Goal: Task Accomplishment & Management: Manage account settings

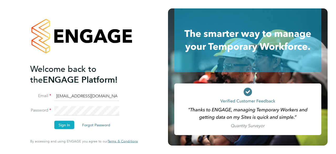
click at [63, 124] on button "Sign In" at bounding box center [64, 125] width 20 height 8
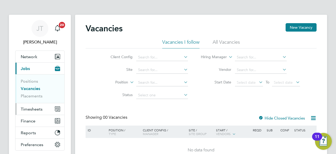
click at [32, 107] on span "Timesheets" at bounding box center [32, 108] width 22 height 5
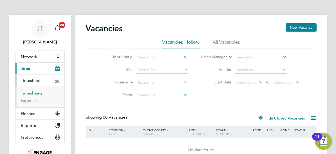
click at [32, 92] on link "Timesheets" at bounding box center [32, 92] width 22 height 5
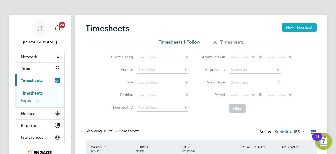
click at [294, 28] on button "New Timesheet" at bounding box center [299, 27] width 35 height 8
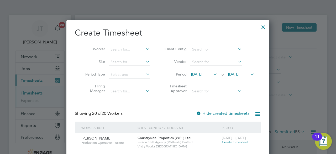
click at [212, 74] on icon at bounding box center [212, 73] width 0 height 7
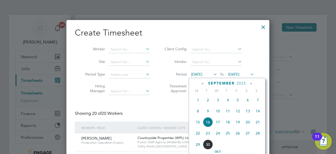
click at [196, 136] on span "22" at bounding box center [198, 133] width 10 height 10
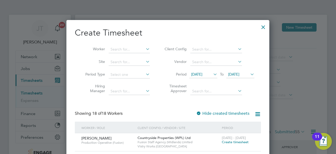
click at [249, 76] on icon at bounding box center [249, 73] width 0 height 7
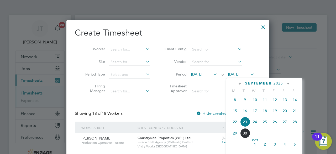
click at [288, 123] on span "27" at bounding box center [285, 122] width 10 height 10
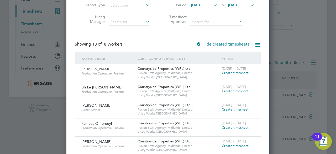
click at [229, 92] on span "Create timesheet" at bounding box center [235, 91] width 27 height 4
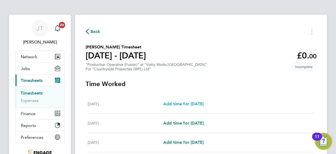
click at [180, 103] on span "Add time for Mon 22 Sep" at bounding box center [184, 103] width 40 height 5
select select "15"
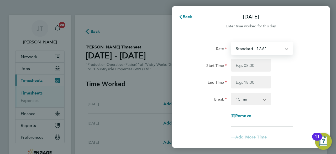
click at [249, 49] on select "Standard - 17.61 OT 1 - 26.42 OT2 - 35.22 PM Standard - 19.19 PM OT1 - 28.79 PM…" at bounding box center [259, 49] width 55 height 12
select select "15"
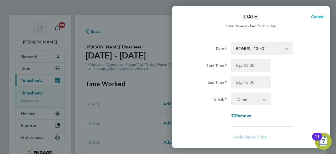
click at [318, 17] on span "Cancel" at bounding box center [317, 16] width 15 height 5
select select "15"
click at [186, 16] on span "Back" at bounding box center [188, 16] width 10 height 5
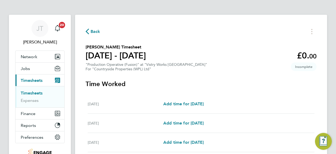
click at [96, 31] on span "Back" at bounding box center [96, 31] width 10 height 6
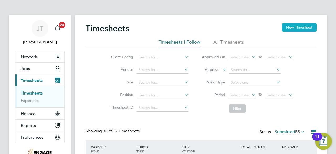
click at [292, 24] on button "New Timesheet" at bounding box center [299, 27] width 35 height 8
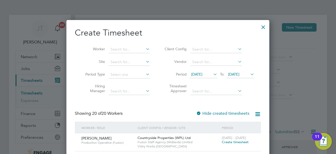
click at [203, 73] on span "16 Sep 2025" at bounding box center [196, 74] width 11 height 5
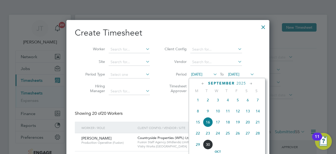
click at [198, 133] on span "22" at bounding box center [198, 133] width 10 height 10
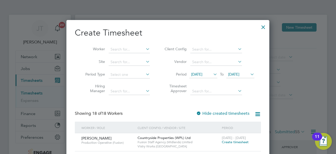
click at [239, 75] on span "23 Sep 2025" at bounding box center [233, 74] width 11 height 5
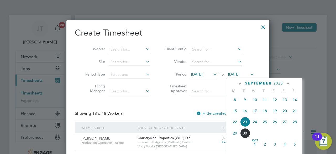
click at [288, 122] on span "27" at bounding box center [285, 122] width 10 height 10
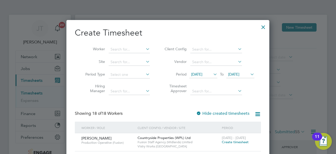
click at [226, 141] on span "Create timesheet" at bounding box center [235, 142] width 27 height 4
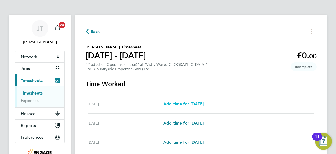
click at [178, 101] on span "Add time for Mon 22 Sep" at bounding box center [184, 103] width 40 height 5
select select "15"
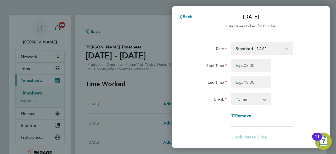
click at [263, 44] on select "Standard - 17.61 BONUS - 13.50 OT2 - 35.22 OT 1 - 26.42 PM Standard - 19.19 PM …" at bounding box center [259, 49] width 55 height 12
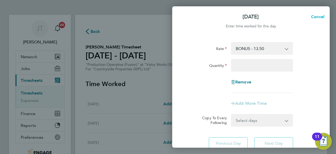
click at [316, 17] on span "Cancel" at bounding box center [317, 16] width 15 height 5
select select "15"
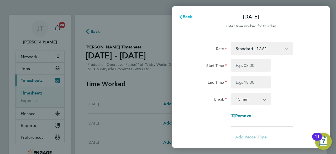
click at [187, 17] on span "Back" at bounding box center [188, 16] width 10 height 5
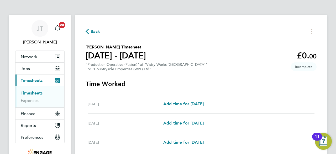
click at [95, 29] on span "Back" at bounding box center [96, 31] width 10 height 6
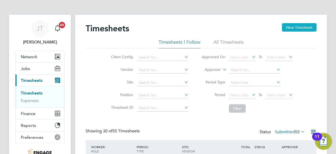
click at [296, 30] on button "New Timesheet" at bounding box center [299, 27] width 35 height 8
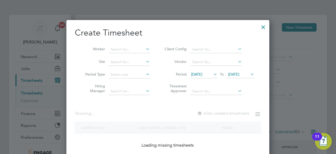
click at [212, 74] on icon at bounding box center [212, 73] width 0 height 7
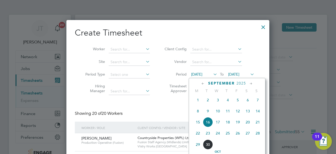
click at [197, 134] on span "22" at bounding box center [198, 133] width 10 height 10
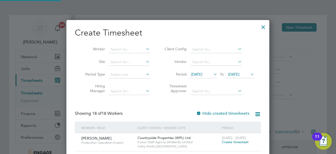
click at [240, 74] on span "23 Sep 2025" at bounding box center [233, 74] width 11 height 5
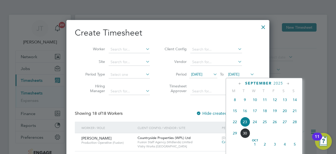
click at [284, 124] on span "27" at bounding box center [285, 122] width 10 height 10
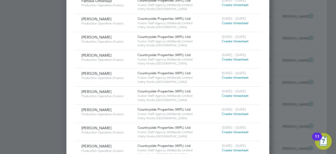
click at [233, 41] on span "Create timesheet" at bounding box center [235, 41] width 27 height 4
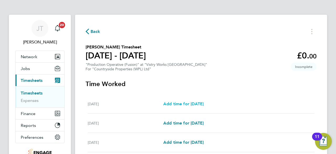
click at [186, 106] on span "Add time for Mon 22 Sep" at bounding box center [184, 103] width 40 height 5
select select "15"
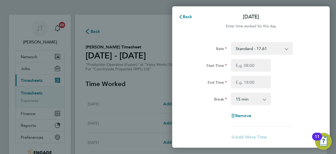
click at [243, 52] on select "Standard - 17.61 PM OT1 - 28.79 OT 1 - 26.42 PM Standard - 19.19 BONUS. - 13.50…" at bounding box center [259, 49] width 55 height 12
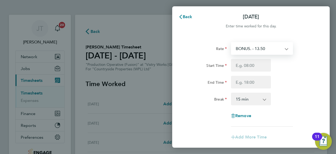
select select "15"
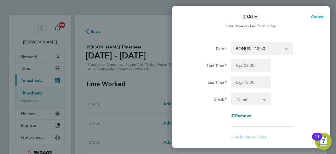
click at [318, 19] on span "Cancel" at bounding box center [317, 16] width 15 height 5
select select "15"
click at [188, 16] on span "Back" at bounding box center [188, 16] width 10 height 5
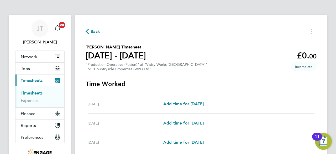
click at [97, 32] on span "Back" at bounding box center [96, 31] width 10 height 6
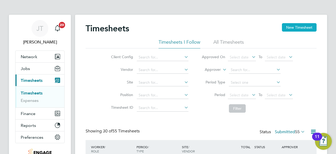
click at [300, 27] on button "New Timesheet" at bounding box center [299, 27] width 35 height 8
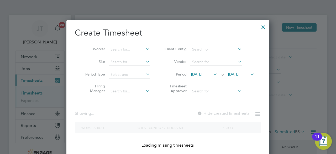
click at [203, 75] on span "16 Sep 2025" at bounding box center [196, 74] width 11 height 5
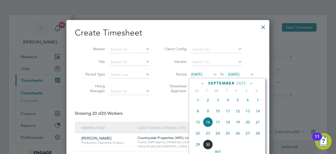
click at [196, 134] on span "22" at bounding box center [198, 133] width 10 height 10
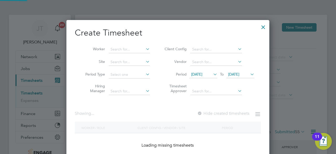
click at [240, 73] on span "23 Sep 2025" at bounding box center [233, 74] width 11 height 5
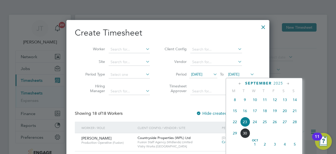
click at [284, 125] on span "27" at bounding box center [285, 122] width 10 height 10
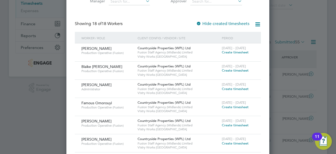
click at [230, 53] on span "Create timesheet" at bounding box center [235, 52] width 27 height 4
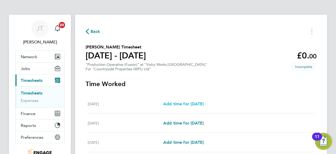
click at [182, 104] on span "Add time for Mon 22 Sep" at bounding box center [184, 103] width 40 height 5
select select "15"
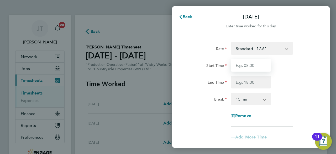
click at [246, 63] on input "Start Time" at bounding box center [251, 65] width 40 height 13
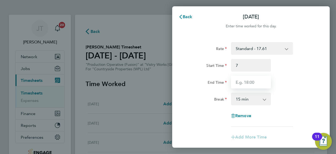
type input "07:00"
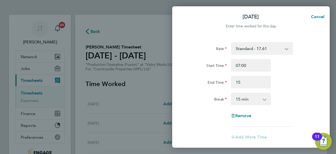
type input "15:00"
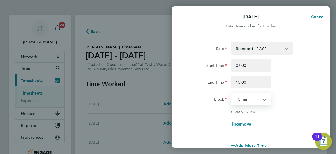
select select "30"
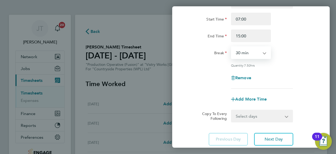
scroll to position [60, 0]
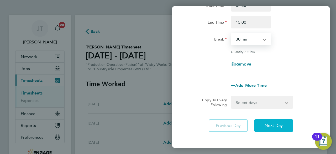
click at [272, 125] on span "Next Day" at bounding box center [274, 125] width 18 height 5
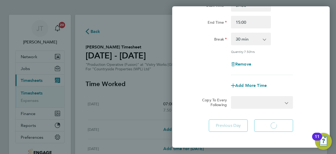
select select "15"
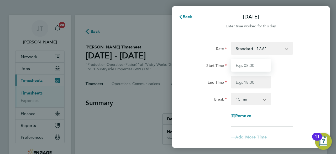
click at [246, 67] on input "Start Time" at bounding box center [251, 65] width 40 height 13
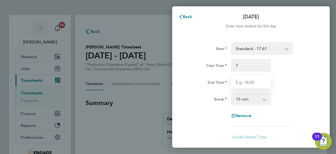
type input "07:00"
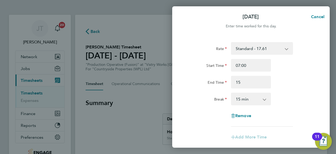
type input "15:00"
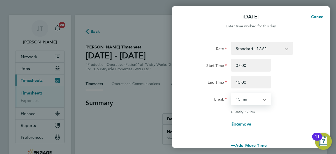
select select "30"
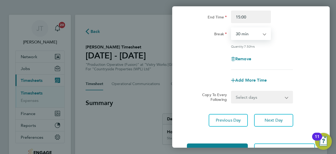
scroll to position [71, 0]
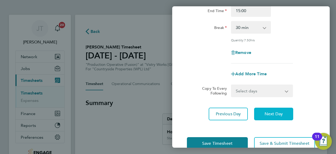
click at [269, 115] on span "Next Day" at bounding box center [274, 113] width 18 height 5
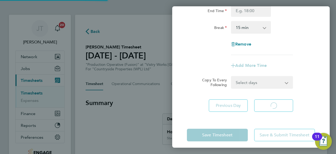
select select "15"
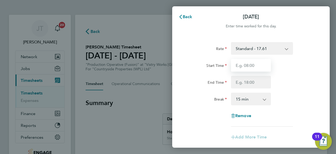
click at [255, 62] on input "Start Time" at bounding box center [251, 65] width 40 height 13
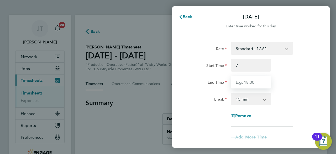
type input "07:00"
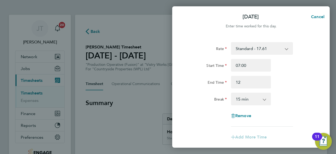
type input "12:00"
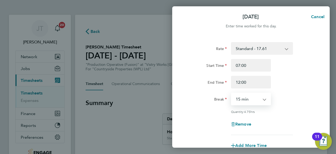
select select "0"
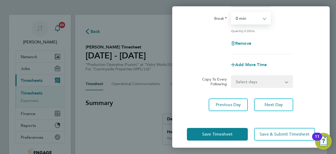
scroll to position [84, 0]
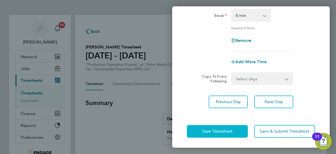
click at [222, 131] on span "Save Timesheet" at bounding box center [217, 131] width 30 height 5
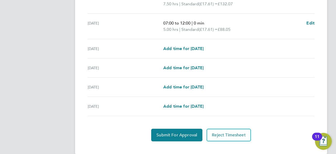
scroll to position [217, 0]
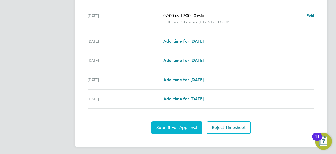
click at [163, 127] on span "Submit For Approval" at bounding box center [177, 127] width 41 height 5
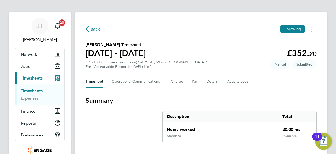
scroll to position [0, 0]
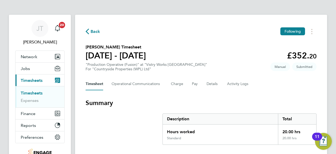
click at [93, 32] on span "Back" at bounding box center [96, 31] width 10 height 6
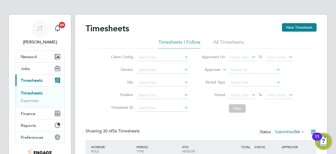
scroll to position [18, 45]
click at [293, 28] on button "New Timesheet" at bounding box center [299, 27] width 35 height 8
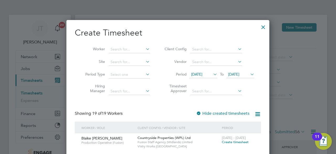
click at [203, 72] on span "16 Sep 2025" at bounding box center [196, 74] width 11 height 5
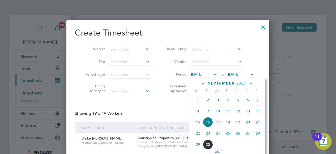
click at [197, 137] on span "22" at bounding box center [198, 133] width 10 height 10
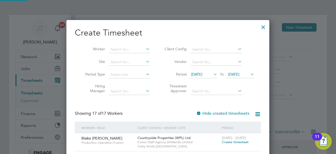
click at [235, 73] on span "23 Sep 2025" at bounding box center [233, 74] width 11 height 5
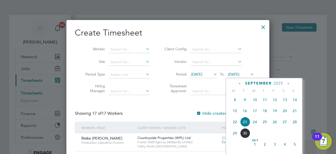
click at [285, 124] on span "27" at bounding box center [285, 122] width 10 height 10
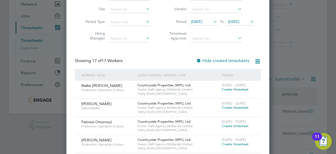
click at [227, 89] on span "Create timesheet" at bounding box center [235, 89] width 27 height 4
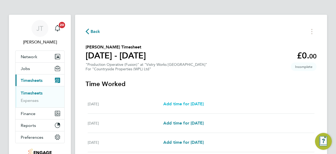
click at [204, 101] on span "Add time for Mon 22 Sep" at bounding box center [184, 103] width 40 height 5
select select "15"
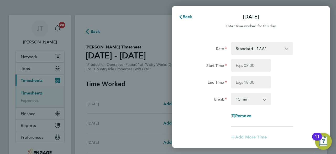
click at [250, 50] on select "Standard - 17.61 OT 1 - 26.42 OT2 - 35.22 PM Standard - 19.19 PM OT1 - 28.79 PM…" at bounding box center [259, 49] width 55 height 12
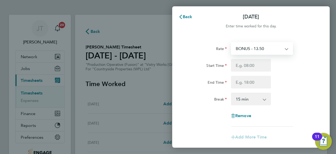
select select "15"
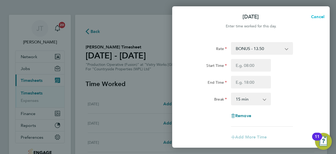
click at [312, 17] on span "Cancel" at bounding box center [317, 16] width 15 height 5
select select "15"
click at [185, 16] on span "Back" at bounding box center [188, 16] width 10 height 5
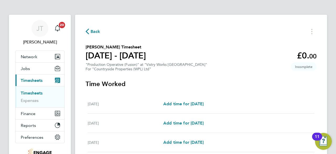
click at [93, 32] on span "Back" at bounding box center [96, 31] width 10 height 6
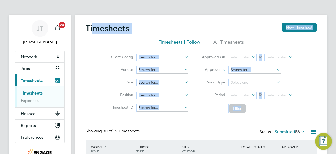
click at [277, 28] on div "Timesheets New Timesheet" at bounding box center [201, 31] width 231 height 16
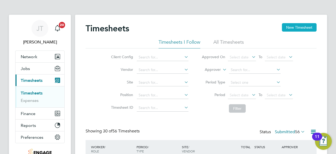
click at [290, 27] on button "New Timesheet" at bounding box center [299, 27] width 35 height 8
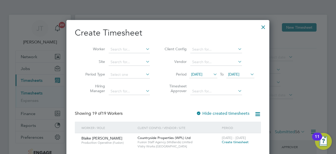
click at [203, 73] on span "16 Sep 2025" at bounding box center [196, 74] width 11 height 5
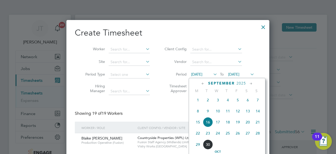
click at [196, 136] on span "22" at bounding box center [198, 133] width 10 height 10
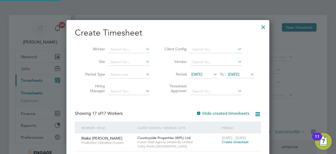
click at [236, 72] on span "23 Sep 2025" at bounding box center [233, 74] width 11 height 5
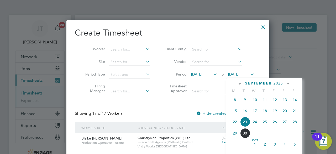
click at [285, 125] on span "27" at bounding box center [285, 122] width 10 height 10
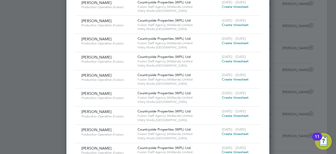
click at [234, 98] on span "Create timesheet" at bounding box center [235, 97] width 27 height 4
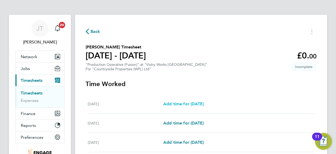
click at [204, 103] on span "Add time for Mon 22 Sep" at bounding box center [184, 103] width 40 height 5
select select "15"
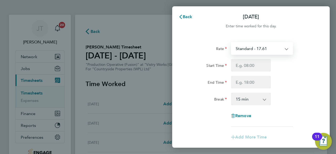
click at [268, 49] on select "Standard - 17.61 OT 1 - 26.42 OT2 - 35.22 PM Standard - 19.19 PM OT1 - 28.79 PM…" at bounding box center [259, 49] width 55 height 12
select select "15"
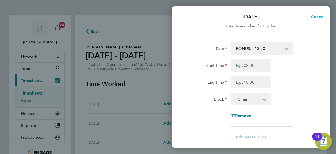
click at [313, 16] on span "Cancel" at bounding box center [317, 16] width 15 height 5
select select "15"
click at [182, 16] on icon "button" at bounding box center [181, 17] width 4 height 4
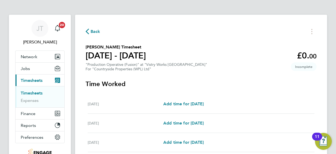
click at [94, 29] on span "Back" at bounding box center [96, 31] width 10 height 6
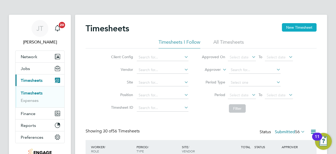
click at [291, 23] on button "New Timesheet" at bounding box center [299, 27] width 35 height 8
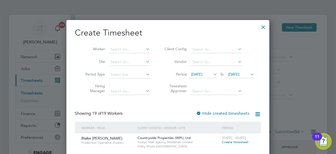
click at [203, 75] on span "16 Sep 2025" at bounding box center [196, 74] width 11 height 5
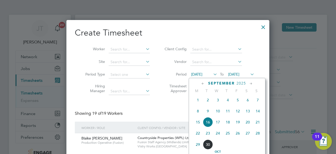
drag, startPoint x: 198, startPoint y: 134, endPoint x: 199, endPoint y: 137, distance: 3.5
click at [199, 137] on span "22" at bounding box center [198, 133] width 10 height 10
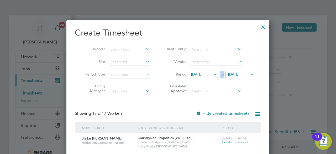
drag, startPoint x: 239, startPoint y: 70, endPoint x: 238, endPoint y: 73, distance: 3.4
click at [238, 73] on li "Period 22 Sep 2025 To 23 Sep 2025" at bounding box center [209, 74] width 105 height 13
click at [238, 73] on span "23 Sep 2025" at bounding box center [233, 74] width 11 height 5
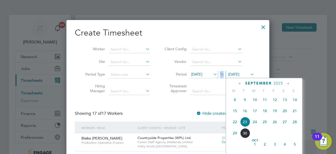
click at [287, 125] on span "27" at bounding box center [285, 122] width 10 height 10
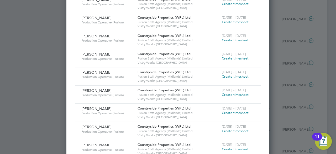
click at [235, 93] on span "Create timesheet" at bounding box center [235, 94] width 27 height 4
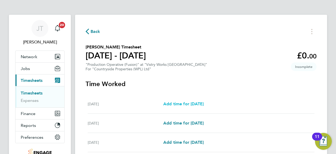
click at [194, 101] on span "Add time for Mon 22 Sep" at bounding box center [184, 103] width 40 height 5
select select "15"
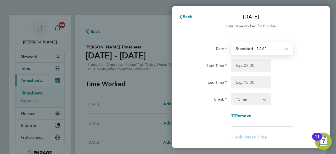
click at [249, 49] on select "Standard - 17.61 OT2 - 35.22 PM OT2 - 38.38 BONUS. - 13.50 OT 1 - 26.42 PM OT1 …" at bounding box center [259, 49] width 55 height 12
select select "15"
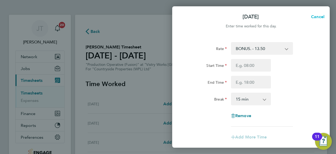
drag, startPoint x: 316, startPoint y: 17, endPoint x: 179, endPoint y: 31, distance: 138.0
click at [179, 31] on app-sheet-header "Mon 22 Sep Cancel Enter time worked for this day." at bounding box center [251, 23] width 158 height 25
click at [315, 17] on span "Cancel" at bounding box center [317, 16] width 15 height 5
select select "15"
click at [183, 16] on span "Back" at bounding box center [188, 16] width 10 height 5
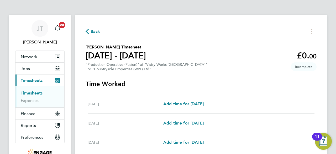
click at [92, 33] on span "Back" at bounding box center [96, 31] width 10 height 6
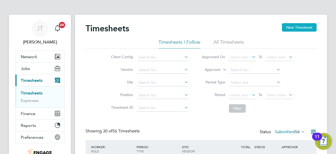
click at [291, 27] on button "New Timesheet" at bounding box center [299, 27] width 35 height 8
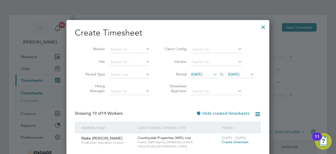
click at [203, 74] on span "16 Sep 2025" at bounding box center [196, 74] width 11 height 5
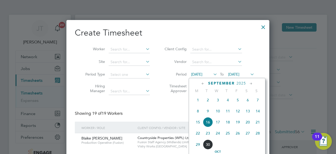
click at [198, 137] on span "22" at bounding box center [198, 133] width 10 height 10
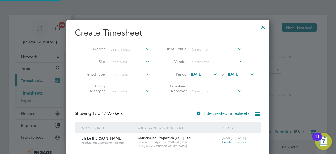
click at [240, 72] on span "23 Sep 2025" at bounding box center [233, 74] width 11 height 5
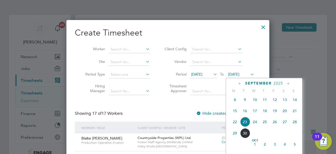
click at [285, 125] on span "27" at bounding box center [285, 122] width 10 height 10
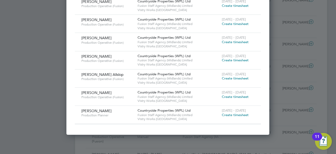
click at [229, 114] on span "Create timesheet" at bounding box center [235, 115] width 27 height 4
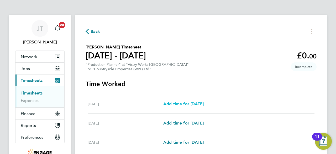
click at [199, 105] on span "Add time for Mon 22 Sep" at bounding box center [184, 103] width 40 height 5
select select "15"
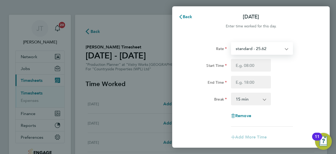
click at [257, 49] on select "standard - 25.62" at bounding box center [259, 49] width 55 height 12
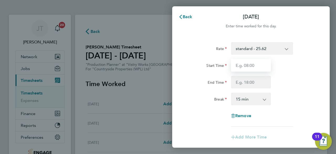
click at [249, 62] on input "Start Time" at bounding box center [251, 65] width 40 height 13
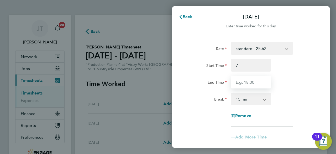
type input "07:00"
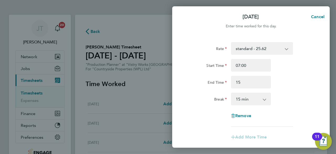
type input "15:00"
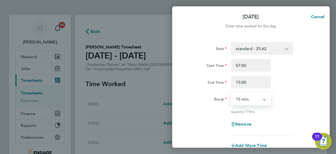
select select "30"
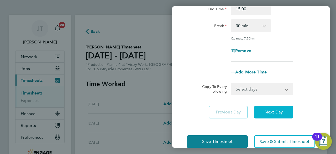
click at [270, 112] on span "Next Day" at bounding box center [274, 111] width 18 height 5
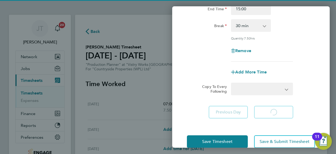
select select "15"
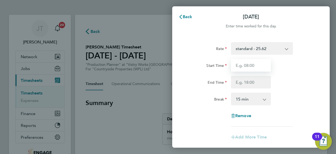
click at [253, 70] on input "Start Time" at bounding box center [251, 65] width 40 height 13
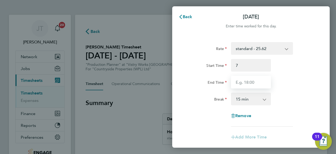
type input "07:00"
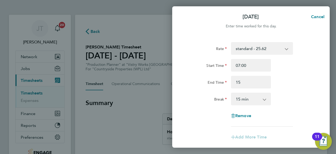
type input "15:00"
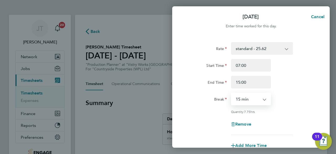
select select "30"
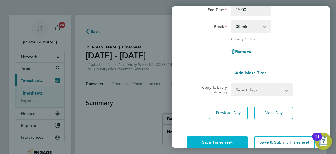
click at [227, 140] on span "Save Timesheet" at bounding box center [217, 142] width 30 height 5
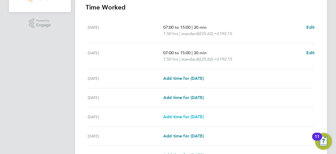
click at [204, 114] on span "Add time for Fri 26 Sep" at bounding box center [184, 116] width 40 height 5
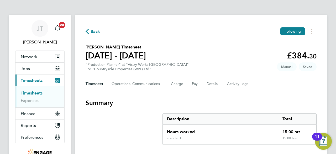
select select "15"
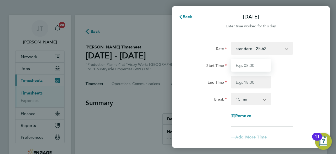
click at [251, 69] on input "Start Time" at bounding box center [251, 65] width 40 height 13
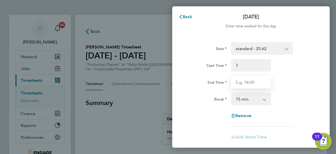
type input "07:00"
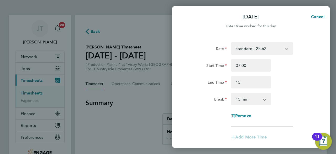
type input "15:00"
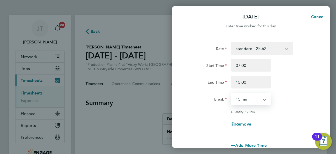
select select "30"
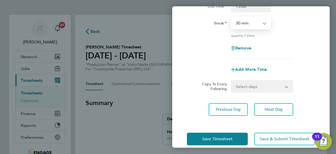
scroll to position [84, 0]
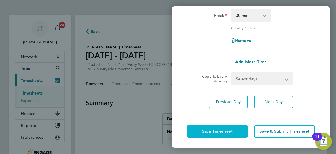
click at [230, 129] on span "Save Timesheet" at bounding box center [217, 131] width 30 height 5
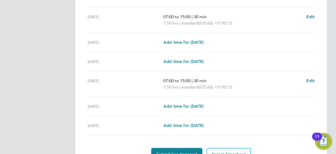
scroll to position [217, 0]
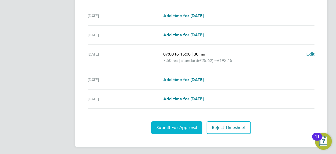
click at [183, 125] on span "Submit For Approval" at bounding box center [177, 127] width 41 height 5
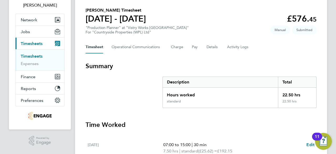
scroll to position [0, 0]
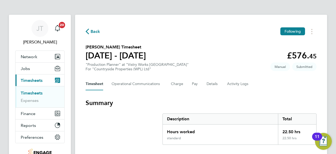
click at [98, 29] on span "Back" at bounding box center [96, 31] width 10 height 6
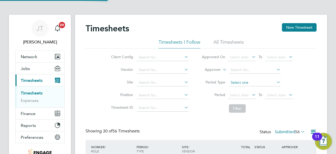
scroll to position [18, 45]
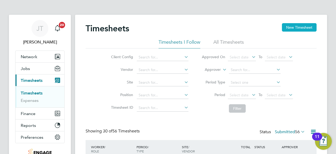
click at [291, 28] on button "New Timesheet" at bounding box center [299, 27] width 35 height 8
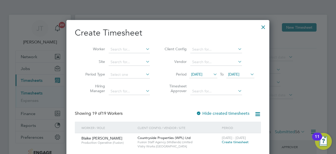
click at [200, 75] on span "[DATE]" at bounding box center [196, 74] width 11 height 5
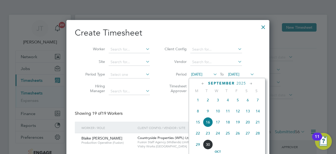
click at [200, 138] on span "22" at bounding box center [198, 133] width 10 height 10
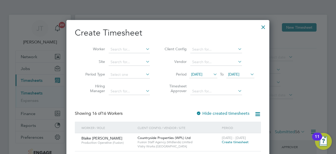
click at [238, 75] on span "[DATE]" at bounding box center [233, 74] width 11 height 5
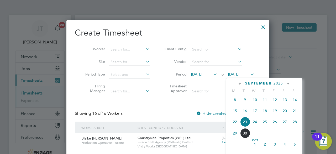
click at [286, 124] on span "27" at bounding box center [285, 122] width 10 height 10
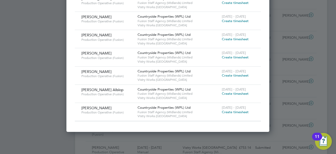
click at [226, 110] on span "Create timesheet" at bounding box center [235, 112] width 27 height 4
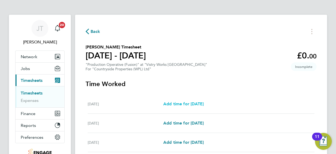
click at [199, 103] on span "Add time for [DATE]" at bounding box center [184, 103] width 40 height 5
select select "15"
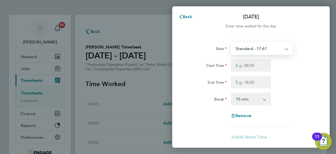
click at [255, 51] on select "Standard - 17.61 OT 1 - 26.42 PM Standard - 19.19 PM OT2 - 38.38 PM OT1 - 28.79…" at bounding box center [259, 49] width 55 height 12
select select "15"
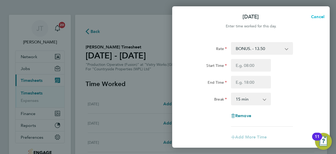
click at [311, 18] on span "Cancel" at bounding box center [317, 16] width 15 height 5
select select "15"
click at [186, 15] on span "Back" at bounding box center [188, 16] width 10 height 5
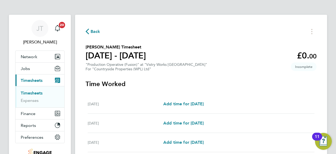
click at [90, 31] on span "Back" at bounding box center [93, 31] width 15 height 5
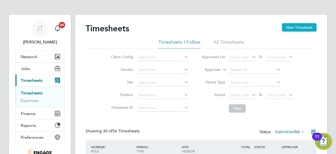
click at [288, 26] on button "New Timesheet" at bounding box center [299, 27] width 35 height 8
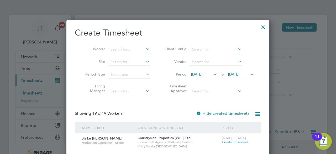
click at [202, 74] on span "[DATE]" at bounding box center [196, 74] width 11 height 5
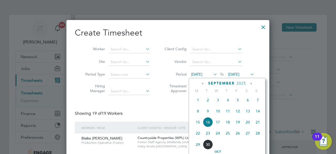
click at [196, 132] on span "22" at bounding box center [198, 133] width 10 height 10
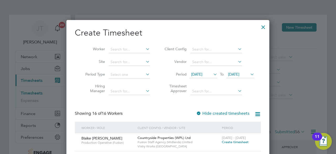
click at [238, 73] on span "[DATE]" at bounding box center [233, 74] width 11 height 5
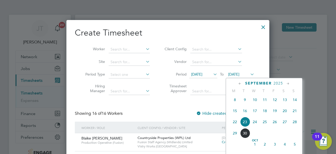
click at [285, 124] on span "27" at bounding box center [285, 122] width 10 height 10
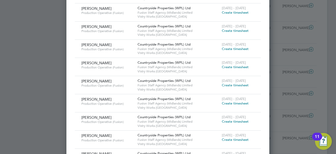
click at [227, 48] on span "Create timesheet" at bounding box center [235, 49] width 27 height 4
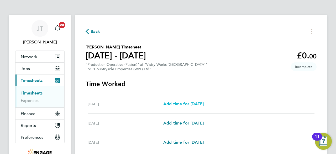
click at [195, 104] on span "Add time for [DATE]" at bounding box center [184, 103] width 40 height 5
select select "15"
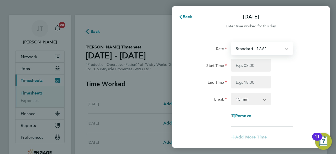
click at [247, 48] on select "Standard - 17.61 PM OT1 - 28.79 PM Standard - 19.19 OT 1 - 26.42 PM OT2 - 38.38…" at bounding box center [259, 49] width 55 height 12
select select "15"
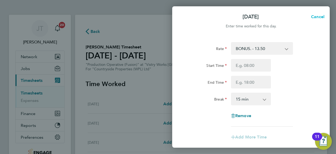
click at [314, 17] on span "Cancel" at bounding box center [317, 16] width 15 height 5
select select "15"
click at [188, 17] on span "Back" at bounding box center [188, 16] width 10 height 5
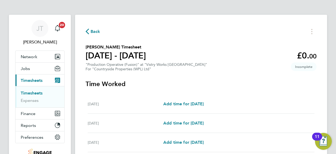
click at [92, 32] on span "Back" at bounding box center [96, 31] width 10 height 6
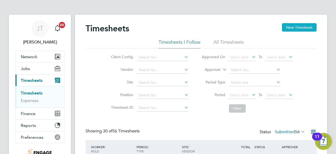
click at [298, 28] on button "New Timesheet" at bounding box center [299, 27] width 35 height 8
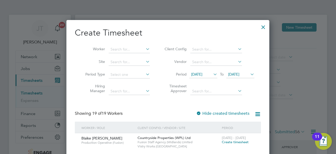
click at [203, 76] on span "[DATE]" at bounding box center [196, 74] width 11 height 5
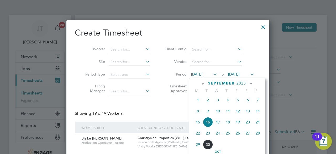
click at [197, 137] on span "22" at bounding box center [198, 133] width 10 height 10
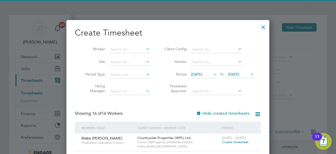
click at [236, 72] on span "[DATE]" at bounding box center [233, 74] width 11 height 5
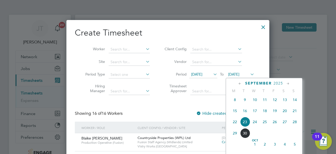
click at [285, 126] on span "27" at bounding box center [285, 122] width 10 height 10
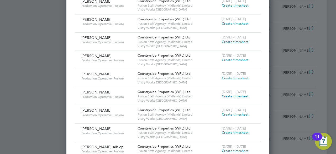
click at [227, 94] on span "Create timesheet" at bounding box center [235, 96] width 27 height 4
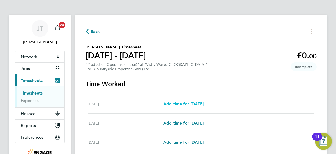
click at [204, 103] on span "Add time for [DATE]" at bounding box center [184, 103] width 40 height 5
select select "15"
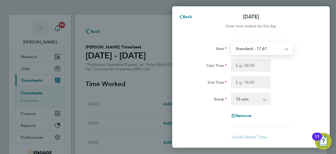
click at [247, 49] on select "Standard - 17.61 PM Standard - 19.19 OT2 - 35.22 BONUS. - 13.50 OT 1 - 26.42 PM…" at bounding box center [259, 49] width 55 height 12
select select "15"
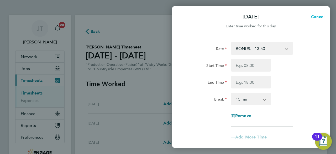
click at [316, 15] on span "Cancel" at bounding box center [317, 16] width 15 height 5
select select "15"
click at [187, 18] on span "Back" at bounding box center [188, 16] width 10 height 5
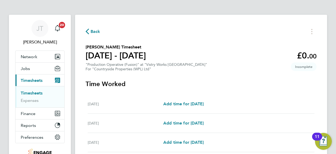
click at [92, 33] on span "Back" at bounding box center [96, 31] width 10 height 6
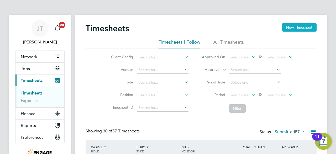
click at [291, 29] on button "New Timesheet" at bounding box center [299, 27] width 35 height 8
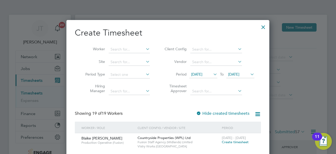
click at [203, 73] on span "[DATE]" at bounding box center [196, 74] width 11 height 5
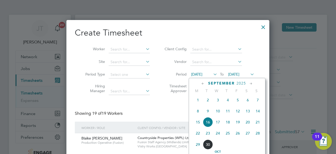
click at [198, 134] on span "22" at bounding box center [198, 133] width 10 height 10
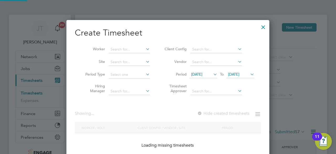
click at [234, 72] on span "[DATE]" at bounding box center [233, 74] width 11 height 5
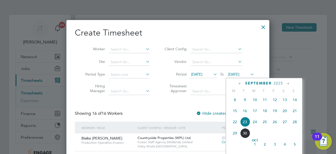
click at [285, 125] on span "27" at bounding box center [285, 122] width 10 height 10
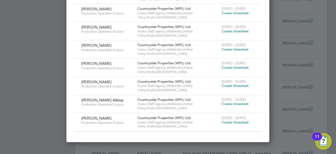
click at [226, 102] on span "Create timesheet" at bounding box center [235, 103] width 27 height 4
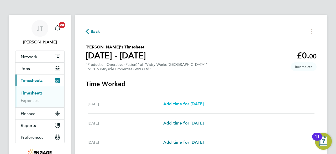
click at [203, 104] on span "Add time for [DATE]" at bounding box center [184, 103] width 40 height 5
select select "15"
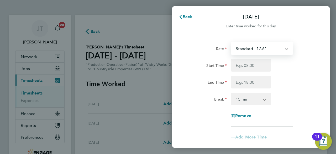
click at [255, 43] on select "Standard - 17.61 BONUS. - 13.50 PM OT1 - 28.79 OT2 - 35.22 OT 1 - 26.42 PM OT2 …" at bounding box center [259, 49] width 55 height 12
select select "15"
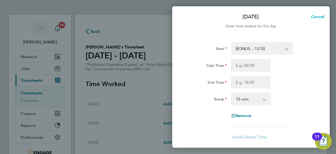
click at [315, 16] on span "Cancel" at bounding box center [317, 16] width 15 height 5
select select "15"
click at [182, 14] on button "Back" at bounding box center [185, 17] width 24 height 11
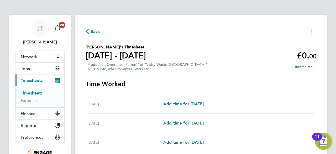
click at [91, 31] on span "Back" at bounding box center [96, 31] width 10 height 6
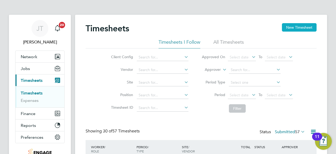
click at [285, 27] on button "New Timesheet" at bounding box center [299, 27] width 35 height 8
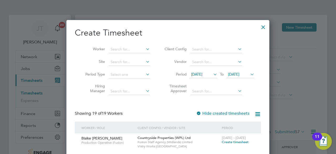
click at [203, 73] on span "[DATE]" at bounding box center [196, 74] width 11 height 5
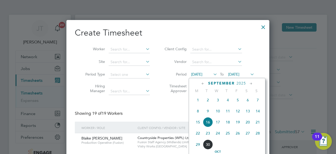
click at [197, 136] on span "22" at bounding box center [198, 133] width 10 height 10
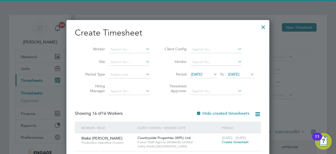
click at [235, 73] on span "[DATE]" at bounding box center [233, 74] width 11 height 5
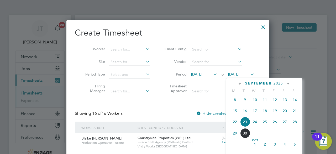
click at [284, 125] on span "27" at bounding box center [285, 122] width 10 height 10
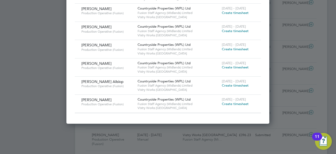
click at [227, 83] on span "Create timesheet" at bounding box center [235, 85] width 27 height 4
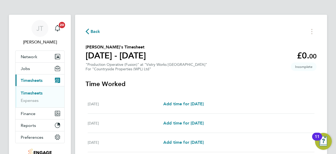
click at [94, 31] on span "Back" at bounding box center [96, 31] width 10 height 6
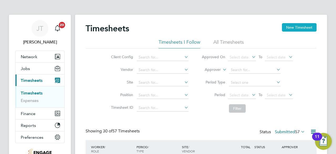
click at [288, 25] on button "New Timesheet" at bounding box center [299, 27] width 35 height 8
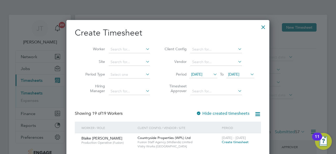
click at [203, 74] on span "[DATE]" at bounding box center [196, 74] width 11 height 5
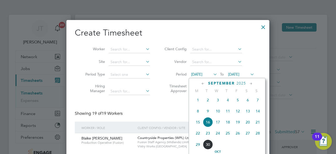
click at [195, 135] on span "22" at bounding box center [198, 133] width 10 height 10
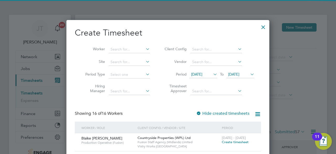
click at [240, 72] on span "[DATE]" at bounding box center [233, 74] width 11 height 5
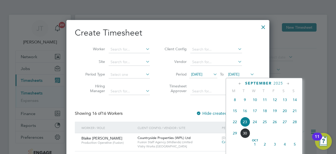
click at [284, 123] on span "27" at bounding box center [285, 122] width 10 height 10
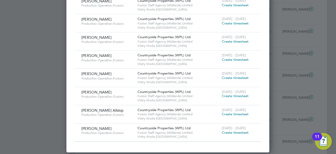
click at [225, 95] on span "Create timesheet" at bounding box center [235, 96] width 27 height 4
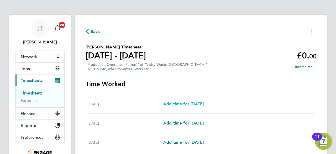
click at [181, 104] on span "Add time for [DATE]" at bounding box center [184, 103] width 40 height 5
select select "15"
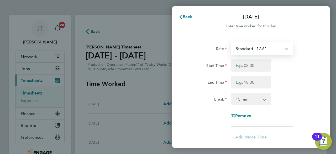
click at [249, 49] on select "Standard - 17.61 PM Standard - 19.19 PM OT2 - 38.38 BONUS. - 13.50 OT 1 - 26.42…" at bounding box center [259, 49] width 55 height 12
select select "15"
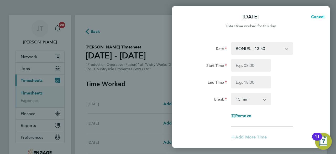
click at [317, 16] on span "Cancel" at bounding box center [317, 16] width 15 height 5
select select "15"
click at [185, 16] on span "Back" at bounding box center [188, 16] width 10 height 5
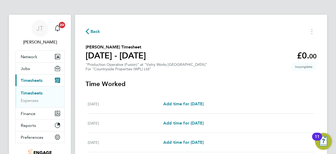
click at [88, 31] on icon "button" at bounding box center [87, 32] width 3 height 6
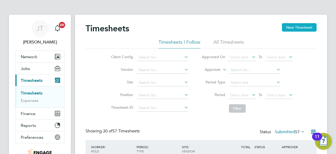
click at [289, 26] on button "New Timesheet" at bounding box center [299, 27] width 35 height 8
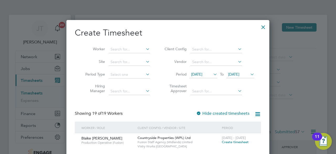
click at [203, 74] on span "[DATE]" at bounding box center [196, 74] width 11 height 5
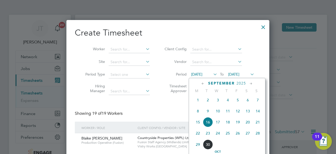
click at [203, 82] on icon at bounding box center [203, 84] width 5 height 6
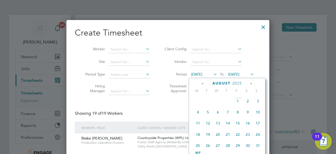
click at [201, 149] on span "25" at bounding box center [198, 145] width 10 height 10
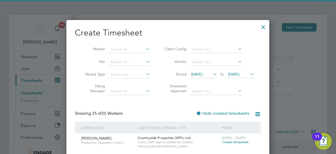
click at [240, 75] on span "[DATE]" at bounding box center [233, 74] width 11 height 5
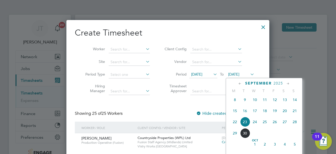
click at [241, 83] on icon at bounding box center [240, 84] width 5 height 6
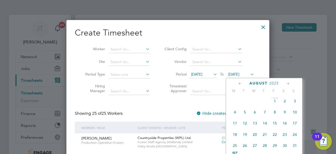
click at [284, 146] on span "30" at bounding box center [285, 145] width 10 height 10
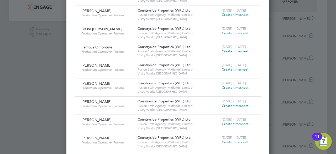
click at [228, 50] on span "Create timesheet" at bounding box center [235, 51] width 27 height 4
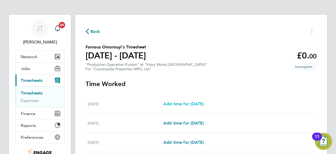
click at [182, 103] on span "Add time for Mon 25 Aug" at bounding box center [184, 103] width 40 height 5
select select "15"
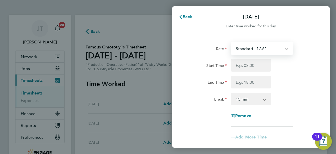
click at [260, 48] on select "Standard - 17.61 OT2 - 35.22 OT 1 - 26.42 PM Standard - 19.19 PM OT1 - 28.79 PM…" at bounding box center [259, 49] width 55 height 12
select select "15"
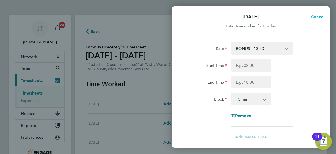
click at [315, 16] on span "Cancel" at bounding box center [317, 16] width 15 height 5
select select "15"
click at [184, 14] on span "Back" at bounding box center [188, 16] width 10 height 5
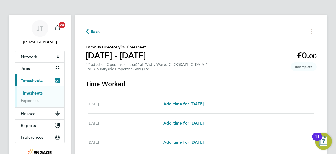
click at [94, 33] on span "Back" at bounding box center [96, 31] width 10 height 6
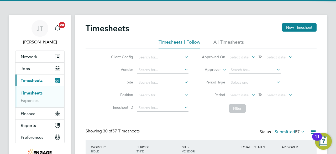
scroll to position [18, 45]
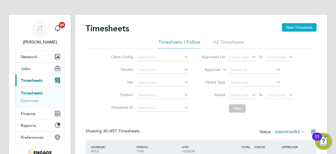
click at [297, 31] on button "New Timesheet" at bounding box center [299, 27] width 35 height 8
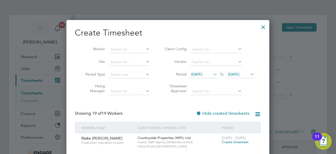
click at [201, 74] on span "[DATE]" at bounding box center [196, 74] width 11 height 5
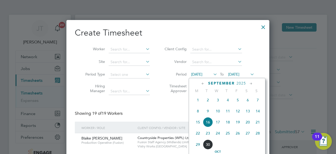
click at [203, 84] on icon at bounding box center [203, 84] width 5 height 6
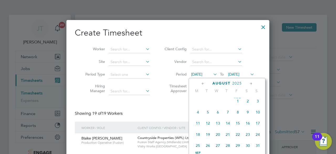
click at [195, 147] on span "25" at bounding box center [198, 145] width 10 height 10
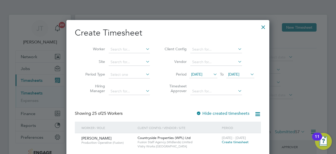
click at [240, 75] on span "[DATE]" at bounding box center [233, 74] width 11 height 5
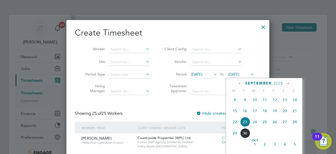
click at [239, 83] on icon at bounding box center [240, 84] width 5 height 6
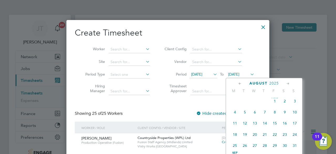
click at [285, 147] on span "30" at bounding box center [285, 145] width 10 height 10
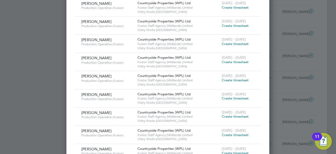
scroll to position [280, 0]
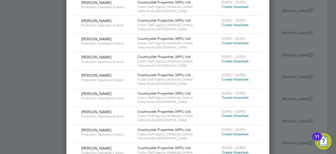
click at [228, 78] on span "Create timesheet" at bounding box center [235, 79] width 27 height 4
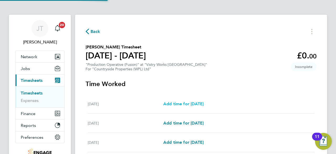
click at [204, 104] on span "Add time for Mon 25 Aug" at bounding box center [184, 103] width 40 height 5
select select "15"
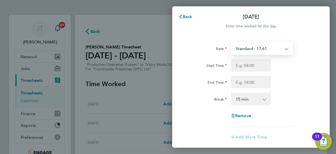
click at [272, 51] on select "Standard - 17.61 PM OT1 - 28.79 OT2 - 35.22 BONUS. - 13.50 PM OT2 - 38.38 OT 1 …" at bounding box center [259, 49] width 55 height 12
select select "15"
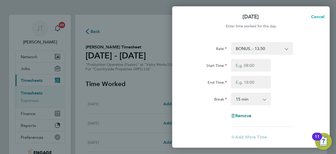
click at [317, 16] on span "Cancel" at bounding box center [317, 16] width 15 height 5
select select "15"
click at [186, 16] on span "Back" at bounding box center [188, 16] width 10 height 5
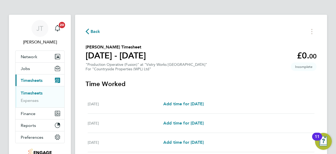
click at [94, 32] on span "Back" at bounding box center [96, 31] width 10 height 6
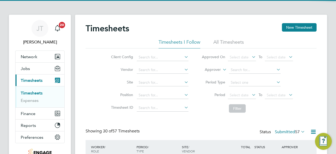
scroll to position [18, 45]
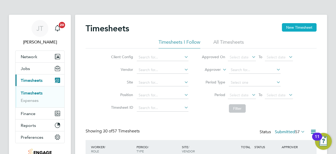
click at [284, 25] on button "New Timesheet" at bounding box center [299, 27] width 35 height 8
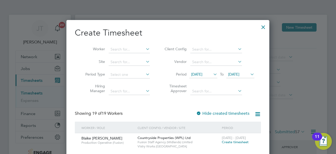
click at [201, 74] on span "[DATE]" at bounding box center [196, 74] width 11 height 5
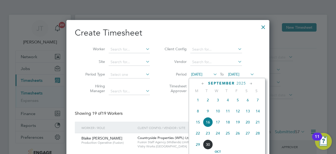
click at [197, 137] on span "22" at bounding box center [198, 133] width 10 height 10
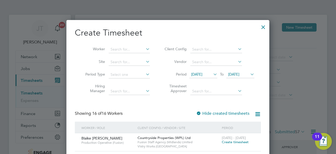
click at [238, 75] on span "[DATE]" at bounding box center [233, 74] width 11 height 5
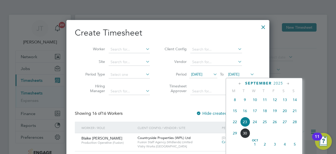
click at [240, 83] on icon at bounding box center [240, 84] width 5 height 6
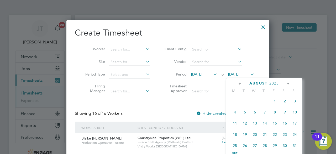
click at [235, 147] on span "25" at bounding box center [235, 145] width 10 height 10
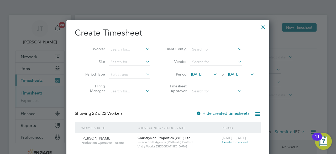
click at [237, 72] on span "25 Aug 2025" at bounding box center [233, 74] width 11 height 5
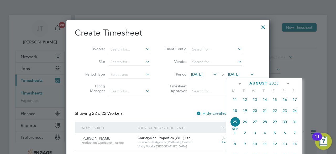
click at [286, 124] on span "30" at bounding box center [285, 122] width 10 height 10
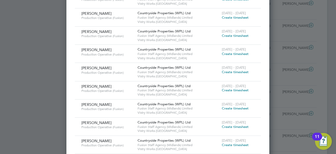
click at [230, 89] on span "Create timesheet" at bounding box center [235, 90] width 27 height 4
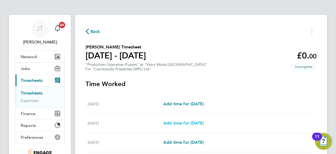
click at [197, 122] on span "Add time for Tue 26 Aug" at bounding box center [184, 122] width 40 height 5
select select "15"
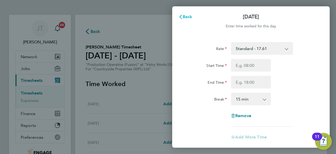
click at [188, 13] on button "Back" at bounding box center [185, 17] width 24 height 11
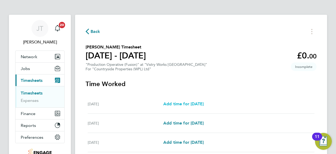
click at [192, 103] on span "Add time for Mon 25 Aug" at bounding box center [184, 103] width 40 height 5
select select "15"
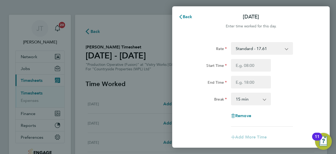
click at [257, 49] on select "Standard - 17.61 OT 1 - 26.42 OT2 - 35.22 PM OT2 - 38.38 PM Standard - 19.19 PM…" at bounding box center [259, 49] width 55 height 12
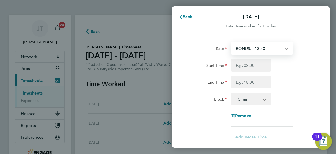
select select "15"
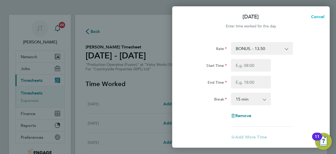
click at [316, 16] on span "Cancel" at bounding box center [317, 16] width 15 height 5
select select "15"
click at [184, 15] on span "Back" at bounding box center [188, 16] width 10 height 5
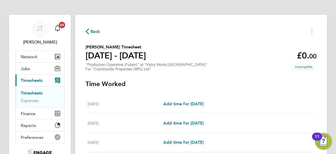
click at [96, 31] on span "Back" at bounding box center [96, 31] width 10 height 6
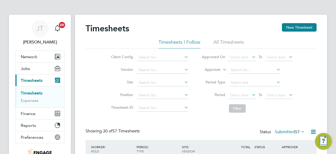
scroll to position [18, 45]
click at [290, 29] on button "New Timesheet" at bounding box center [299, 27] width 35 height 8
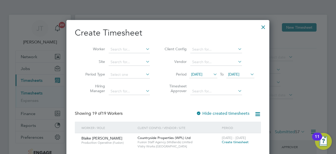
click at [203, 74] on span "16 Sep 2025" at bounding box center [196, 74] width 11 height 5
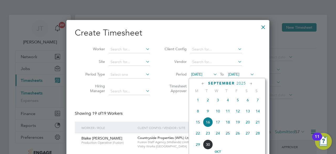
click at [199, 137] on span "22" at bounding box center [198, 133] width 10 height 10
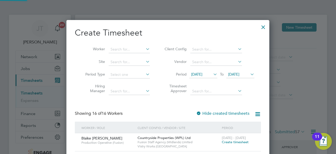
click at [238, 73] on span "23 Sep 2025" at bounding box center [233, 74] width 11 height 5
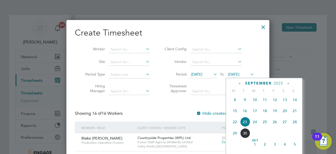
click at [239, 83] on icon at bounding box center [240, 84] width 5 height 6
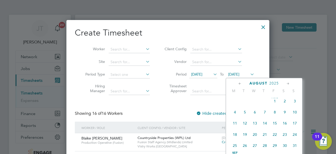
click at [200, 74] on span "22 Sep 2025" at bounding box center [196, 74] width 11 height 5
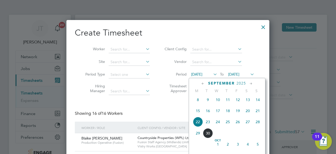
click at [203, 83] on icon at bounding box center [203, 84] width 5 height 6
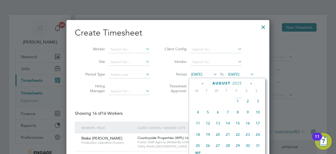
click at [198, 146] on span "25" at bounding box center [198, 145] width 10 height 10
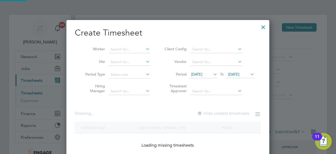
click at [233, 71] on span "23 Sep 2025" at bounding box center [241, 74] width 28 height 7
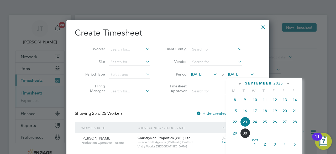
click at [241, 84] on icon at bounding box center [240, 84] width 5 height 6
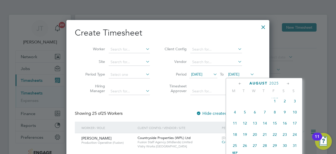
click at [284, 146] on span "30" at bounding box center [285, 145] width 10 height 10
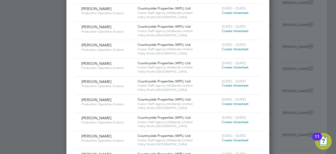
click at [229, 85] on span "Create timesheet" at bounding box center [235, 85] width 27 height 4
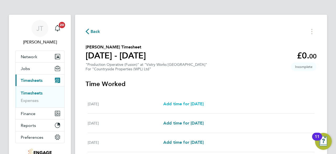
click at [202, 103] on span "Add time for [DATE]" at bounding box center [184, 103] width 40 height 5
select select "15"
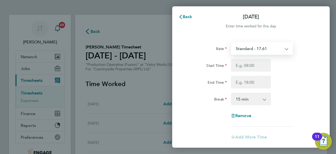
click at [253, 50] on select "Standard - 17.61 OT2 - 35.22 PM OT2 - 38.38 BONUS. - 13.50 OT 1 - 26.42 PM OT1 …" at bounding box center [259, 49] width 55 height 12
select select "15"
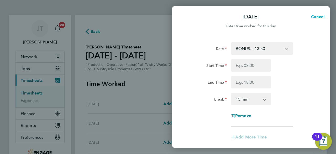
drag, startPoint x: 316, startPoint y: 17, endPoint x: 172, endPoint y: 25, distance: 144.3
click at [172, 25] on app-sheet-header "Mon 25 Aug Cancel Enter time worked for this day." at bounding box center [251, 23] width 158 height 25
click at [317, 19] on span "Cancel" at bounding box center [317, 16] width 15 height 5
select select "15"
click at [182, 16] on icon "button" at bounding box center [181, 17] width 4 height 4
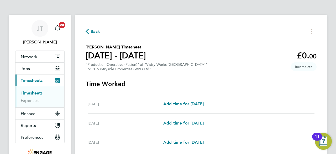
click at [95, 34] on span "Back" at bounding box center [96, 31] width 10 height 6
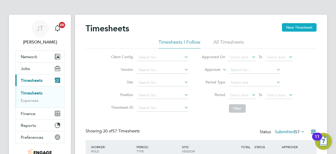
click at [305, 28] on button "New Timesheet" at bounding box center [299, 27] width 35 height 8
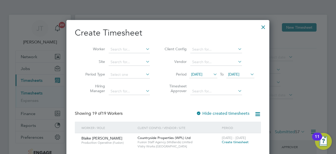
click at [200, 72] on span "16 Sep 2025" at bounding box center [196, 74] width 11 height 5
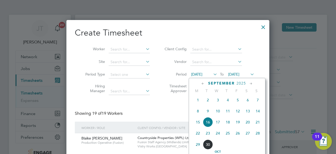
click at [204, 82] on icon at bounding box center [203, 84] width 5 height 6
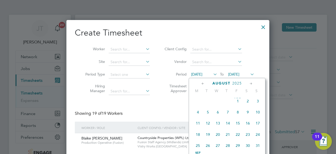
click at [198, 147] on span "25" at bounding box center [198, 145] width 10 height 10
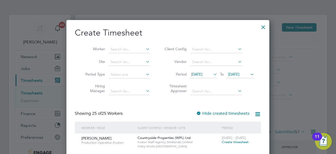
click at [239, 73] on span "23 Sep 2025" at bounding box center [233, 74] width 11 height 5
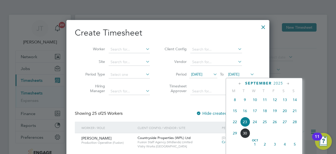
click at [241, 85] on icon at bounding box center [240, 84] width 5 height 6
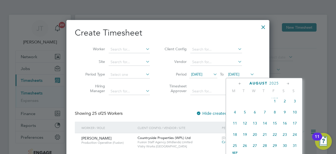
click at [287, 149] on span "30" at bounding box center [285, 145] width 10 height 10
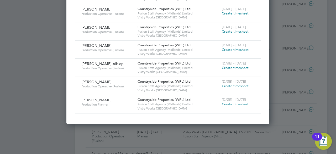
click at [234, 103] on span "Create timesheet" at bounding box center [235, 104] width 27 height 4
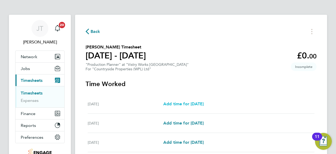
click at [204, 104] on span "Add time for [DATE]" at bounding box center [184, 103] width 40 height 5
select select "15"
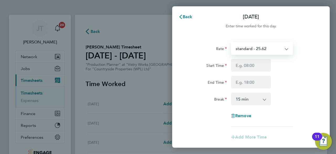
click at [256, 51] on select "standard - 25.62" at bounding box center [259, 49] width 55 height 12
click at [260, 49] on select "standard - 25.62" at bounding box center [259, 49] width 55 height 12
click at [261, 47] on select "standard - 25.62" at bounding box center [259, 49] width 55 height 12
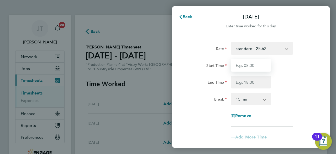
click at [254, 65] on input "Start Time" at bounding box center [251, 65] width 40 height 13
click at [187, 16] on span "Back" at bounding box center [188, 16] width 10 height 5
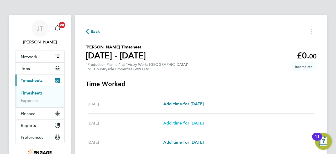
click at [183, 123] on span "Add time for Tue 26 Aug" at bounding box center [184, 122] width 40 height 5
select select "15"
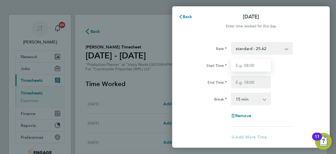
click at [248, 64] on input "Start Time" at bounding box center [251, 65] width 40 height 13
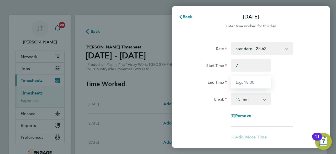
type input "07:00"
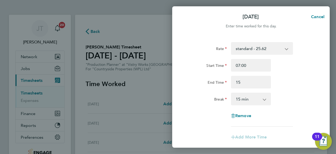
type input "15:00"
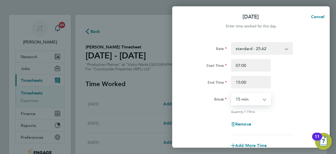
select select "30"
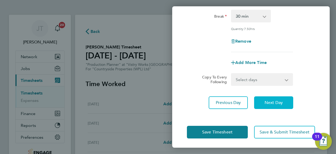
click at [278, 105] on button "Next Day" at bounding box center [273, 102] width 39 height 13
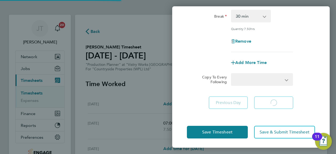
select select "15"
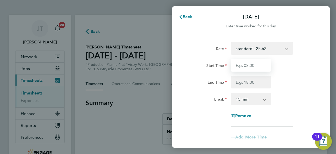
click at [263, 67] on input "Start Time" at bounding box center [251, 65] width 40 height 13
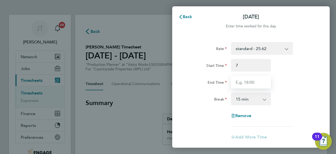
type input "07:00"
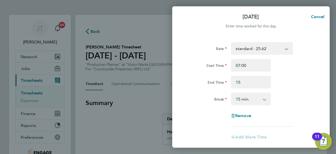
type input "15:00"
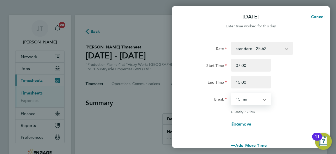
select select "30"
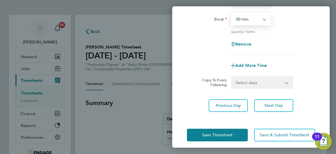
scroll to position [81, 0]
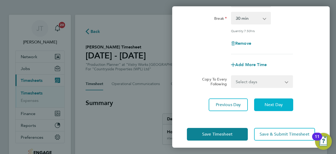
click at [276, 106] on span "Next Day" at bounding box center [274, 104] width 18 height 5
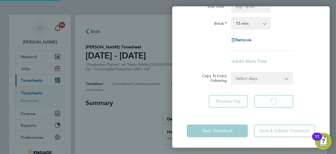
scroll to position [75, 0]
select select "15"
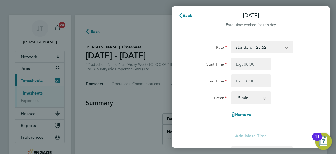
scroll to position [0, 0]
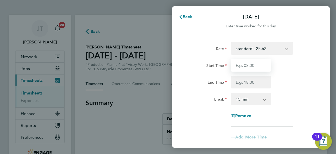
click at [260, 63] on input "Start Time" at bounding box center [251, 65] width 40 height 13
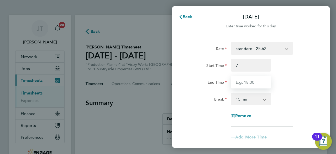
type input "07:00"
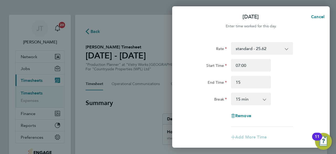
type input "15:00"
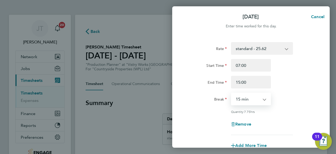
select select "30"
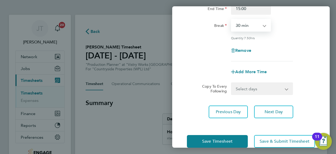
scroll to position [84, 0]
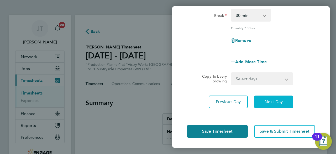
click at [271, 98] on button "Next Day" at bounding box center [273, 101] width 39 height 13
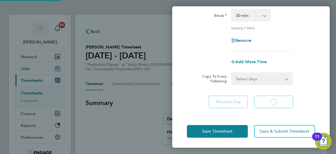
scroll to position [75, 0]
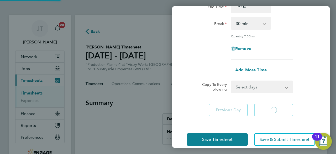
select select "15"
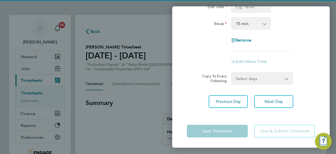
scroll to position [0, 0]
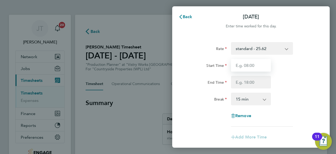
click at [260, 65] on input "Start Time" at bounding box center [251, 65] width 40 height 13
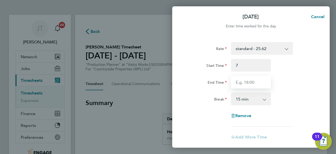
type input "07:00"
type input "15:00"
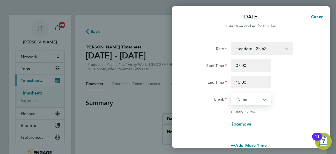
select select "30"
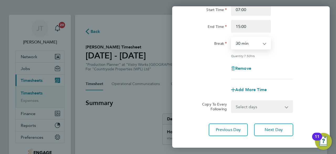
scroll to position [84, 0]
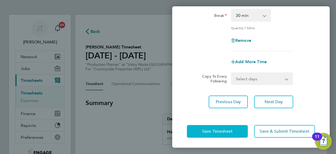
click at [228, 135] on button "Save Timesheet" at bounding box center [217, 131] width 61 height 13
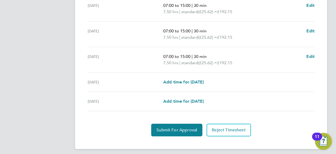
scroll to position [221, 0]
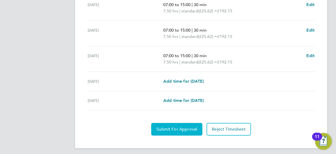
click at [160, 126] on span "Submit For Approval" at bounding box center [177, 128] width 41 height 5
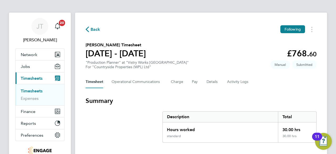
scroll to position [0, 0]
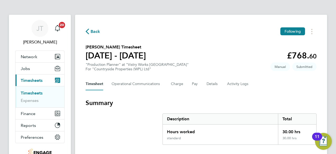
click at [95, 31] on span "Back" at bounding box center [96, 31] width 10 height 6
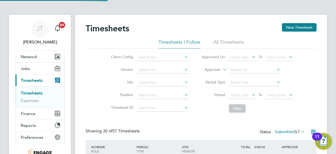
scroll to position [18, 45]
click at [295, 30] on button "New Timesheet" at bounding box center [299, 27] width 35 height 8
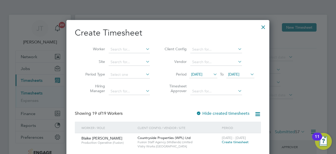
click at [203, 75] on span "16 Sep 2025" at bounding box center [196, 74] width 11 height 5
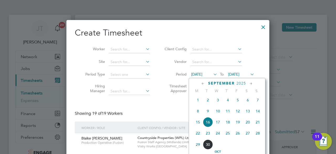
click at [204, 84] on icon at bounding box center [203, 84] width 5 height 6
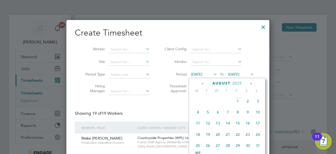
click at [197, 146] on span "25" at bounding box center [198, 145] width 10 height 10
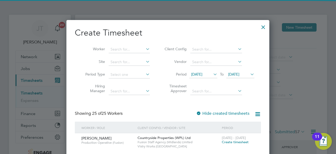
click at [238, 74] on span "23 Sep 2025" at bounding box center [233, 74] width 11 height 5
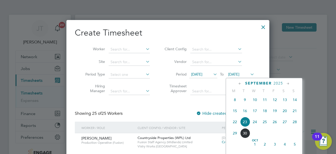
click at [240, 82] on icon at bounding box center [240, 84] width 5 height 6
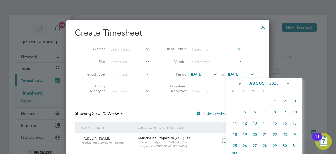
click at [286, 146] on span "30" at bounding box center [285, 145] width 10 height 10
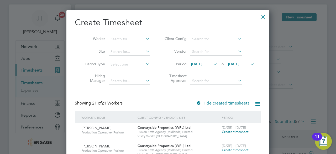
scroll to position [0, 0]
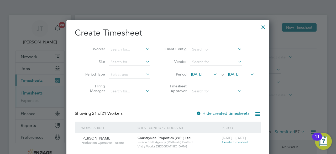
click at [263, 29] on div at bounding box center [263, 25] width 9 height 9
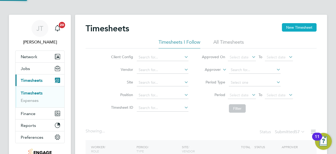
click at [291, 28] on button "New Timesheet" at bounding box center [299, 27] width 35 height 8
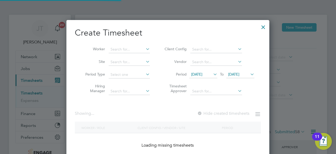
scroll to position [18, 45]
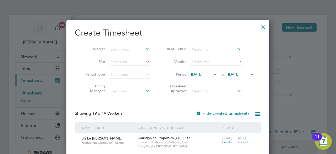
click at [203, 73] on span "16 Sep 2025" at bounding box center [196, 74] width 11 height 5
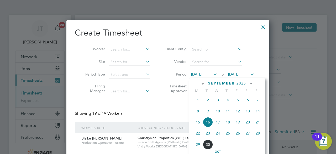
click at [197, 103] on span "Sep 1" at bounding box center [198, 100] width 10 height 10
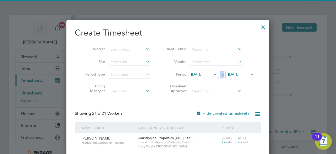
drag, startPoint x: 236, startPoint y: 69, endPoint x: 236, endPoint y: 72, distance: 3.2
click at [236, 72] on li "Period 01 Sep 2025 To 23 Sep 2025" at bounding box center [209, 74] width 105 height 13
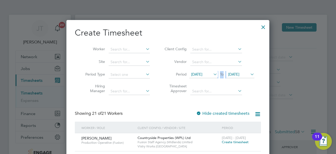
click at [236, 72] on span "23 Sep 2025" at bounding box center [233, 74] width 11 height 5
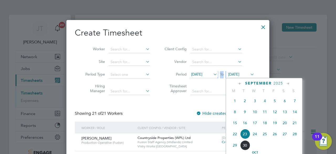
click at [284, 101] on span "6" at bounding box center [285, 101] width 10 height 10
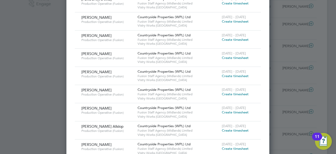
scroll to position [171, 0]
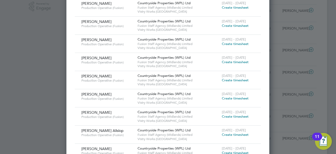
click at [230, 63] on span "Create timesheet" at bounding box center [235, 62] width 27 height 4
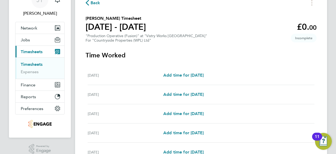
scroll to position [37, 0]
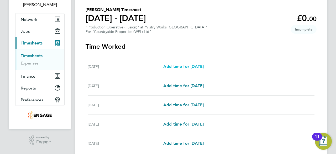
click at [202, 68] on span "Add time for Mon 01 Sep" at bounding box center [184, 66] width 40 height 5
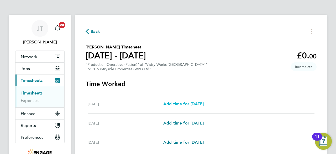
select select "15"
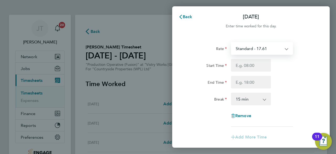
click at [243, 44] on select "Standard - 17.61 OT 1 - 26.42 OT2 - 35.22 PM Standard - 19.19 PM OT1 - 28.79 PM…" at bounding box center [259, 49] width 55 height 12
select select "15"
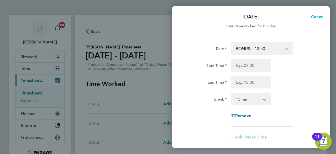
drag, startPoint x: 315, startPoint y: 18, endPoint x: 159, endPoint y: 39, distance: 157.8
click at [159, 39] on div "Mon 01 Sep Cancel Enter time worked for this day. Rate BONUS. - 13.50 OT 1 - 26…" at bounding box center [168, 77] width 336 height 154
click at [317, 15] on span "Cancel" at bounding box center [317, 16] width 15 height 5
select select "15"
click at [183, 18] on icon "button" at bounding box center [181, 17] width 4 height 4
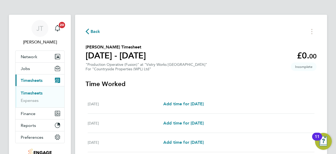
click at [95, 29] on span "Back" at bounding box center [96, 31] width 10 height 6
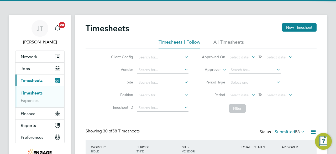
scroll to position [18, 45]
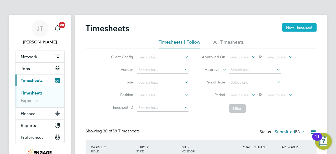
click at [292, 24] on button "New Timesheet" at bounding box center [299, 27] width 35 height 8
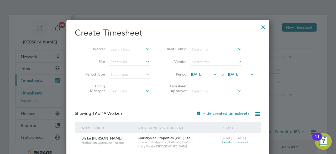
click at [203, 74] on span "16 Sep 2025" at bounding box center [196, 74] width 11 height 5
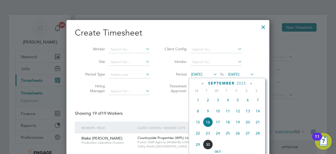
click at [197, 103] on span "Sep 1" at bounding box center [198, 100] width 10 height 10
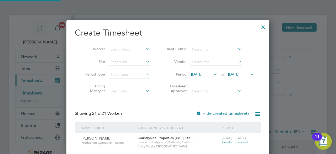
click at [236, 73] on span "23 Sep 2025" at bounding box center [233, 74] width 11 height 5
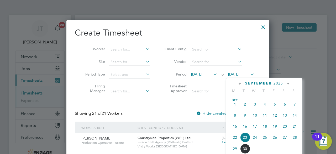
click at [285, 105] on span "6" at bounding box center [285, 104] width 10 height 10
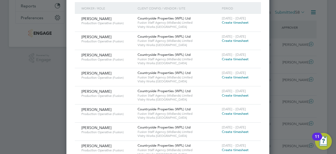
click at [231, 76] on span "Create timesheet" at bounding box center [235, 77] width 27 height 4
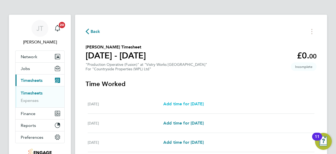
click at [196, 102] on span "Add time for Mon 01 Sep" at bounding box center [184, 103] width 40 height 5
select select "15"
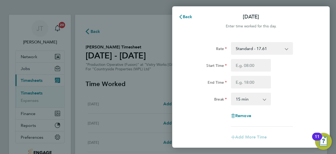
click at [254, 50] on select "Standard - 17.61 OT 1 - 26.42 OT2 - 35.22 PM OT2 - 38.38 PM Standard - 19.19 PM…" at bounding box center [259, 49] width 55 height 12
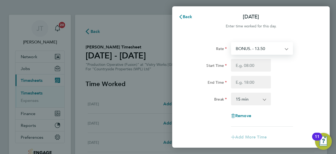
select select "15"
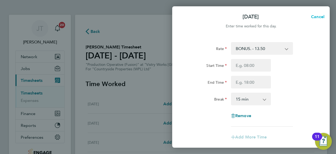
click at [315, 18] on span "Cancel" at bounding box center [317, 16] width 15 height 5
select select "15"
click at [188, 15] on span "Back" at bounding box center [188, 16] width 10 height 5
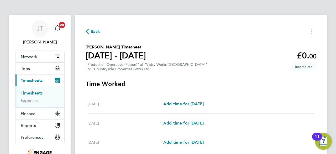
click at [95, 31] on span "Back" at bounding box center [96, 31] width 10 height 6
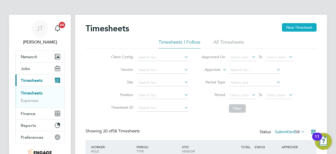
click at [303, 27] on button "New Timesheet" at bounding box center [299, 27] width 35 height 8
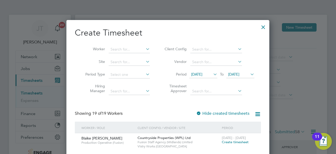
click at [203, 75] on span "[DATE]" at bounding box center [196, 74] width 11 height 5
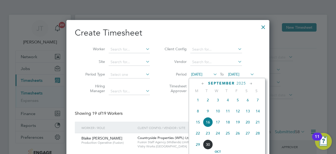
click at [198, 102] on span "[DATE]" at bounding box center [198, 100] width 10 height 10
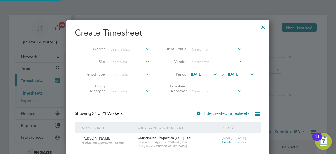
click at [240, 74] on span "[DATE]" at bounding box center [233, 74] width 11 height 5
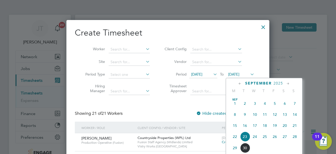
click at [285, 106] on span "6" at bounding box center [285, 103] width 10 height 10
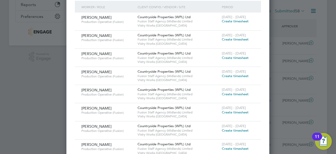
click at [230, 94] on span "Create timesheet" at bounding box center [235, 94] width 27 height 4
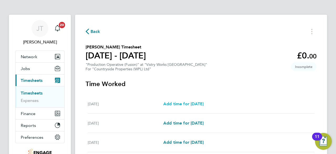
click at [196, 103] on span "Add time for [DATE]" at bounding box center [184, 103] width 40 height 5
select select "15"
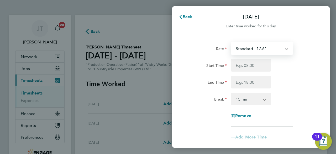
click at [252, 47] on select "Standard - 17.61 OT2 - 35.22 PM OT2 - 38.38 BONUS. - 13.50 OT 1 - 26.42 PM OT1 …" at bounding box center [259, 49] width 55 height 12
select select "15"
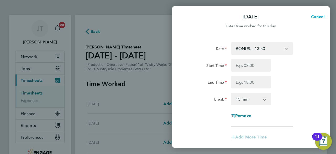
click at [315, 18] on span "Cancel" at bounding box center [317, 16] width 15 height 5
select select "15"
click at [188, 19] on button "Back" at bounding box center [185, 17] width 24 height 11
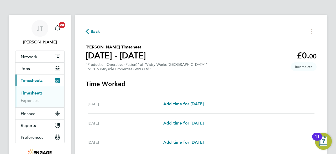
click at [96, 33] on span "Back" at bounding box center [96, 31] width 10 height 6
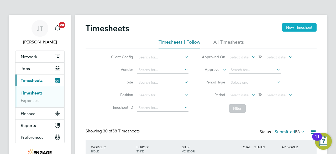
click at [285, 26] on button "New Timesheet" at bounding box center [299, 27] width 35 height 8
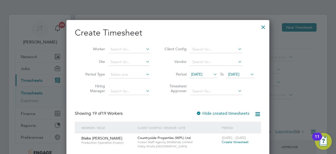
click at [203, 75] on span "[DATE]" at bounding box center [196, 74] width 11 height 5
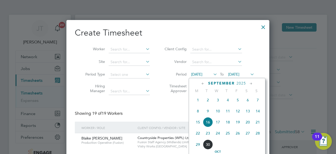
click at [199, 103] on span "[DATE]" at bounding box center [198, 100] width 10 height 10
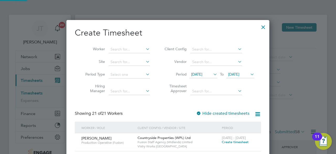
click at [240, 75] on span "[DATE]" at bounding box center [233, 74] width 11 height 5
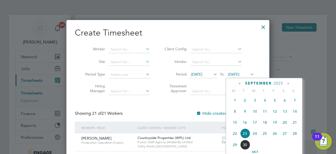
click at [285, 102] on span "6" at bounding box center [285, 100] width 10 height 10
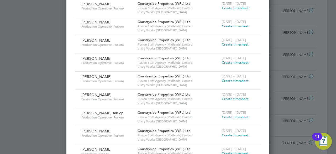
click at [237, 61] on span "Create timesheet" at bounding box center [235, 62] width 27 height 4
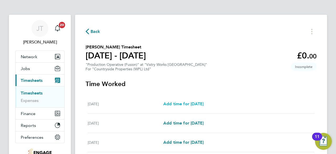
click at [196, 103] on span "Add time for [DATE]" at bounding box center [184, 103] width 40 height 5
select select "15"
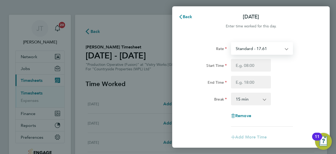
click at [251, 49] on select "Standard - 17.61 PM Standard - 19.19 OT2 - 35.22 BONUS. - 13.50 OT 1 - 26.42 PM…" at bounding box center [259, 49] width 55 height 12
select select "15"
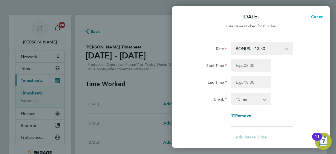
click at [320, 18] on span "Cancel" at bounding box center [317, 16] width 15 height 5
select select "15"
click at [185, 13] on button "Back" at bounding box center [185, 17] width 24 height 11
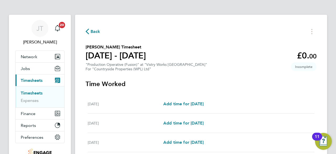
click at [91, 32] on span "Back" at bounding box center [96, 31] width 10 height 6
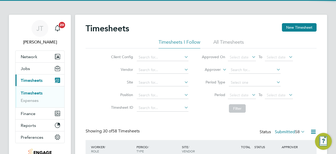
scroll to position [18, 45]
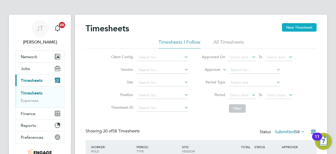
click at [288, 25] on button "New Timesheet" at bounding box center [299, 27] width 35 height 8
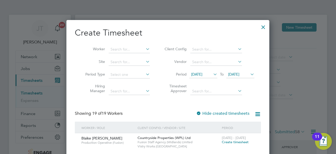
click at [199, 76] on span "[DATE]" at bounding box center [196, 74] width 11 height 5
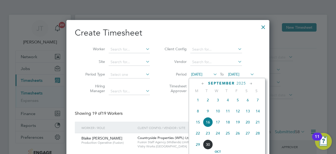
click at [197, 102] on span "[DATE]" at bounding box center [198, 100] width 10 height 10
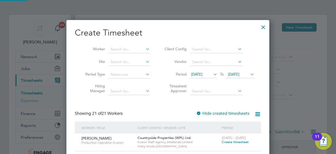
click at [236, 75] on span "[DATE]" at bounding box center [233, 74] width 11 height 5
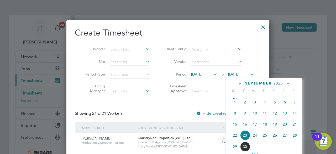
click at [287, 103] on span "6" at bounding box center [285, 102] width 10 height 10
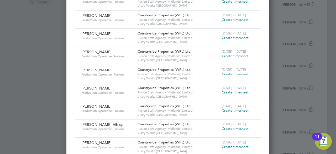
click at [234, 92] on span "Create timesheet" at bounding box center [235, 92] width 27 height 4
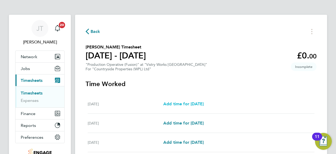
click at [202, 103] on span "Add time for [DATE]" at bounding box center [184, 103] width 40 height 5
select select "15"
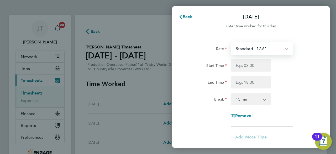
click at [252, 48] on select "Standard - 17.61 BONUS. - 13.50 PM OT2 - 38.38 PM OT1 - 28.79 OT2 - 35.22 PM St…" at bounding box center [259, 49] width 55 height 12
select select "15"
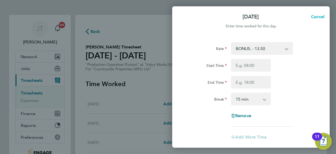
click at [316, 16] on span "Cancel" at bounding box center [317, 16] width 15 height 5
select select "15"
click at [188, 17] on span "Back" at bounding box center [188, 16] width 10 height 5
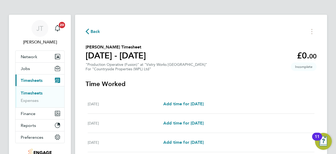
click at [96, 33] on span "Back" at bounding box center [96, 31] width 10 height 6
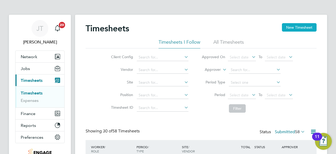
click at [293, 26] on button "New Timesheet" at bounding box center [299, 27] width 35 height 8
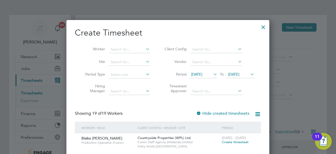
click at [202, 74] on span "[DATE]" at bounding box center [196, 74] width 11 height 5
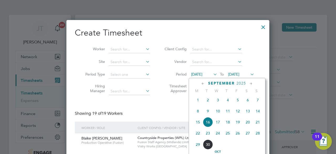
drag, startPoint x: 198, startPoint y: 101, endPoint x: 240, endPoint y: 75, distance: 49.2
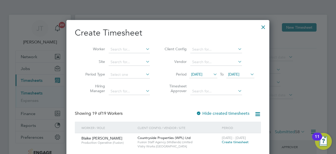
click at [203, 76] on span "[DATE]" at bounding box center [196, 74] width 11 height 5
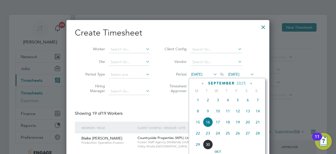
click at [197, 103] on span "[DATE]" at bounding box center [198, 100] width 10 height 10
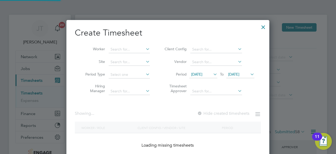
click at [236, 75] on span "[DATE]" at bounding box center [233, 74] width 11 height 5
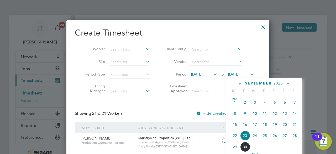
click at [285, 104] on span "6" at bounding box center [285, 102] width 10 height 10
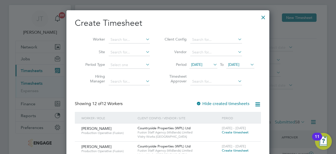
click at [212, 63] on icon at bounding box center [212, 64] width 0 height 7
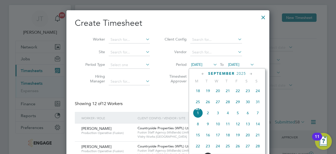
click at [198, 127] on span "8" at bounding box center [198, 124] width 10 height 10
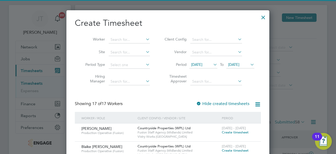
click at [238, 62] on span "08 Sep 2025" at bounding box center [233, 64] width 11 height 5
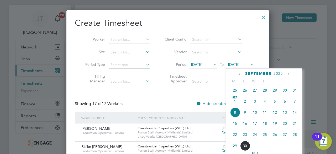
click at [284, 114] on span "13" at bounding box center [285, 112] width 10 height 10
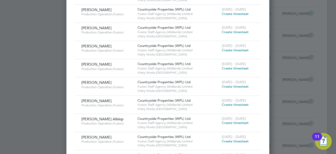
scroll to position [263, 0]
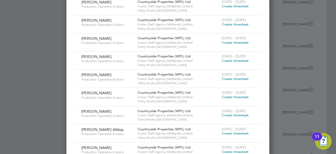
click at [240, 60] on span "Create timesheet" at bounding box center [235, 60] width 27 height 4
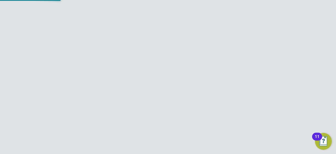
scroll to position [47, 0]
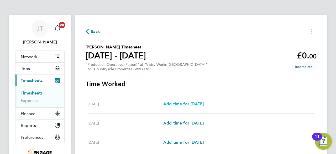
click at [194, 104] on span "Add time for Mon 08 Sep" at bounding box center [184, 103] width 40 height 5
select select "15"
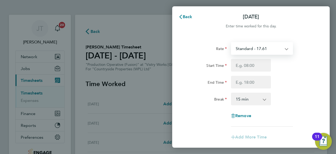
click at [248, 48] on select "Standard - 17.61 OT 1 - 26.42 OT2 - 35.22 PM Standard - 19.19 PM OT1 - 28.79 PM…" at bounding box center [259, 49] width 55 height 12
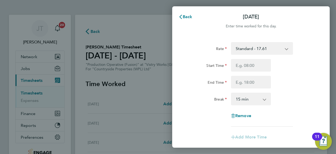
click at [213, 59] on div "Rate Standard - 17.61 OT 1 - 26.42 OT2 - 35.22 PM Standard - 19.19 PM OT1 - 28.…" at bounding box center [251, 84] width 128 height 84
click at [240, 64] on input "Start Time" at bounding box center [251, 65] width 40 height 13
type input "07:00"
type input "15:00"
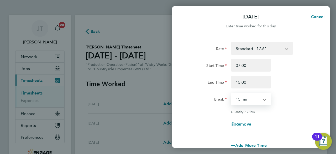
select select "30"
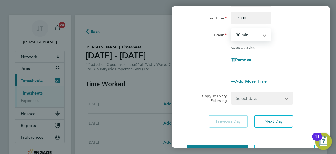
scroll to position [64, 0]
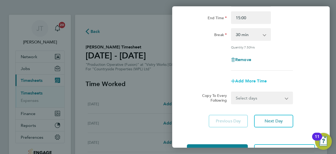
click at [256, 80] on span "Add More Time" at bounding box center [252, 80] width 32 height 5
select select "null"
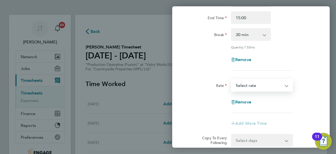
click at [254, 85] on select "OT 1 - 26.42 OT2 - 35.22 PM Standard - 19.19 PM OT1 - 28.79 Standard - 17.61 PM…" at bounding box center [259, 85] width 55 height 12
select select "15"
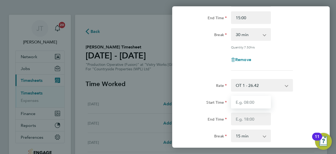
click at [249, 100] on input "Start Time" at bounding box center [251, 102] width 40 height 13
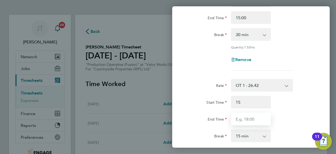
type input "15:00"
type input "17:00"
click at [265, 133] on app-icon-cross-button at bounding box center [267, 136] width 6 height 12
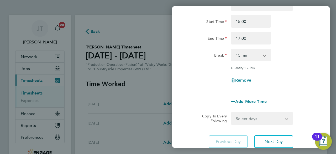
scroll to position [145, 0]
click at [265, 59] on app-icon-cross-button at bounding box center [267, 55] width 6 height 12
click at [264, 55] on select "0 min 15 min 30 min 45 min 60 min 75 min 90 min" at bounding box center [248, 55] width 33 height 12
select select "0"
click at [232, 49] on select "0 min 15 min 30 min 45 min 60 min 75 min 90 min" at bounding box center [248, 55] width 33 height 12
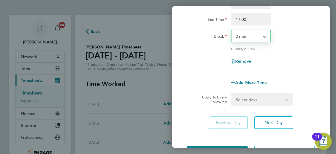
scroll to position [165, 0]
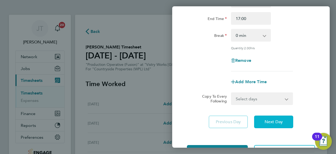
click at [277, 123] on span "Next Day" at bounding box center [274, 121] width 18 height 5
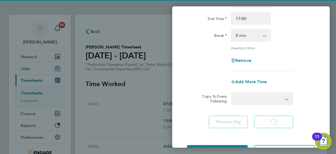
select select "15"
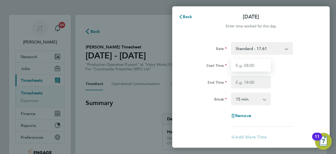
click at [258, 61] on input "Start Time" at bounding box center [251, 65] width 40 height 13
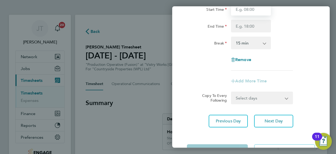
scroll to position [62, 0]
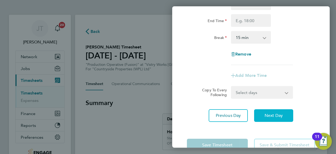
click at [280, 113] on span "Next Day" at bounding box center [274, 115] width 18 height 5
select select "15"
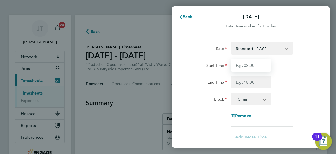
click at [257, 64] on input "Start Time" at bounding box center [251, 65] width 40 height 13
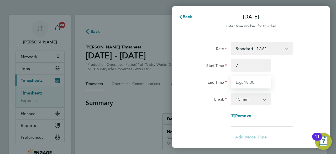
type input "07:00"
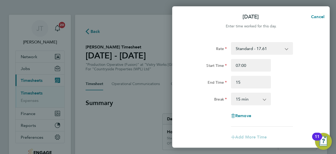
type input "15:00"
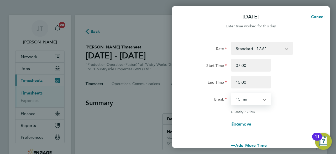
select select "30"
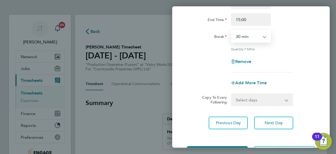
scroll to position [84, 0]
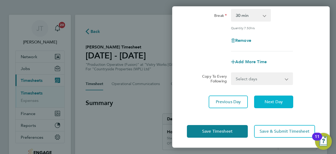
click at [270, 101] on span "Next Day" at bounding box center [274, 101] width 18 height 5
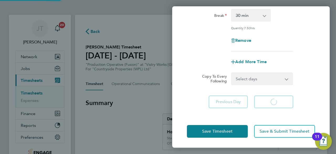
select select "15"
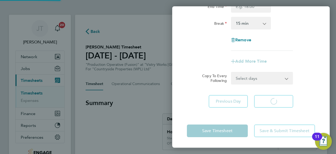
scroll to position [75, 0]
select select "15"
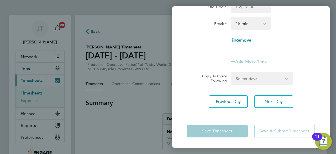
scroll to position [0, 0]
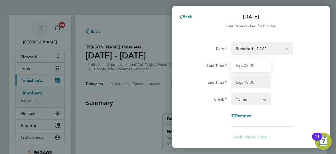
click at [259, 60] on input "Start Time" at bounding box center [251, 65] width 40 height 13
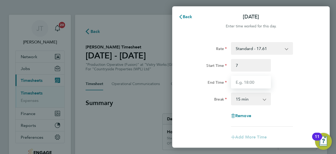
type input "07:00"
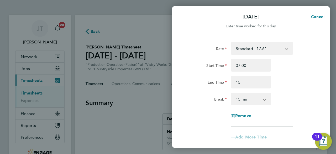
type input "15:00"
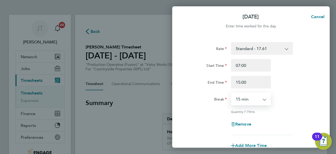
select select "30"
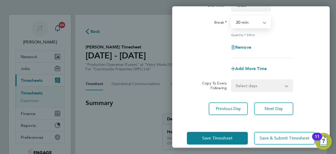
scroll to position [78, 0]
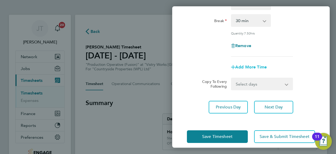
click at [261, 67] on span "Add More Time" at bounding box center [252, 66] width 32 height 5
select select "null"
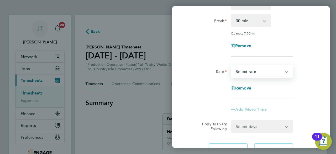
click at [254, 70] on select "OT 1 - 26.42 OT2 - 35.22 PM Standard - 19.19 PM OT1 - 28.79 Standard - 17.61 PM…" at bounding box center [259, 71] width 55 height 12
select select "15"
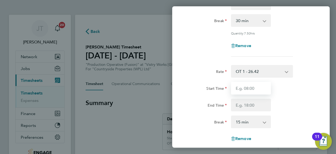
click at [247, 85] on input "Start Time" at bounding box center [251, 88] width 40 height 13
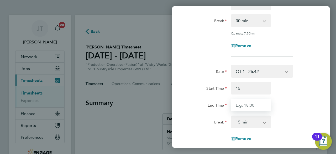
type input "15:00"
type input "18:00"
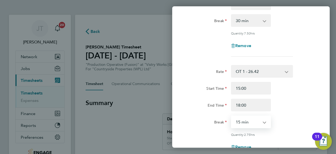
select select "0"
click at [280, 88] on div "Start Time 15:00" at bounding box center [251, 88] width 132 height 13
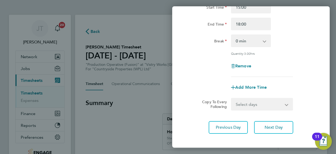
scroll to position [161, 0]
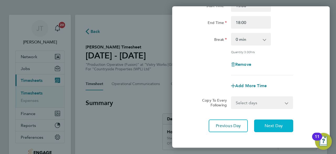
click at [271, 121] on button "Next Day" at bounding box center [273, 125] width 39 height 13
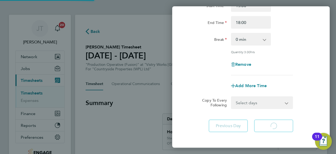
select select "15"
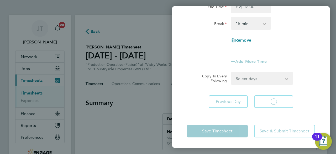
select select "15"
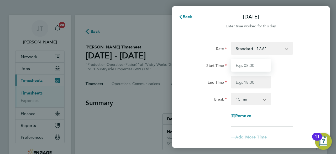
click at [262, 65] on input "Start Time" at bounding box center [251, 65] width 40 height 13
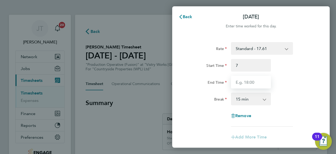
type input "07:00"
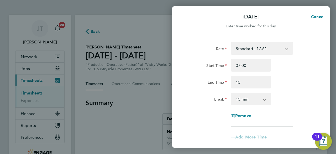
type input "15:00"
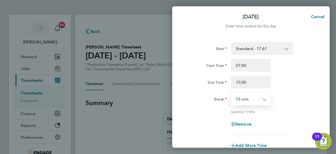
select select "30"
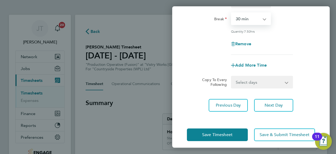
scroll to position [80, 0]
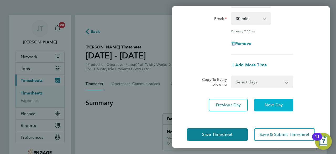
click at [282, 101] on button "Next Day" at bounding box center [273, 105] width 39 height 13
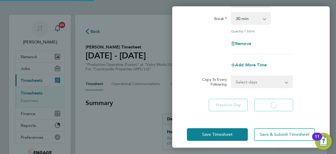
select select "15"
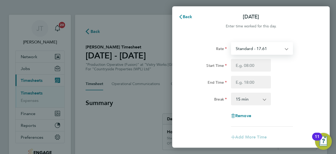
click at [280, 51] on select "Standard - 17.61 OT 1 - 26.42 OT2 - 35.22 PM Standard - 19.19 PM OT1 - 28.79 PM…" at bounding box center [259, 49] width 55 height 12
select select "15"
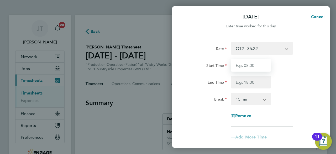
click at [251, 68] on input "Start Time" at bounding box center [251, 65] width 40 height 13
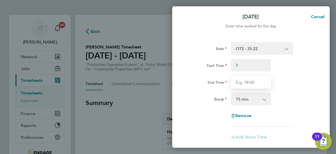
type input "07:00"
type input "13:00"
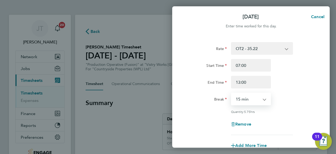
select select "0"
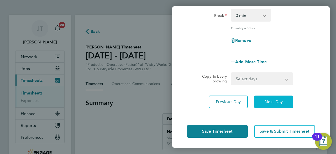
click at [279, 98] on button "Next Day" at bounding box center [273, 101] width 39 height 13
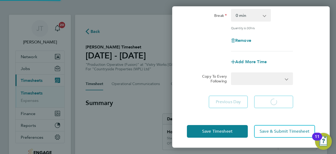
select select "15"
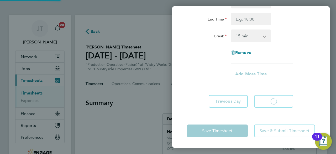
scroll to position [63, 0]
select select "15"
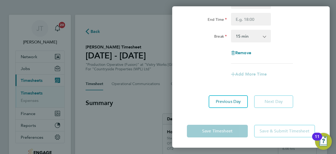
scroll to position [0, 0]
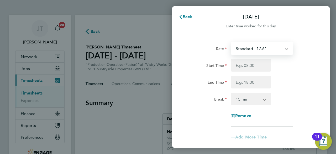
click at [260, 52] on select "Standard - 17.61 OT 1 - 26.42 OT2 - 35.22 PM Standard - 19.19 PM OT1 - 28.79 PM…" at bounding box center [259, 49] width 55 height 12
select select "15"
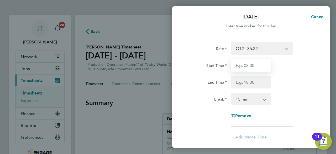
click at [249, 60] on input "Start Time" at bounding box center [251, 65] width 40 height 13
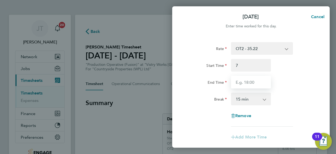
type input "07:00"
type input "17:00"
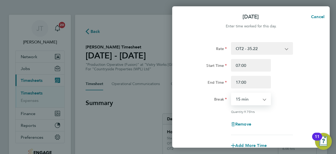
select select "0"
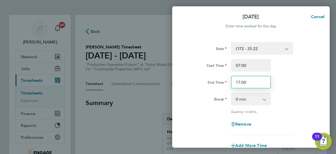
click at [248, 83] on input "17:00" at bounding box center [251, 82] width 40 height 13
type input "1"
click at [250, 80] on input "14:00" at bounding box center [251, 82] width 40 height 13
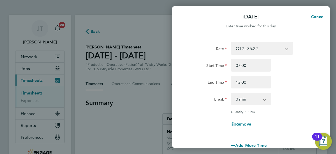
type input "13:00"
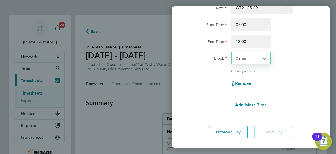
scroll to position [71, 0]
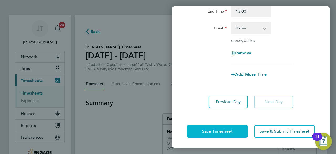
click at [221, 129] on span "Save Timesheet" at bounding box center [217, 131] width 30 height 5
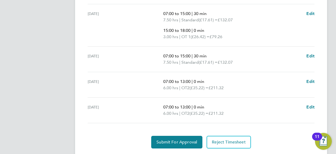
scroll to position [280, 0]
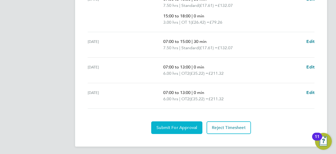
click at [177, 125] on span "Submit For Approval" at bounding box center [177, 127] width 41 height 5
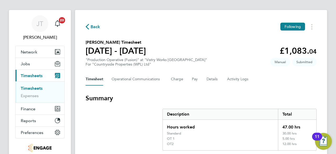
scroll to position [4, 0]
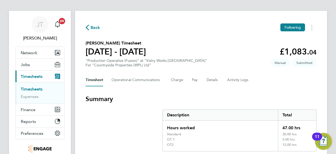
click at [95, 28] on span "Back" at bounding box center [96, 27] width 10 height 6
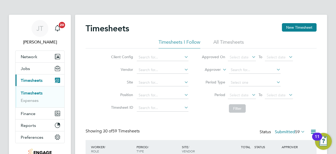
scroll to position [13, 45]
click at [292, 28] on button "New Timesheet" at bounding box center [299, 27] width 35 height 8
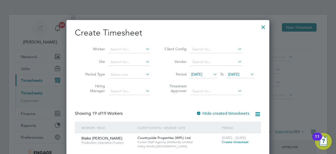
click at [202, 74] on span "[DATE]" at bounding box center [196, 74] width 11 height 5
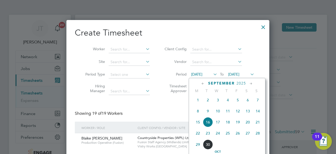
click at [197, 112] on span "8" at bounding box center [198, 111] width 10 height 10
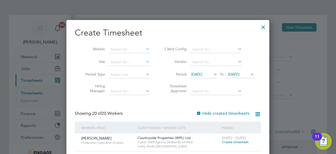
click at [238, 74] on span "[DATE]" at bounding box center [233, 74] width 11 height 5
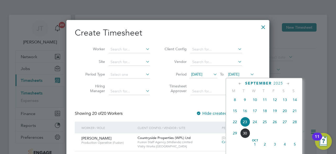
click at [284, 101] on span "13" at bounding box center [285, 100] width 10 height 10
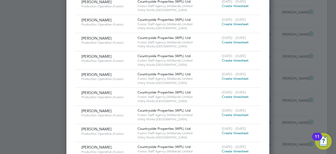
click at [233, 76] on span "Create timesheet" at bounding box center [235, 78] width 27 height 4
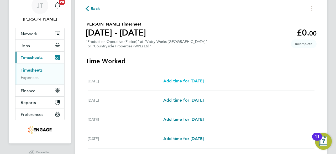
click at [183, 81] on span "Add time for Mon 08 Sep" at bounding box center [184, 80] width 40 height 5
select select "15"
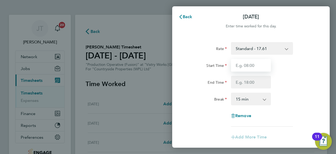
click at [241, 65] on input "Start Time" at bounding box center [251, 65] width 40 height 13
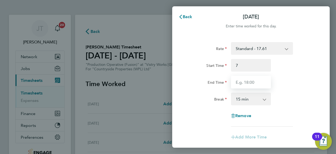
type input "07:00"
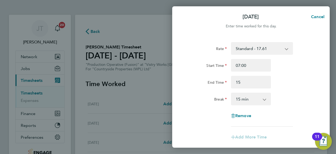
type input "15:00"
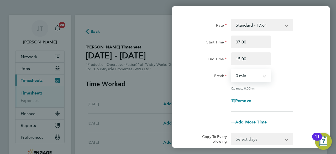
click at [260, 73] on select "0 min 15 min 30 min 45 min 60 min 75 min 90 min" at bounding box center [248, 76] width 33 height 12
select select "30"
click at [232, 70] on select "0 min 15 min 30 min 45 min 60 min 75 min 90 min" at bounding box center [248, 76] width 33 height 12
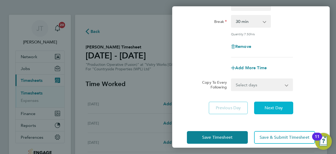
click at [275, 106] on span "Next Day" at bounding box center [274, 107] width 18 height 5
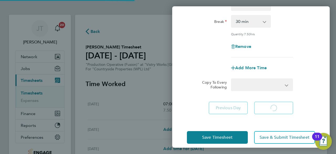
select select "15"
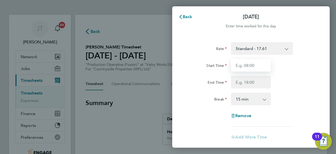
click at [256, 65] on input "Start Time" at bounding box center [251, 65] width 40 height 13
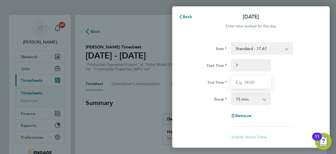
type input "07:00"
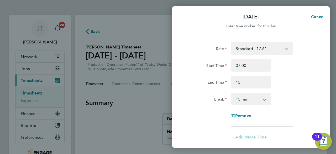
type input "15:00"
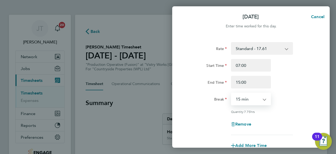
select select "30"
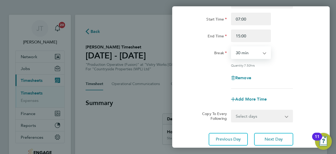
scroll to position [50, 0]
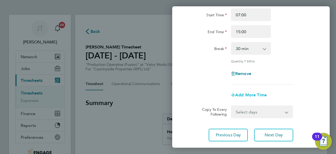
click at [259, 94] on span "Add More Time" at bounding box center [252, 94] width 32 height 5
select select "null"
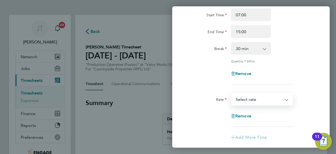
click at [246, 99] on select "OT 1 - 26.42 OT2 - 35.22 PM OT2 - 38.38 PM Standard - 19.19 Standard - 17.61 PM…" at bounding box center [259, 99] width 55 height 12
select select "15"
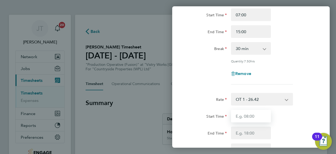
click at [241, 116] on input "Start Time" at bounding box center [251, 116] width 40 height 13
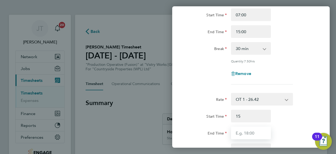
type input "15:00"
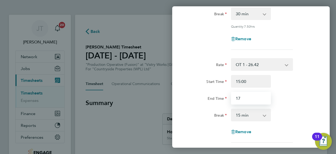
scroll to position [89, 0]
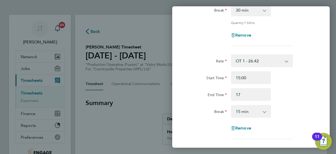
type input "17:00"
click at [265, 112] on app-icon-cross-button at bounding box center [267, 111] width 6 height 12
click at [263, 114] on select "0 min 15 min 30 min 45 min 60 min 75 min 90 min" at bounding box center [248, 111] width 33 height 12
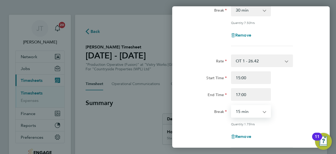
select select "0"
click at [232, 105] on select "0 min 15 min 30 min 45 min 60 min 75 min 90 min" at bounding box center [248, 111] width 33 height 12
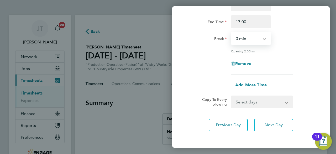
scroll to position [184, 0]
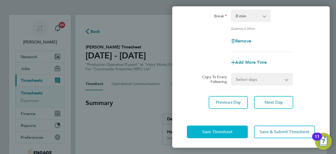
click at [211, 135] on button "Save Timesheet" at bounding box center [217, 131] width 61 height 13
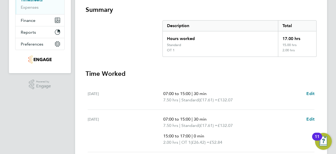
scroll to position [96, 0]
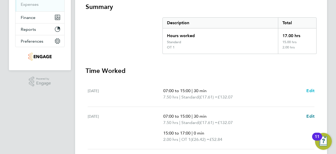
click at [309, 89] on span "Edit" at bounding box center [311, 90] width 8 height 5
select select "30"
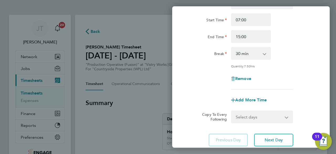
scroll to position [47, 0]
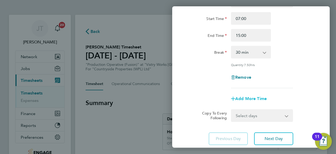
click at [264, 98] on span "Add More Time" at bounding box center [252, 98] width 32 height 5
select select "null"
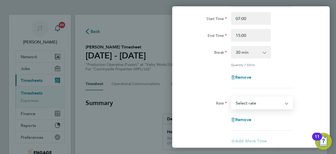
click at [256, 101] on select "OT 1 - 26.42 OT2 - 35.22 PM OT2 - 38.38 PM Standard - 19.19 Standard - 17.61 PM…" at bounding box center [259, 103] width 55 height 12
select select "15"
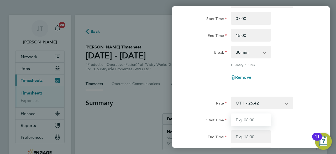
click at [241, 117] on input "Start Time" at bounding box center [251, 119] width 40 height 13
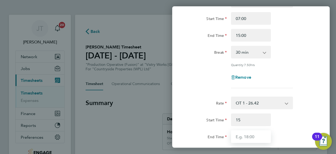
type input "15:00"
type input "17:00"
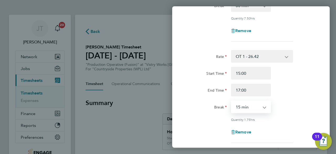
scroll to position [94, 0]
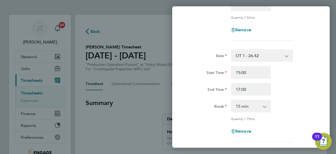
click at [265, 103] on app-icon-cross-button at bounding box center [267, 106] width 6 height 12
click at [264, 105] on select "0 min 15 min 30 min 45 min 60 min 75 min 90 min" at bounding box center [248, 106] width 33 height 12
select select "0"
click at [232, 100] on select "0 min 15 min 30 min 45 min 60 min 75 min 90 min" at bounding box center [248, 106] width 33 height 12
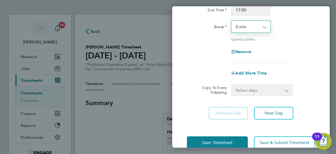
scroll to position [184, 0]
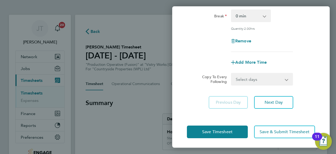
click at [230, 122] on div "Save Timesheet Save & Submit Timesheet" at bounding box center [251, 132] width 158 height 34
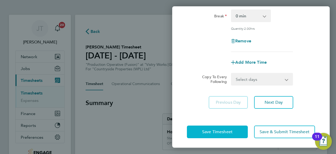
click at [225, 127] on button "Save Timesheet" at bounding box center [217, 131] width 61 height 13
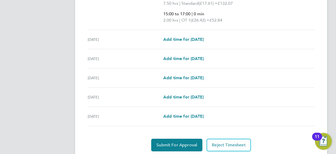
scroll to position [249, 0]
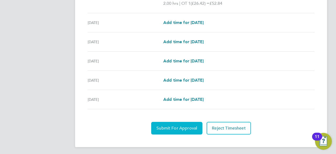
click at [160, 126] on span "Submit For Approval" at bounding box center [177, 127] width 41 height 5
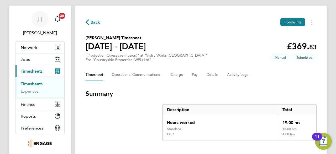
scroll to position [9, 0]
click at [92, 21] on span "Back" at bounding box center [96, 22] width 10 height 6
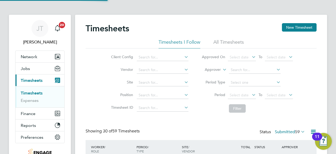
scroll to position [3, 3]
click at [298, 25] on button "New Timesheet" at bounding box center [299, 27] width 35 height 8
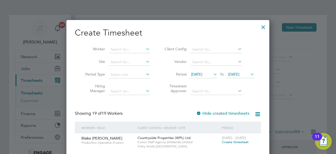
click at [203, 75] on span "[DATE]" at bounding box center [196, 74] width 11 height 5
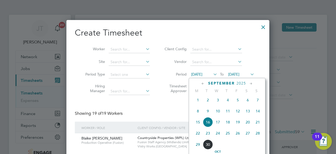
click at [200, 113] on span "8" at bounding box center [198, 111] width 10 height 10
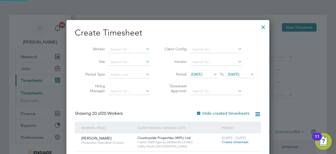
click at [234, 73] on span "[DATE]" at bounding box center [233, 74] width 11 height 5
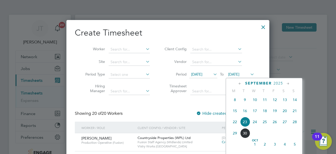
click at [284, 103] on span "13" at bounding box center [285, 100] width 10 height 10
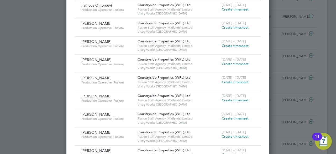
click at [233, 99] on span "Create timesheet" at bounding box center [235, 100] width 27 height 4
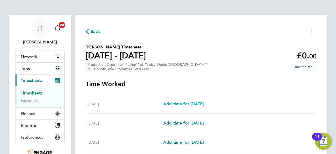
click at [190, 102] on span "Add time for Mon 08 Sep" at bounding box center [184, 103] width 40 height 5
select select "15"
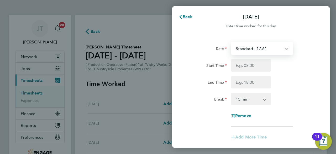
click at [247, 46] on select "Standard - 17.61 OT2 - 35.22 PM OT2 - 38.38 BONUS. - 13.50 OT 1 - 26.42 PM OT1 …" at bounding box center [259, 49] width 55 height 12
select select "15"
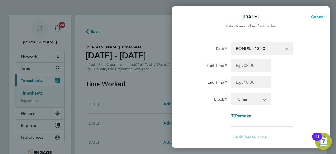
click at [316, 16] on span "Cancel" at bounding box center [317, 16] width 15 height 5
select select "15"
click at [184, 17] on span "Back" at bounding box center [188, 16] width 10 height 5
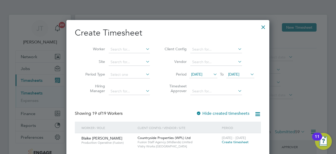
click at [203, 75] on span "16 Sep 2025" at bounding box center [196, 74] width 11 height 5
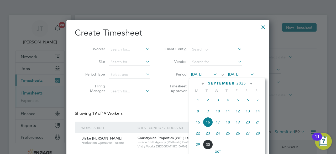
drag, startPoint x: 198, startPoint y: 113, endPoint x: 240, endPoint y: 74, distance: 57.3
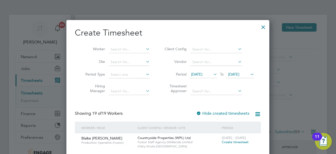
click at [200, 73] on span "16 Sep 2025" at bounding box center [196, 74] width 11 height 5
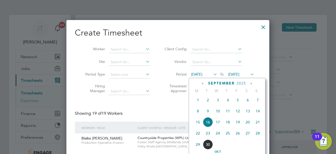
click at [199, 112] on span "8" at bounding box center [198, 111] width 10 height 10
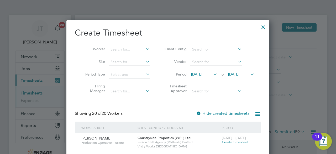
click at [240, 73] on span "23 Sep 2025" at bounding box center [233, 74] width 11 height 5
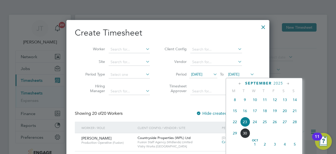
click at [286, 101] on span "13" at bounding box center [285, 100] width 10 height 10
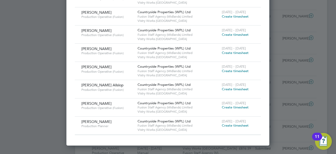
click at [236, 125] on span "Create timesheet" at bounding box center [235, 125] width 27 height 4
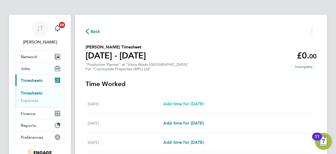
click at [199, 105] on span "Add time for Mon 08 Sep" at bounding box center [184, 103] width 40 height 5
select select "15"
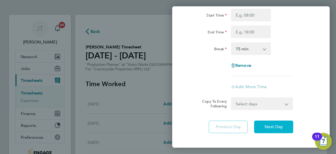
click at [272, 127] on span "Next Day" at bounding box center [274, 126] width 18 height 5
select select "15"
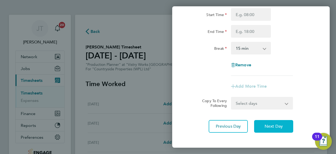
click at [274, 126] on span "Next Day" at bounding box center [274, 126] width 18 height 5
select select "15"
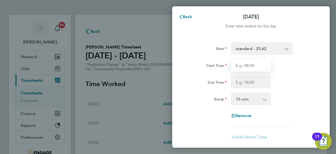
click at [260, 66] on input "Start Time" at bounding box center [251, 65] width 40 height 13
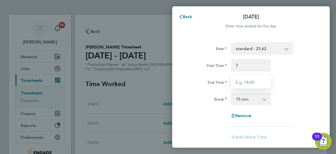
type input "07:00"
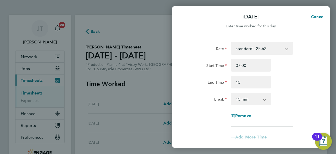
type input "15:00"
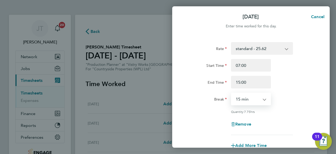
select select "30"
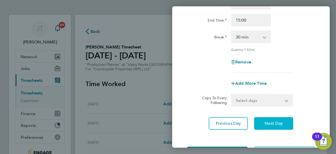
click at [277, 124] on span "Next Day" at bounding box center [274, 123] width 18 height 5
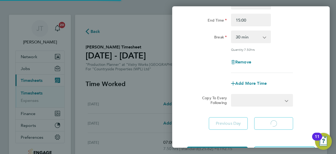
select select "15"
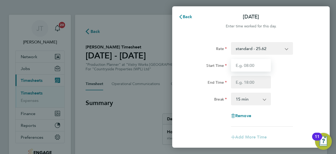
click at [255, 66] on input "Start Time" at bounding box center [251, 65] width 40 height 13
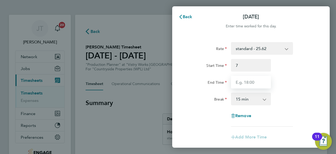
type input "07:00"
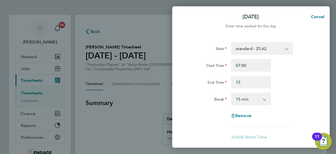
type input "15:00"
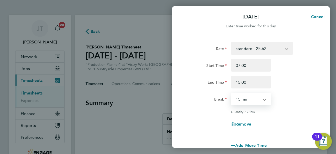
select select "30"
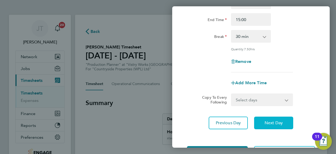
click at [269, 126] on button "Next Day" at bounding box center [273, 122] width 39 height 13
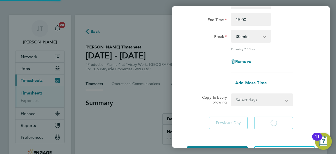
select select "15"
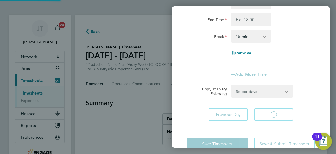
select select "15"
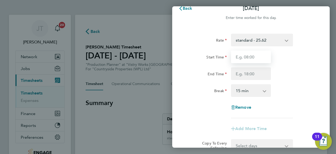
click at [260, 53] on input "Start Time" at bounding box center [251, 56] width 40 height 13
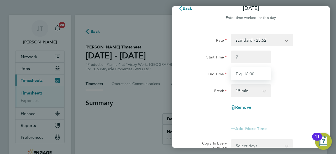
type input "07:00"
type input "15:00"
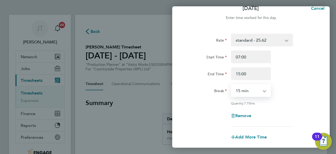
select select "30"
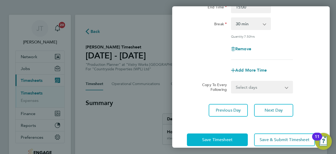
click at [231, 135] on button "Save Timesheet" at bounding box center [217, 139] width 61 height 13
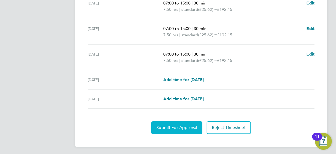
click at [174, 127] on span "Submit For Approval" at bounding box center [177, 127] width 41 height 5
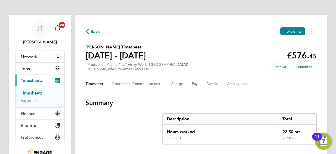
click at [95, 30] on span "Back" at bounding box center [96, 31] width 10 height 6
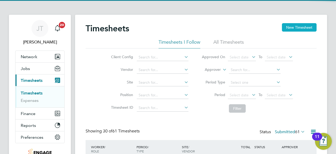
scroll to position [3, 3]
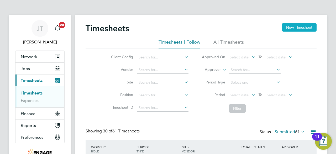
click at [300, 27] on button "New Timesheet" at bounding box center [299, 27] width 35 height 8
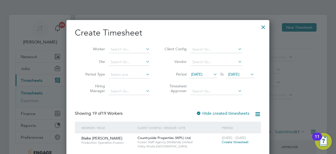
click at [203, 75] on span "16 Sep 2025" at bounding box center [196, 74] width 11 height 5
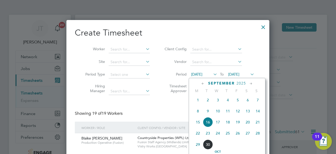
click at [198, 113] on span "8" at bounding box center [198, 111] width 10 height 10
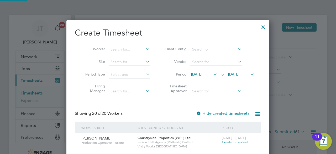
click at [240, 72] on span "23 Sep 2025" at bounding box center [233, 74] width 11 height 5
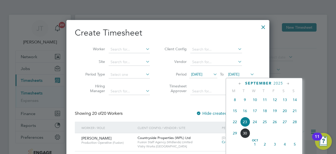
click at [284, 101] on span "13" at bounding box center [285, 100] width 10 height 10
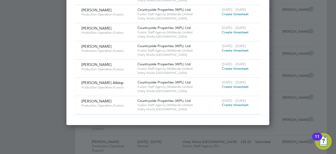
click at [229, 103] on span "Create timesheet" at bounding box center [235, 105] width 27 height 4
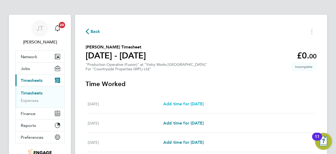
click at [184, 104] on span "Add time for Mon 08 Sep" at bounding box center [184, 103] width 40 height 5
select select "15"
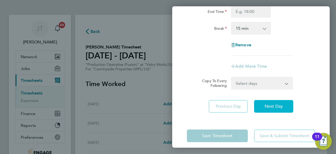
click at [276, 106] on span "Next Day" at bounding box center [274, 106] width 18 height 5
select select "15"
click at [276, 106] on span "Next Day" at bounding box center [274, 106] width 18 height 5
select select "15"
click at [276, 106] on span "Next Day" at bounding box center [274, 106] width 18 height 5
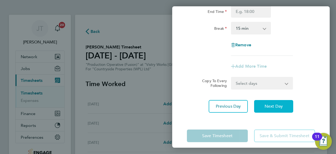
select select "15"
click at [276, 106] on span "Next Day" at bounding box center [274, 106] width 18 height 5
select select "15"
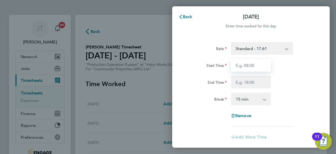
click at [261, 64] on input "Start Time" at bounding box center [251, 65] width 40 height 13
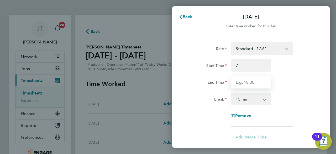
type input "07:00"
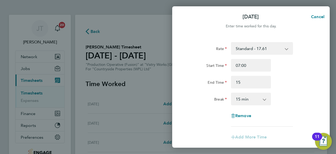
type input "15:00"
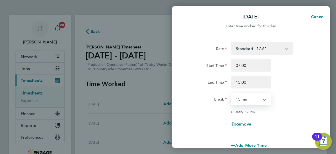
select select "30"
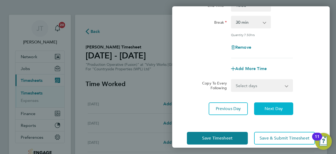
click at [272, 110] on span "Next Day" at bounding box center [274, 108] width 18 height 5
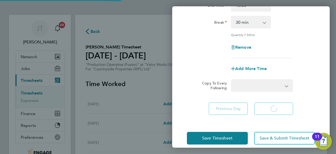
select select "15"
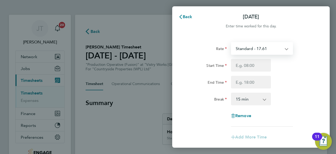
click at [279, 47] on select "Standard - 17.61 OT 1 - 26.42 PM Standard - 19.19 PM OT2 - 38.38 PM OT1 - 28.79…" at bounding box center [259, 49] width 55 height 12
select select "15"
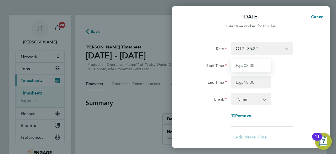
click at [256, 67] on input "Start Time" at bounding box center [251, 65] width 40 height 13
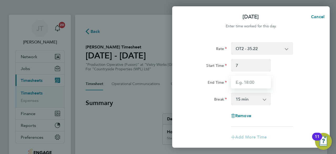
type input "07:00"
type input "13:00"
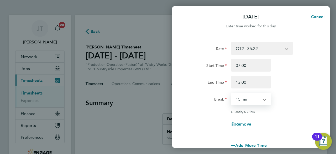
select select "0"
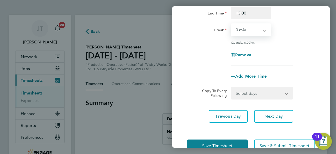
scroll to position [70, 0]
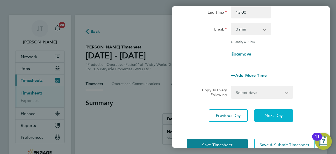
click at [275, 115] on span "Next Day" at bounding box center [274, 115] width 18 height 5
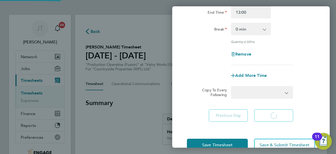
scroll to position [63, 0]
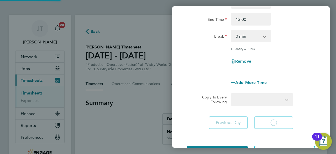
select select "15"
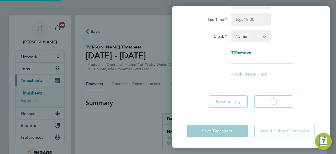
select select "15"
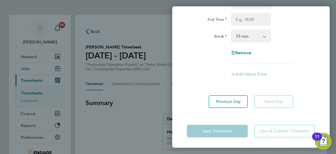
scroll to position [0, 0]
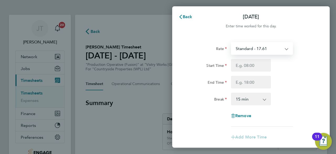
click at [268, 49] on select "Standard - 17.61 OT 1 - 26.42 PM Standard - 19.19 PM OT2 - 38.38 PM OT1 - 28.79…" at bounding box center [259, 49] width 55 height 12
select select "15"
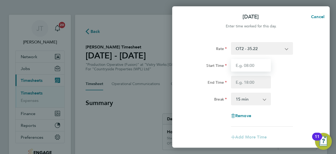
click at [255, 67] on input "Start Time" at bounding box center [251, 65] width 40 height 13
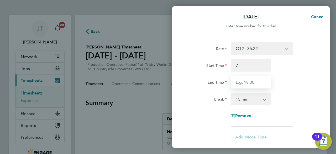
type input "07:00"
type input "13:00"
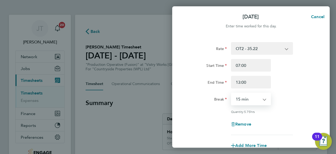
select select "0"
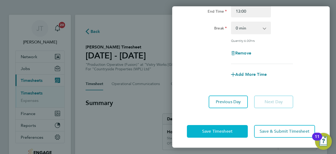
click at [226, 126] on button "Save Timesheet" at bounding box center [217, 131] width 61 height 13
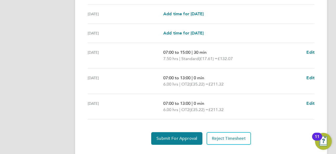
scroll to position [222, 0]
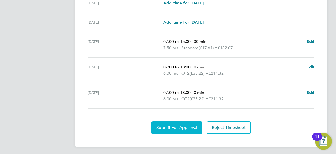
click at [166, 130] on button "Submit For Approval" at bounding box center [176, 127] width 51 height 13
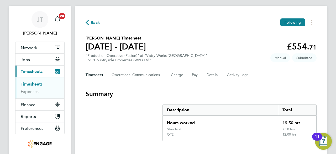
scroll to position [8, 0]
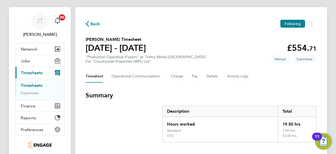
click at [97, 23] on span "Back" at bounding box center [96, 24] width 10 height 6
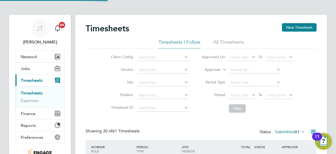
scroll to position [3, 3]
click at [290, 26] on button "New Timesheet" at bounding box center [299, 27] width 35 height 8
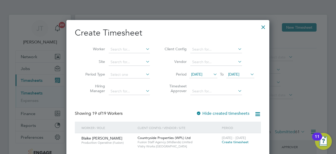
click at [200, 76] on span "16 Sep 2025" at bounding box center [204, 74] width 28 height 7
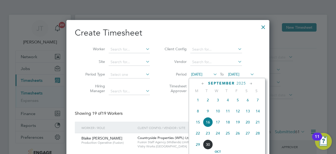
click at [198, 113] on span "8" at bounding box center [198, 111] width 10 height 10
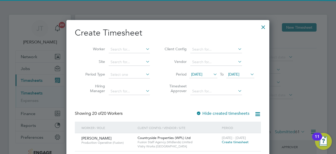
click at [239, 73] on span "23 Sep 2025" at bounding box center [233, 74] width 11 height 5
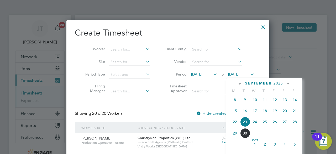
click at [288, 102] on span "13" at bounding box center [285, 100] width 10 height 10
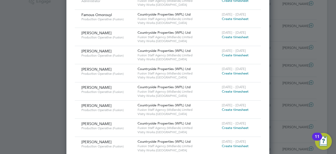
click at [188, 106] on span "Countryside Properties (WPL) Ltd" at bounding box center [164, 105] width 53 height 4
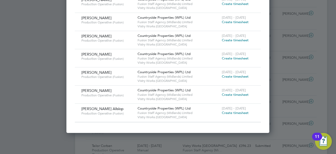
click at [230, 111] on span "Create timesheet" at bounding box center [235, 112] width 27 height 4
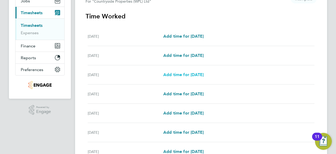
click at [199, 73] on span "Add time for Wed 10 Sep" at bounding box center [184, 74] width 40 height 5
select select "15"
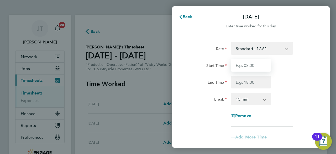
click at [251, 67] on input "Start Time" at bounding box center [251, 65] width 40 height 13
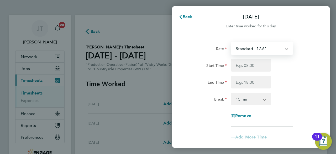
click at [268, 45] on select "Standard - 17.61 BONUS. - 13.50 PM OT1 - 28.79 OT2 - 35.22 OT 1 - 26.42 PM OT2 …" at bounding box center [259, 49] width 55 height 12
select select "15"
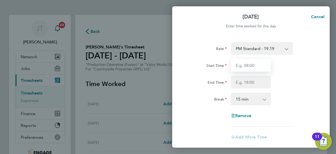
click at [253, 63] on input "Start Time" at bounding box center [251, 65] width 40 height 13
click at [253, 63] on input "15:00" at bounding box center [251, 65] width 40 height 13
click at [253, 63] on input "15:0023" at bounding box center [251, 65] width 40 height 13
type input "15:00"
type input "23:00"
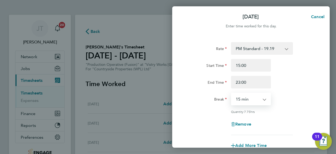
select select "30"
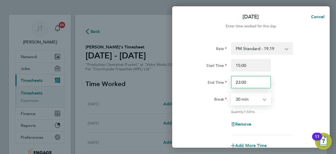
click at [253, 82] on input "23:00" at bounding box center [251, 82] width 40 height 13
type input "23:30"
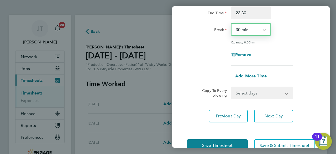
scroll to position [70, 0]
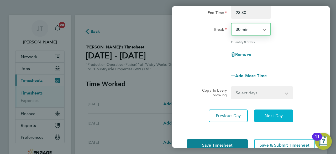
click at [278, 115] on span "Next Day" at bounding box center [274, 115] width 18 height 5
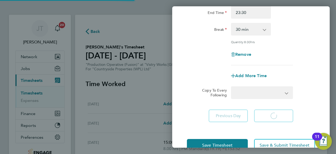
select select "15"
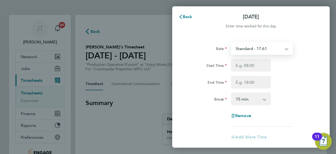
click at [273, 50] on select "Standard - 17.61 BONUS. - 13.50 PM OT1 - 28.79 OT2 - 35.22 OT 1 - 26.42 PM OT2 …" at bounding box center [259, 49] width 55 height 12
select select "15"
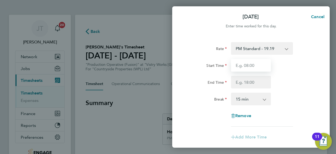
click at [254, 68] on input "Start Time" at bounding box center [251, 65] width 40 height 13
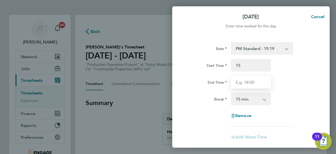
type input "15:00"
type input "23:30"
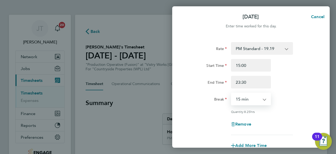
select select "30"
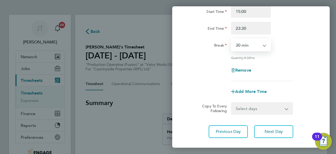
scroll to position [76, 0]
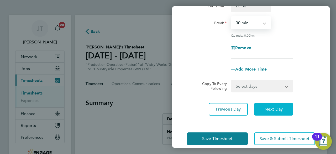
click at [273, 107] on span "Next Day" at bounding box center [274, 108] width 18 height 5
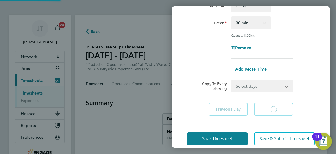
select select "15"
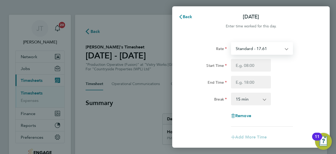
click at [270, 48] on select "Standard - 17.61 BONUS. - 13.50 PM OT1 - 28.79 OT2 - 35.22 OT 1 - 26.42 PM OT2 …" at bounding box center [259, 49] width 55 height 12
select select "15"
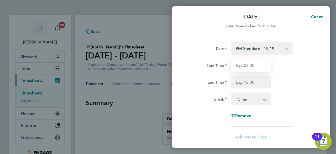
click at [258, 65] on input "Start Time" at bounding box center [251, 65] width 40 height 13
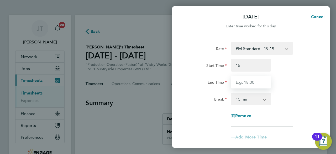
type input "15:00"
type input "21:00"
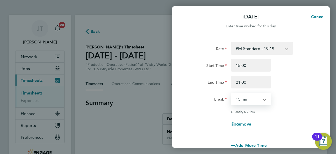
select select "30"
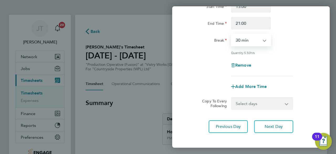
scroll to position [84, 0]
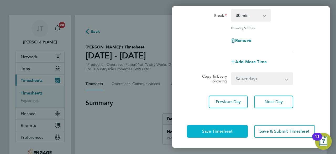
click at [224, 129] on span "Save Timesheet" at bounding box center [217, 131] width 30 height 5
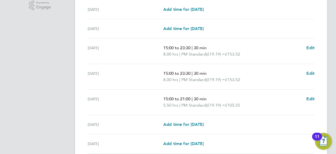
scroll to position [217, 0]
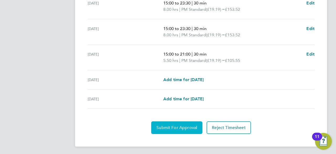
click at [167, 125] on span "Submit For Approval" at bounding box center [177, 127] width 41 height 5
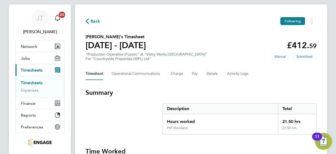
scroll to position [0, 0]
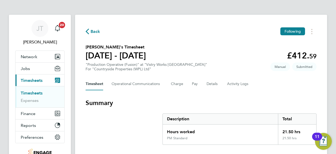
click at [94, 31] on span "Back" at bounding box center [96, 31] width 10 height 6
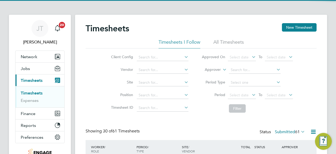
scroll to position [18, 45]
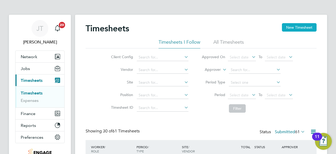
click at [296, 30] on button "New Timesheet" at bounding box center [299, 27] width 35 height 8
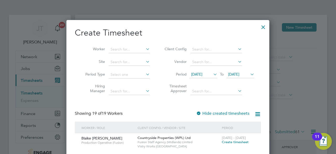
click at [203, 73] on span "16 Sep 2025" at bounding box center [196, 74] width 11 height 5
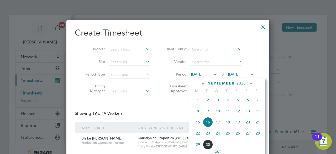
click at [196, 115] on span "8" at bounding box center [198, 111] width 10 height 10
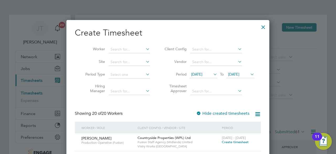
click at [236, 74] on span "23 Sep 2025" at bounding box center [233, 74] width 11 height 5
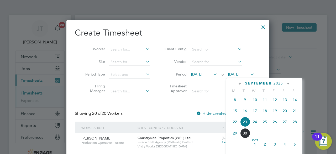
click at [284, 102] on span "13" at bounding box center [285, 100] width 10 height 10
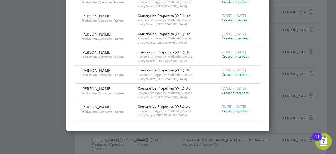
scroll to position [232, 0]
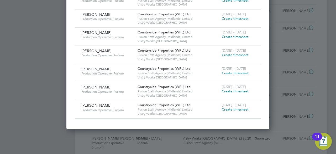
click at [231, 108] on span "Create timesheet" at bounding box center [235, 109] width 27 height 4
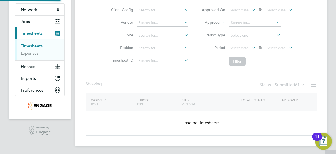
scroll to position [0, 0]
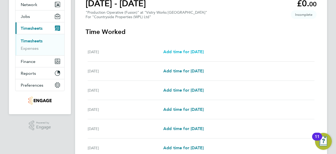
scroll to position [59, 0]
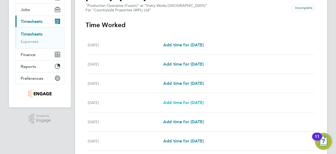
click at [189, 104] on span "Add time for Thu 11 Sep" at bounding box center [184, 102] width 40 height 5
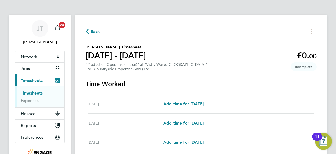
select select "15"
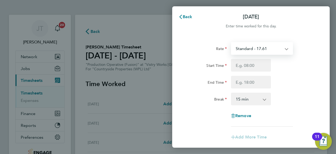
click at [256, 49] on select "Standard - 17.61 PM Standard - 19.19 PM OT2 - 38.38 BONUS. - 13.50 OT 1 - 26.42…" at bounding box center [259, 49] width 55 height 12
select select "15"
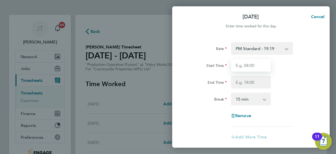
click at [248, 70] on input "Start Time" at bounding box center [251, 65] width 40 height 13
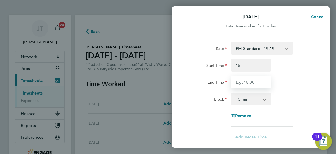
type input "15:00"
type input "23:30"
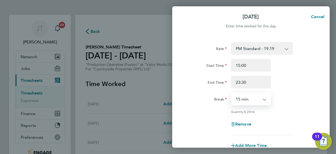
select select "30"
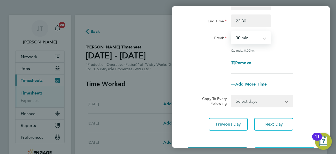
scroll to position [75, 0]
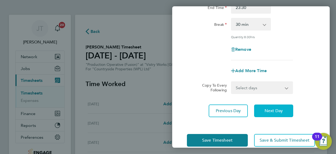
click at [276, 106] on button "Next Day" at bounding box center [273, 110] width 39 height 13
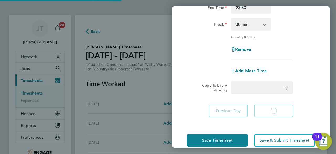
select select "15"
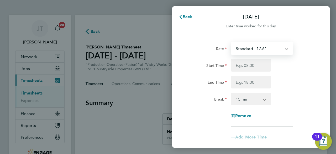
click at [264, 50] on select "Standard - 17.61 PM Standard - 19.19 PM OT2 - 38.38 BONUS. - 13.50 OT 1 - 26.42…" at bounding box center [259, 49] width 55 height 12
select select "15"
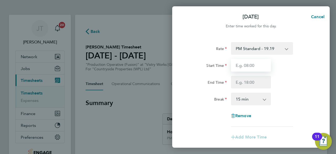
click at [252, 66] on input "Start Time" at bounding box center [251, 65] width 40 height 13
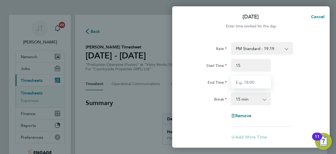
type input "15:00"
type input "21:00"
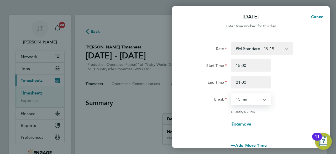
select select "30"
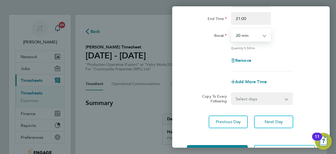
scroll to position [69, 0]
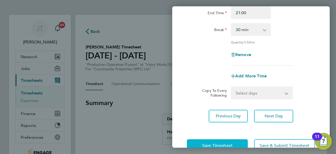
click at [226, 143] on span "Save Timesheet" at bounding box center [217, 145] width 30 height 5
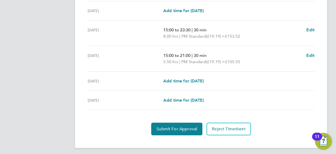
scroll to position [209, 0]
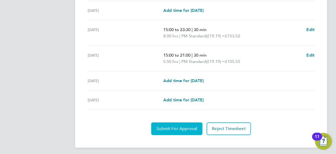
click at [181, 127] on span "Submit For Approval" at bounding box center [177, 128] width 41 height 5
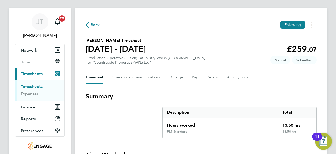
scroll to position [0, 0]
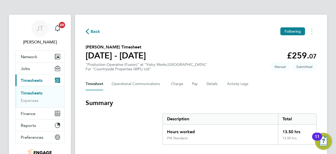
click at [94, 30] on span "Back" at bounding box center [96, 31] width 10 height 6
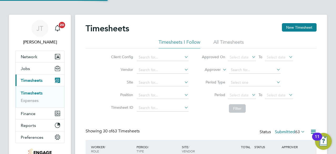
scroll to position [13, 45]
click at [301, 28] on button "New Timesheet" at bounding box center [299, 27] width 35 height 8
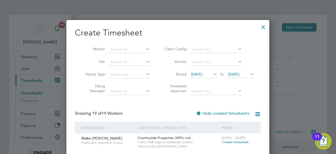
click at [203, 75] on span "16 Sep 2025" at bounding box center [196, 74] width 11 height 5
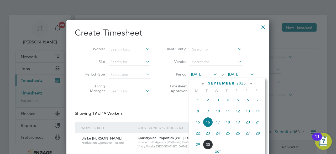
click at [200, 125] on span "15" at bounding box center [198, 122] width 10 height 10
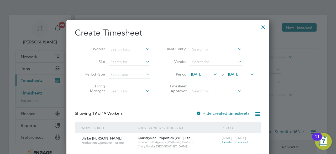
click at [238, 76] on span "23 Sep 2025" at bounding box center [233, 74] width 11 height 5
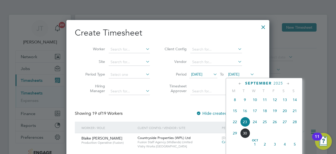
click at [286, 114] on span "20" at bounding box center [285, 111] width 10 height 10
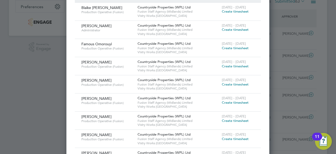
scroll to position [129, 0]
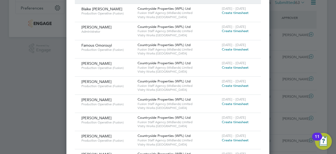
click at [231, 49] on span "Create timesheet" at bounding box center [235, 49] width 27 height 4
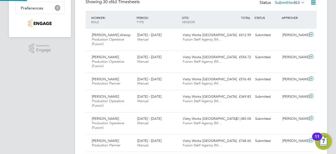
scroll to position [0, 0]
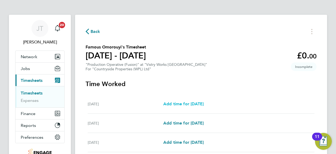
click at [196, 105] on span "Add time for Mon 15 Sep" at bounding box center [184, 103] width 40 height 5
select select "15"
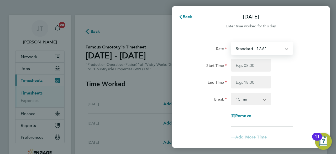
click at [258, 47] on select "Standard - 17.61 OT2 - 35.22 OT 1 - 26.42 PM Standard - 19.19 PM OT1 - 28.79 PM…" at bounding box center [259, 49] width 55 height 12
select select "15"
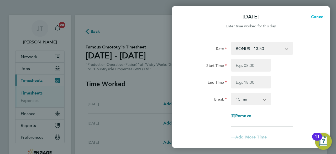
click at [316, 21] on button "Cancel" at bounding box center [316, 17] width 27 height 11
select select "15"
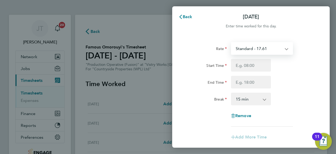
click at [284, 46] on select "Standard - 17.61 OT2 - 35.22 OT 1 - 26.42 PM Standard - 19.19 PM OT1 - 28.79 PM…" at bounding box center [259, 49] width 55 height 12
select select "15"
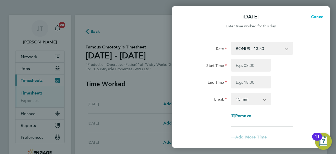
click at [316, 14] on span "Cancel" at bounding box center [317, 16] width 15 height 5
select select "15"
click at [187, 14] on span "Back" at bounding box center [188, 16] width 10 height 5
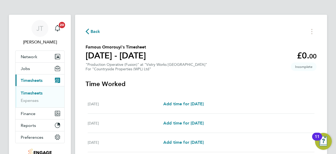
click at [96, 32] on span "Back" at bounding box center [96, 31] width 10 height 6
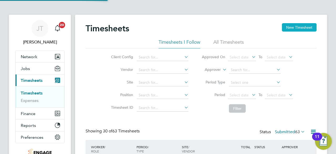
scroll to position [13, 45]
click at [302, 27] on button "New Timesheet" at bounding box center [299, 27] width 35 height 8
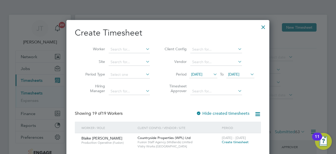
click at [203, 73] on span "[DATE]" at bounding box center [196, 74] width 11 height 5
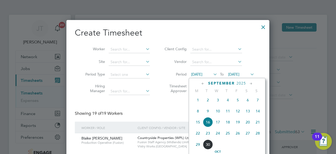
click at [197, 124] on span "15" at bounding box center [198, 122] width 10 height 10
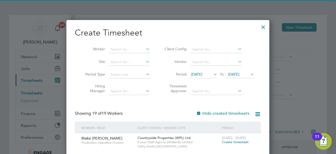
click at [237, 75] on span "[DATE]" at bounding box center [233, 74] width 11 height 5
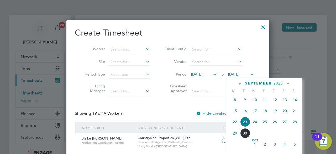
click at [284, 113] on span "20" at bounding box center [285, 111] width 10 height 10
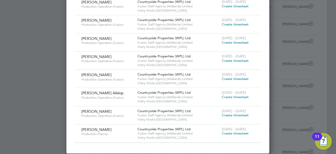
scroll to position [263, 0]
click at [240, 133] on span "Create timesheet" at bounding box center [235, 133] width 27 height 4
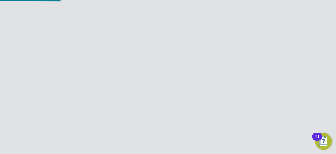
scroll to position [34, 0]
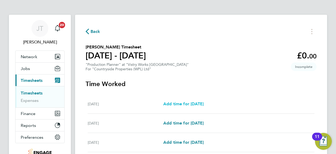
click at [197, 102] on span "Add time for [DATE]" at bounding box center [184, 103] width 40 height 5
select select "15"
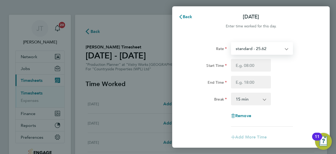
click at [249, 48] on select "standard - 25.62" at bounding box center [259, 49] width 55 height 12
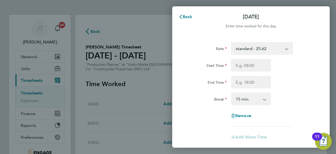
click at [275, 66] on div "Start Time" at bounding box center [251, 65] width 132 height 13
click at [256, 69] on input "Start Time" at bounding box center [251, 65] width 40 height 13
type input "07:00"
type input "15:00"
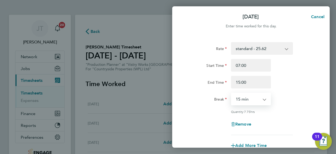
select select "30"
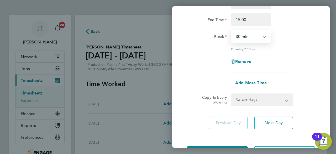
scroll to position [63, 0]
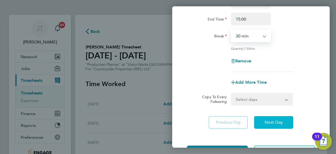
click at [276, 123] on span "Next Day" at bounding box center [274, 122] width 18 height 5
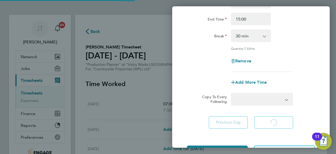
select select "15"
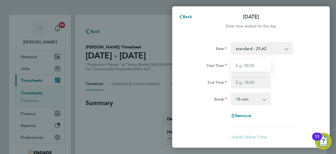
click at [251, 62] on input "Start Time" at bounding box center [251, 65] width 40 height 13
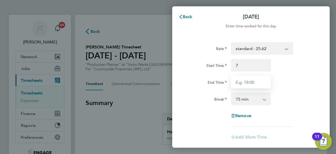
type input "07:00"
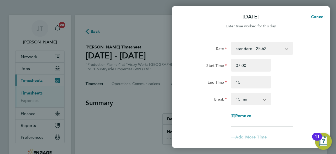
type input "15:00"
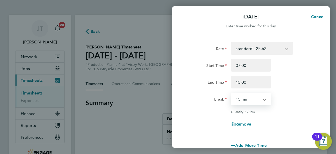
select select "30"
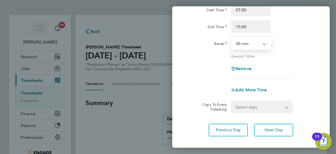
scroll to position [64, 0]
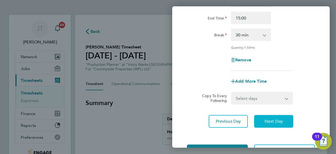
click at [267, 121] on span "Next Day" at bounding box center [274, 121] width 18 height 5
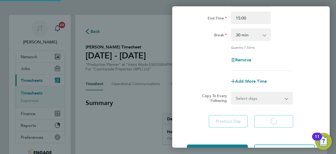
select select "15"
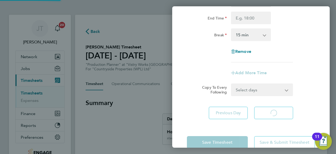
select select "15"
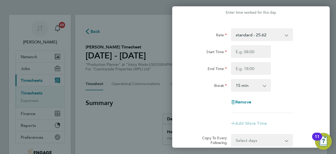
scroll to position [12, 0]
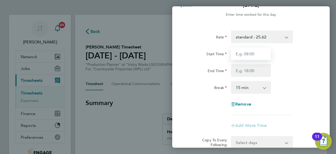
click at [255, 49] on input "Start Time" at bounding box center [251, 53] width 40 height 13
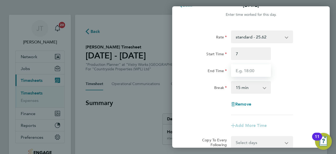
type input "07:00"
type input "15:00"
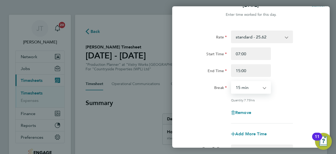
select select "30"
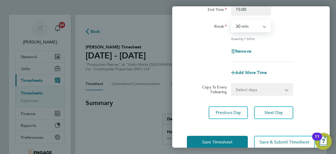
scroll to position [84, 0]
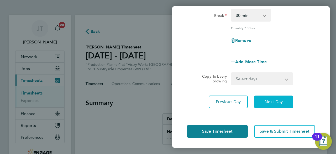
click at [271, 106] on button "Next Day" at bounding box center [273, 101] width 39 height 13
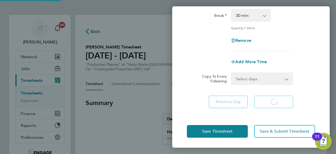
select select "15"
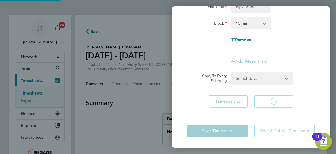
scroll to position [75, 0]
select select "15"
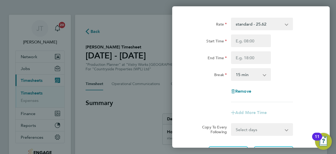
scroll to position [0, 0]
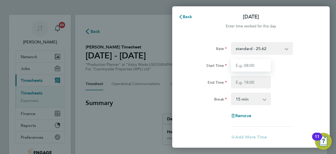
click at [251, 67] on input "Start Time" at bounding box center [251, 65] width 40 height 13
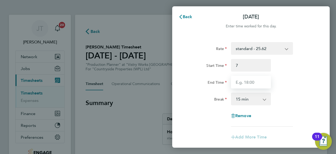
type input "07:00"
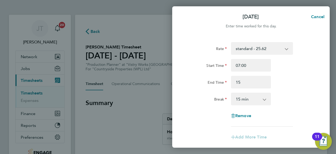
type input "15:00"
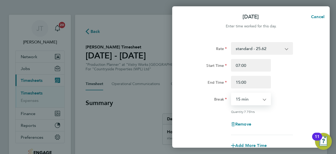
select select "30"
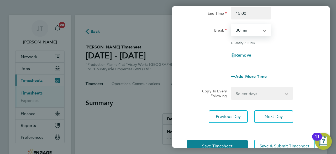
scroll to position [78, 0]
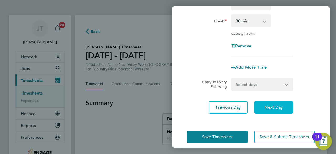
click at [272, 107] on span "Next Day" at bounding box center [274, 107] width 18 height 5
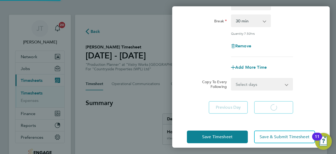
select select "15"
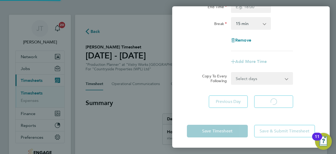
select select "15"
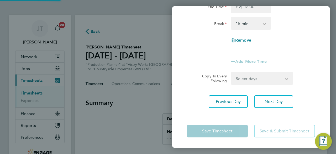
click at [300, 21] on div "Break 0 min 15 min 30 min 45 min 60 min 75 min 90 min" at bounding box center [251, 23] width 132 height 13
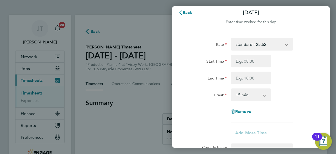
scroll to position [4, 0]
click at [251, 61] on input "Start Time" at bounding box center [251, 61] width 40 height 13
type input "07:00"
type input "15:00"
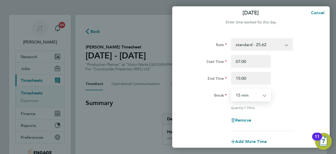
select select "30"
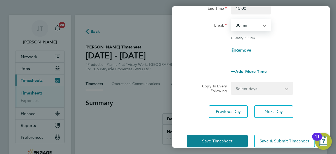
scroll to position [83, 0]
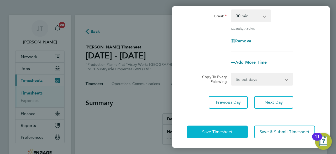
click at [219, 132] on span "Save Timesheet" at bounding box center [217, 131] width 30 height 5
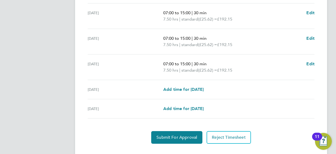
scroll to position [229, 0]
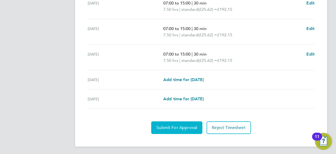
click at [164, 125] on span "Submit For Approval" at bounding box center [177, 127] width 41 height 5
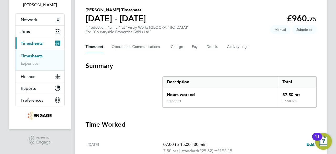
scroll to position [0, 0]
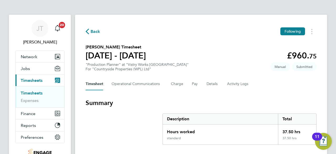
click at [98, 33] on span "Back" at bounding box center [96, 31] width 10 height 6
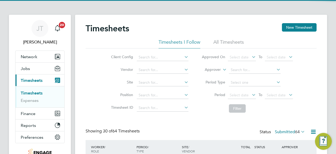
scroll to position [18, 45]
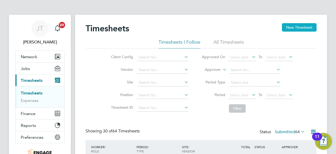
click at [296, 30] on button "New Timesheet" at bounding box center [299, 27] width 35 height 8
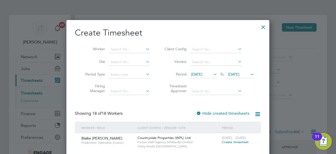
click at [203, 76] on span "[DATE]" at bounding box center [196, 74] width 11 height 5
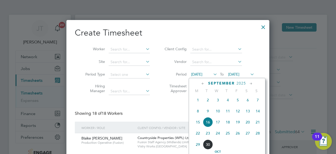
click at [198, 126] on span "15" at bounding box center [198, 122] width 10 height 10
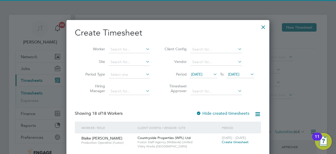
click at [240, 74] on span "[DATE]" at bounding box center [233, 74] width 11 height 5
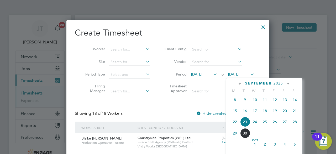
click at [283, 112] on span "20" at bounding box center [285, 111] width 10 height 10
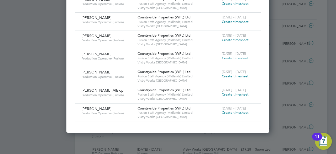
click at [233, 110] on span "Create timesheet" at bounding box center [235, 112] width 27 height 4
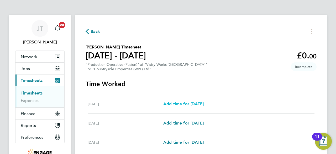
click at [191, 103] on span "Add time for [DATE]" at bounding box center [184, 103] width 40 height 5
select select "15"
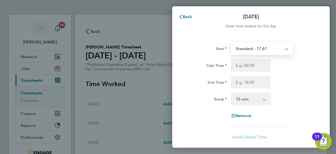
click at [250, 44] on select "Standard - 17.61 OT 1 - 26.42 PM Standard - 19.19 PM OT2 - 38.38 PM OT1 - 28.79…" at bounding box center [259, 49] width 55 height 12
select select "15"
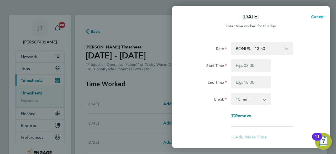
click at [316, 16] on span "Cancel" at bounding box center [317, 16] width 15 height 5
select select "15"
click at [184, 18] on span "Back" at bounding box center [188, 16] width 10 height 5
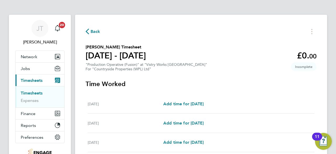
click at [184, 18] on div "Back Lulzim Prendi's Timesheet 15 - 21 Sept 2025 £0. 00 "Production Operative (…" at bounding box center [201, 141] width 252 height 252
click at [95, 32] on span "Back" at bounding box center [96, 31] width 10 height 6
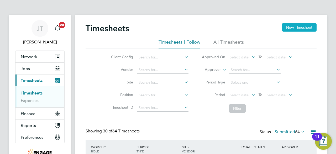
click at [302, 27] on button "New Timesheet" at bounding box center [299, 27] width 35 height 8
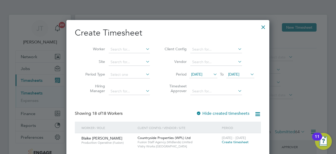
click at [203, 75] on span "[DATE]" at bounding box center [196, 74] width 11 height 5
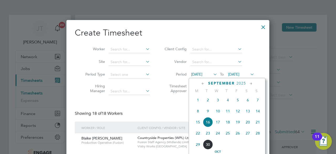
click at [200, 124] on span "15" at bounding box center [198, 122] width 10 height 10
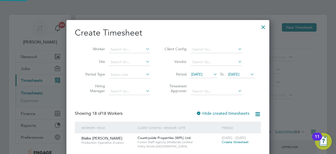
click at [240, 73] on span "[DATE]" at bounding box center [233, 74] width 11 height 5
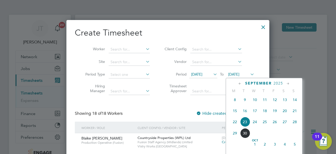
click at [285, 113] on span "20" at bounding box center [285, 111] width 10 height 10
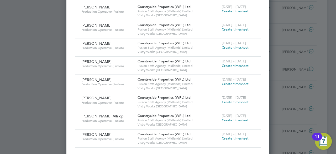
click at [236, 64] on span "Create timesheet" at bounding box center [235, 65] width 27 height 4
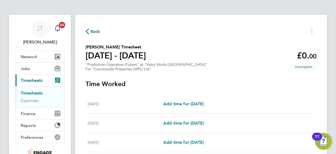
click at [192, 84] on h3 "Time Worked" at bounding box center [201, 84] width 231 height 8
click at [198, 102] on span "Add time for [DATE]" at bounding box center [184, 103] width 40 height 5
select select "15"
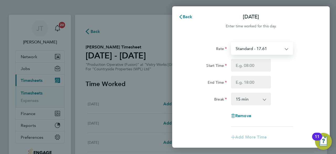
click at [257, 49] on select "Standard - 17.61 PM Standard - 19.19 OT2 - 35.22 BONUS. - 13.50 OT 1 - 26.42 PM…" at bounding box center [259, 49] width 55 height 12
select select "15"
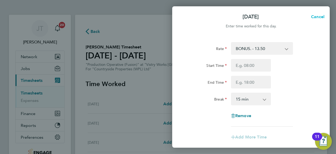
click at [316, 18] on span "Cancel" at bounding box center [317, 16] width 15 height 5
select select "15"
click at [183, 14] on span "Back" at bounding box center [188, 16] width 10 height 5
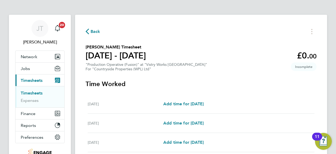
click at [92, 32] on span "Back" at bounding box center [96, 31] width 10 height 6
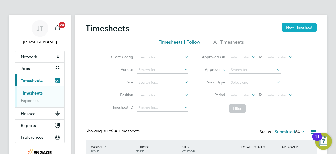
click at [294, 29] on button "New Timesheet" at bounding box center [299, 27] width 35 height 8
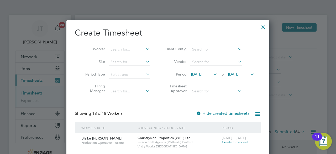
click at [203, 73] on span "[DATE]" at bounding box center [196, 74] width 11 height 5
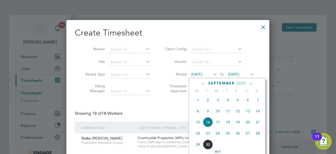
drag, startPoint x: 197, startPoint y: 123, endPoint x: 240, endPoint y: 73, distance: 65.6
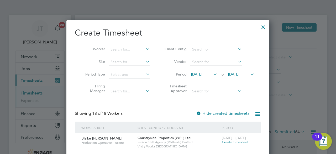
click at [240, 73] on span "[DATE]" at bounding box center [233, 74] width 11 height 5
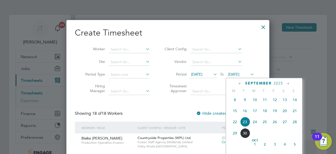
click at [203, 74] on span "[DATE]" at bounding box center [196, 74] width 11 height 5
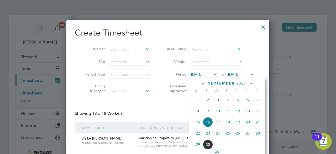
click at [196, 125] on span "15" at bounding box center [198, 122] width 10 height 10
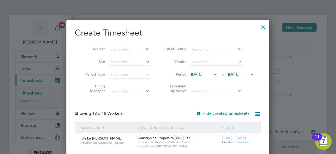
click at [240, 74] on span "[DATE]" at bounding box center [233, 74] width 11 height 5
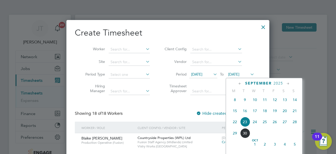
click at [285, 114] on span "20" at bounding box center [285, 111] width 10 height 10
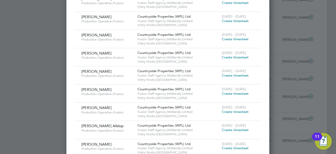
click at [230, 91] on span "Create timesheet" at bounding box center [235, 93] width 27 height 4
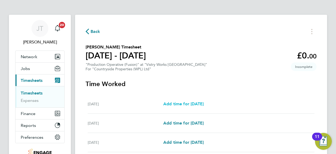
click at [195, 103] on span "Add time for [DATE]" at bounding box center [184, 103] width 40 height 5
select select "15"
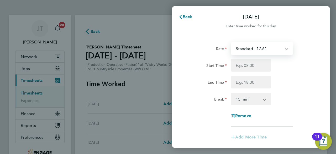
click at [263, 51] on select "Standard - 17.61 BONUS. - 13.50 PM OT2 - 38.38 PM OT1 - 28.79 OT2 - 35.22 PM St…" at bounding box center [259, 49] width 55 height 12
select select "15"
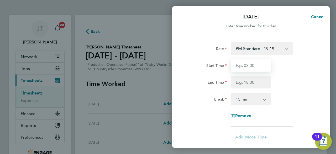
click at [253, 65] on input "Start Time" at bounding box center [251, 65] width 40 height 13
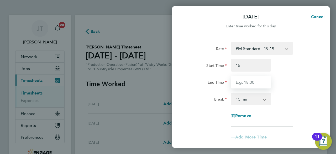
type input "15:00"
type input "23:30"
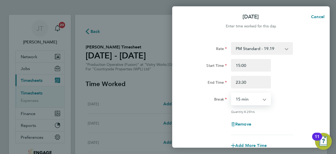
select select "30"
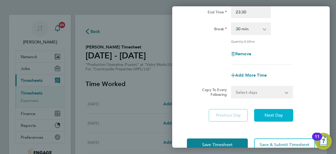
click at [276, 113] on span "Next Day" at bounding box center [274, 115] width 18 height 5
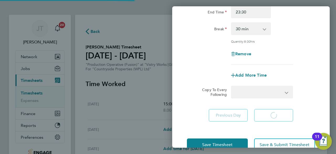
select select "15"
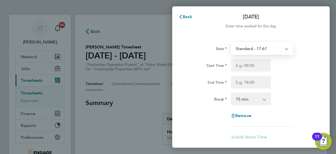
click at [278, 52] on select "Standard - 17.61 BONUS. - 13.50 PM OT2 - 38.38 PM OT1 - 28.79 OT2 - 35.22 PM St…" at bounding box center [259, 49] width 55 height 12
select select "15"
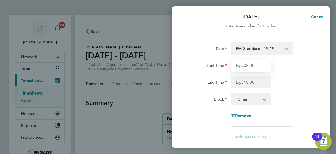
click at [256, 64] on input "Start Time" at bounding box center [251, 65] width 40 height 13
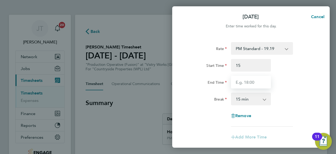
type input "15:00"
type input "23:30"
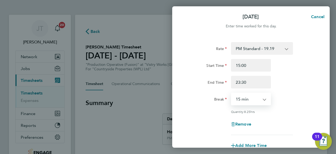
select select "30"
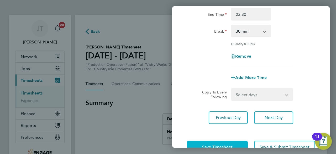
click at [224, 142] on button "Save Timesheet" at bounding box center [217, 147] width 61 height 13
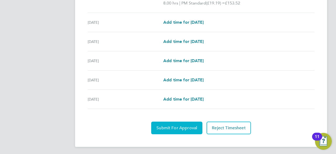
click at [183, 126] on span "Submit For Approval" at bounding box center [177, 127] width 41 height 5
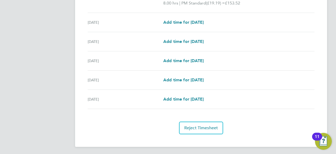
click at [289, 34] on div "Thu 18 Sep Add time for Thu 18 Sep Add time for Thu 18 Sep" at bounding box center [201, 41] width 227 height 19
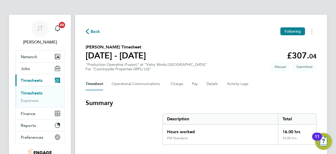
click at [97, 33] on span "Back" at bounding box center [96, 31] width 10 height 6
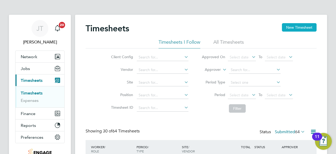
click at [290, 28] on button "New Timesheet" at bounding box center [299, 27] width 35 height 8
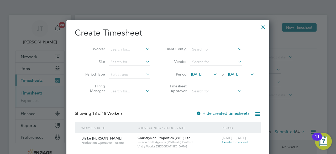
click at [203, 73] on span "[DATE]" at bounding box center [196, 74] width 11 height 5
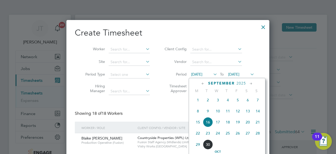
click at [198, 123] on span "15" at bounding box center [198, 122] width 10 height 10
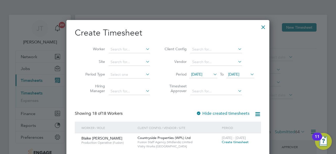
click at [233, 74] on span "[DATE]" at bounding box center [233, 74] width 11 height 5
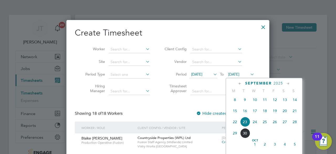
click at [285, 113] on span "20" at bounding box center [285, 111] width 10 height 10
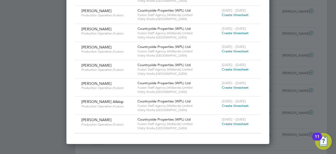
click at [226, 105] on span "Create timesheet" at bounding box center [235, 105] width 27 height 4
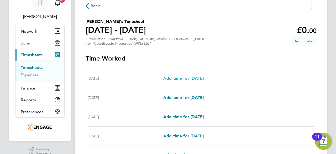
click at [193, 78] on span "Add time for [DATE]" at bounding box center [184, 78] width 40 height 5
select select "15"
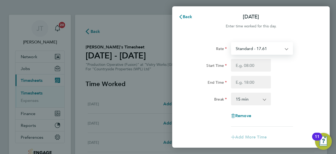
click at [255, 51] on select "Standard - 17.61 BONUS. - 13.50 PM OT1 - 28.79 OT2 - 35.22 OT 1 - 26.42 PM OT2 …" at bounding box center [259, 49] width 55 height 12
select select "15"
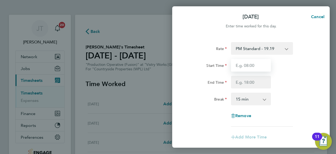
click at [253, 67] on input "Start Time" at bounding box center [251, 65] width 40 height 13
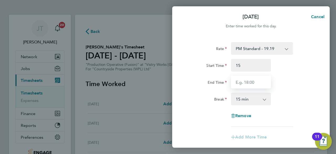
type input "15:00"
type input "23:30"
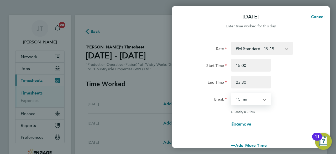
select select "30"
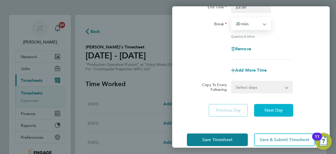
click at [275, 111] on span "Next Day" at bounding box center [274, 110] width 18 height 5
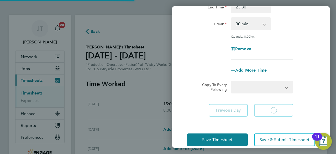
select select "15"
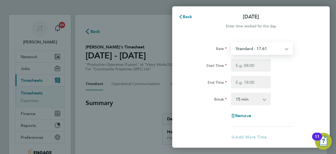
click at [275, 48] on select "Standard - 17.61 BONUS. - 13.50 PM OT1 - 28.79 OT2 - 35.22 OT 1 - 26.42 PM OT2 …" at bounding box center [259, 49] width 55 height 12
select select "15"
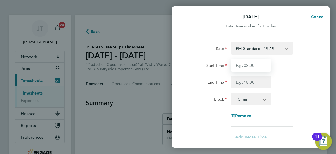
click at [257, 64] on input "Start Time" at bounding box center [251, 65] width 40 height 13
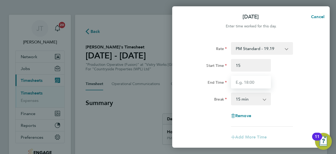
type input "15:00"
type input "23:30"
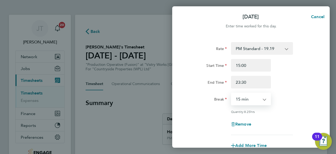
select select "30"
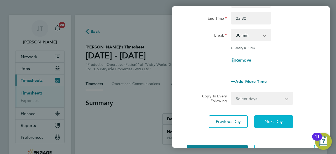
click at [272, 123] on span "Next Day" at bounding box center [274, 121] width 18 height 5
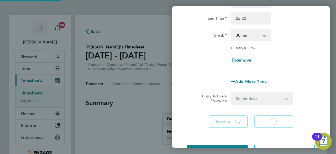
select select "15"
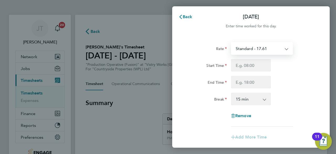
click at [270, 49] on select "Standard - 17.61 BONUS. - 13.50 PM OT1 - 28.79 OT2 - 35.22 OT 1 - 26.42 PM OT2 …" at bounding box center [259, 49] width 55 height 12
select select "15"
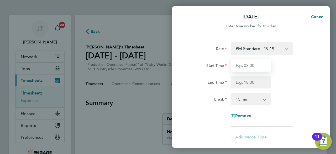
click at [257, 65] on input "Start Time" at bounding box center [251, 65] width 40 height 13
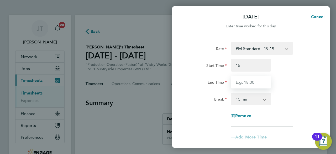
type input "15:00"
type input "23:30"
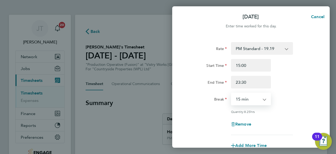
select select "30"
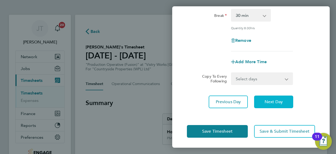
click at [273, 97] on button "Next Day" at bounding box center [273, 101] width 39 height 13
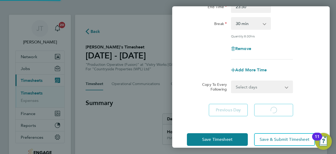
select select "15"
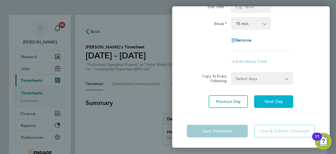
click at [273, 101] on span "Next Day" at bounding box center [274, 101] width 18 height 5
select select "15"
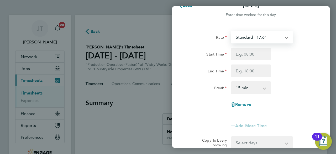
click at [275, 36] on select "Standard - 17.61 BONUS. - 13.50 PM OT1 - 28.79 OT2 - 35.22 OT 1 - 26.42 PM OT2 …" at bounding box center [259, 37] width 55 height 12
select select "15"
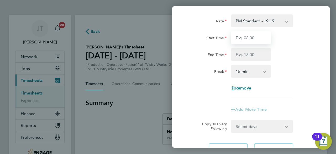
click at [256, 39] on input "Start Time" at bounding box center [251, 37] width 40 height 13
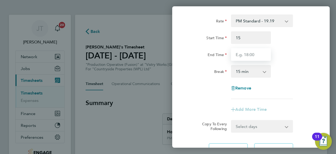
type input "15:00"
type input "21:00"
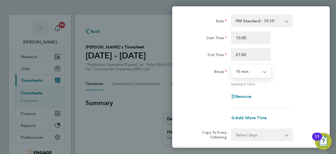
select select "30"
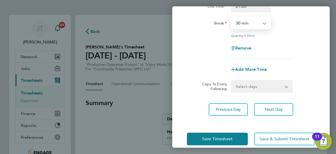
scroll to position [84, 0]
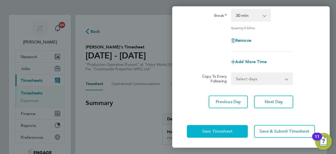
click at [226, 131] on span "Save Timesheet" at bounding box center [217, 131] width 30 height 5
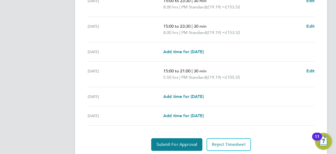
scroll to position [223, 0]
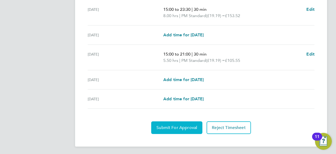
click at [168, 125] on span "Submit For Approval" at bounding box center [177, 127] width 41 height 5
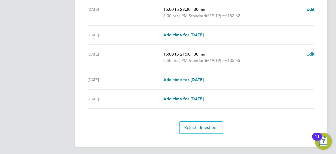
click at [168, 125] on div "Reject Timesheet" at bounding box center [201, 127] width 231 height 13
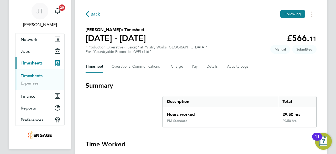
scroll to position [0, 0]
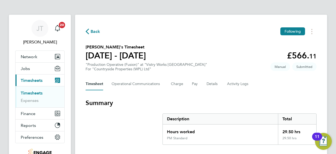
click at [98, 31] on span "Back" at bounding box center [96, 31] width 10 height 6
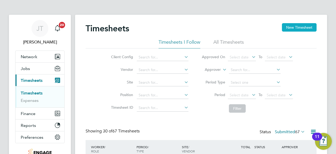
scroll to position [13, 45]
click at [292, 26] on button "New Timesheet" at bounding box center [299, 27] width 35 height 8
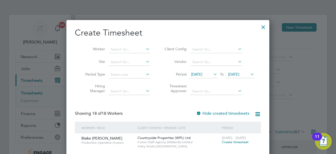
click at [203, 74] on span "[DATE]" at bounding box center [196, 74] width 11 height 5
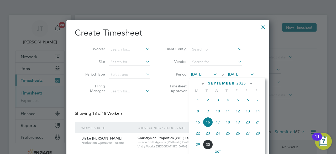
click at [200, 123] on span "15" at bounding box center [198, 122] width 10 height 10
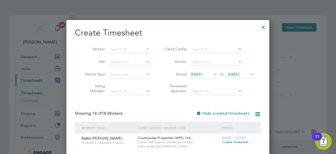
click at [240, 72] on span "[DATE]" at bounding box center [233, 74] width 11 height 5
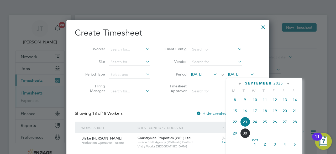
click at [287, 114] on span "20" at bounding box center [285, 111] width 10 height 10
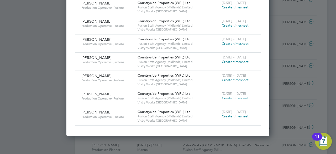
click at [236, 96] on span "Create timesheet" at bounding box center [235, 98] width 27 height 4
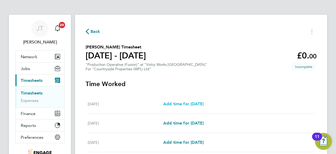
click at [199, 103] on span "Add time for [DATE]" at bounding box center [184, 103] width 40 height 5
select select "15"
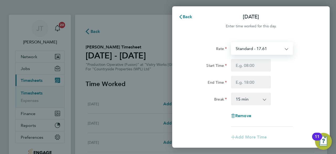
click at [263, 50] on select "Standard - 17.61 PM Standard - 19.19 PM OT2 - 38.38 BONUS. - 13.50 OT 1 - 26.42…" at bounding box center [259, 49] width 55 height 12
select select "15"
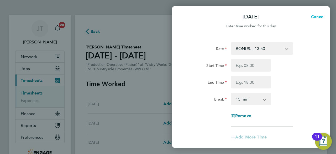
click at [320, 16] on span "Cancel" at bounding box center [317, 16] width 15 height 5
select select "15"
click at [190, 17] on span "Back" at bounding box center [188, 16] width 10 height 5
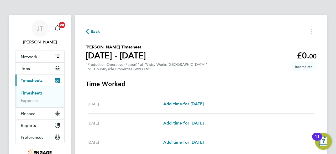
click at [94, 34] on span "Back" at bounding box center [96, 31] width 10 height 6
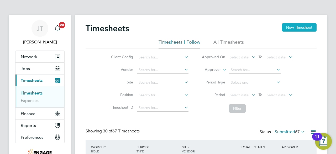
click at [295, 28] on button "New Timesheet" at bounding box center [299, 27] width 35 height 8
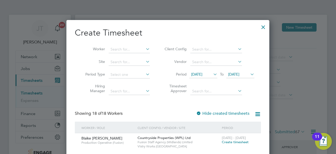
click at [203, 73] on span "[DATE]" at bounding box center [196, 74] width 11 height 5
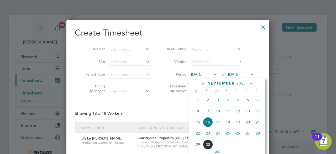
click at [201, 73] on span "[DATE]" at bounding box center [196, 74] width 11 height 5
click at [263, 27] on div at bounding box center [263, 25] width 9 height 9
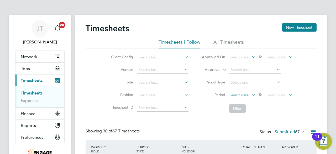
click at [235, 94] on span "Select date" at bounding box center [239, 95] width 19 height 5
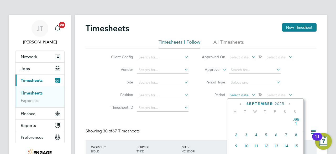
scroll to position [203, 0]
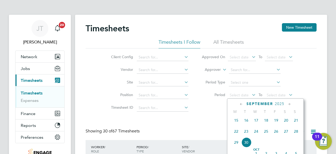
click at [239, 105] on icon at bounding box center [241, 104] width 5 height 6
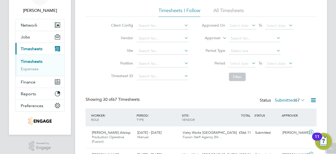
scroll to position [42, 0]
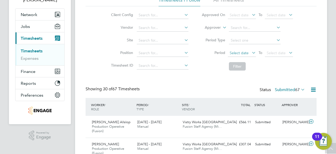
click at [233, 54] on span "Select date" at bounding box center [239, 52] width 19 height 5
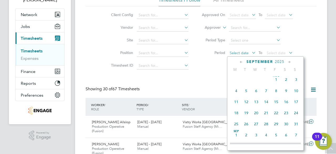
scroll to position [203, 0]
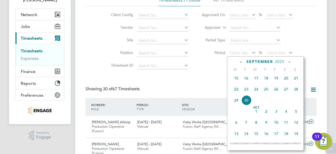
click at [241, 61] on icon at bounding box center [241, 62] width 5 height 6
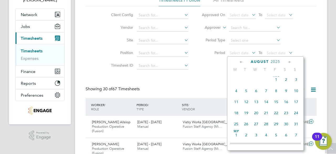
click at [297, 134] on span "7" at bounding box center [297, 135] width 10 height 10
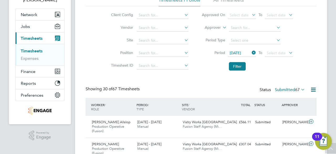
click at [239, 52] on span "07 Sep 2025" at bounding box center [235, 52] width 11 height 5
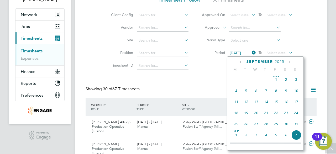
scroll to position [158, 0]
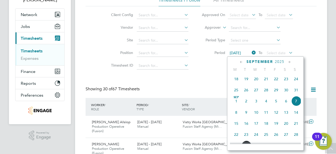
click at [237, 113] on span "8" at bounding box center [237, 112] width 10 height 10
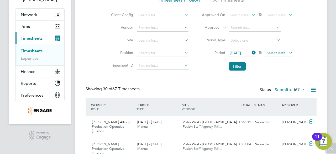
click at [283, 53] on span "Select date" at bounding box center [276, 52] width 19 height 5
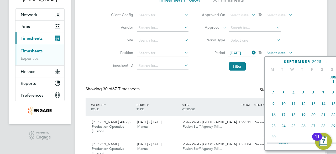
scroll to position [203, 0]
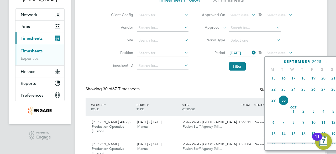
click at [278, 63] on icon at bounding box center [279, 62] width 5 height 6
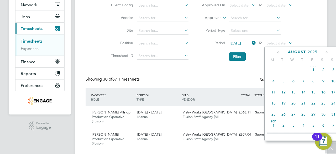
scroll to position [53, 0]
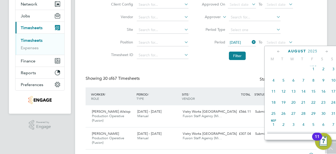
click at [326, 50] on icon at bounding box center [327, 52] width 5 height 6
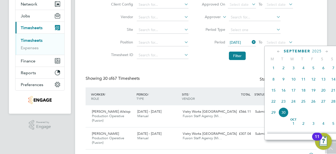
click at [324, 80] on span "13" at bounding box center [324, 79] width 10 height 10
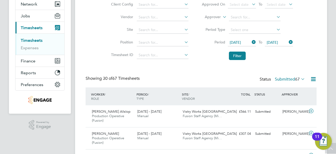
click at [229, 55] on li "Filter" at bounding box center [247, 56] width 105 height 14
click at [237, 54] on button "Filter" at bounding box center [237, 56] width 17 height 8
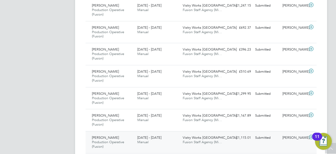
scroll to position [456, 0]
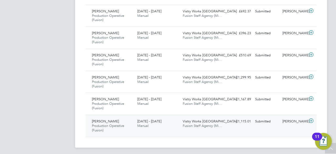
click at [159, 124] on div "8 - 14 Sep 2025 Manual" at bounding box center [157, 123] width 45 height 13
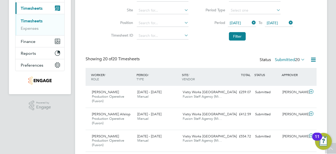
scroll to position [0, 0]
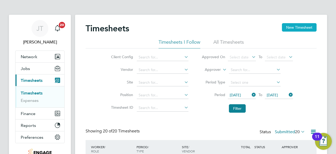
click at [290, 29] on button "New Timesheet" at bounding box center [299, 27] width 35 height 8
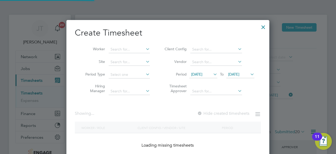
scroll to position [148, 203]
click at [303, 38] on div at bounding box center [168, 77] width 336 height 154
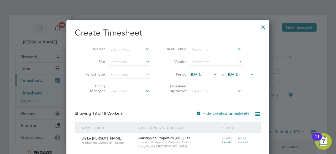
click at [263, 26] on div at bounding box center [263, 25] width 9 height 9
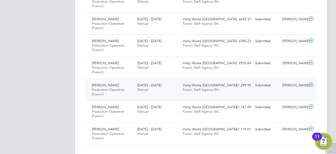
scroll to position [456, 0]
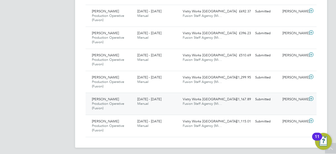
click at [228, 105] on div "Regan Dodd Production Operative (Fusion) 8 - 14 Sep 2025 8 - 14 Sep 2025 Manual…" at bounding box center [201, 104] width 231 height 22
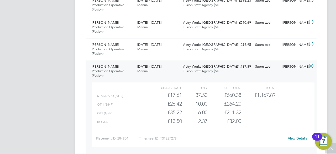
scroll to position [489, 0]
click at [313, 64] on icon at bounding box center [311, 66] width 7 height 4
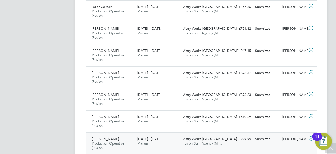
scroll to position [394, 0]
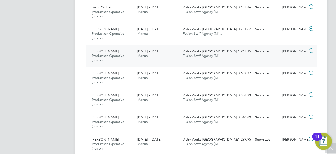
click at [310, 50] on icon at bounding box center [311, 51] width 7 height 4
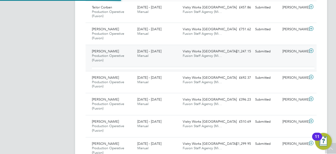
scroll to position [9, 51]
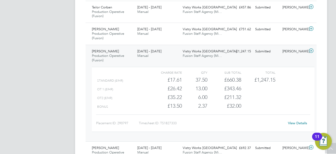
click at [310, 49] on icon at bounding box center [311, 51] width 7 height 4
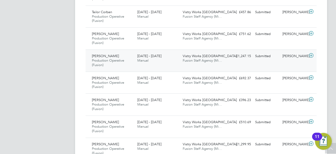
scroll to position [421, 0]
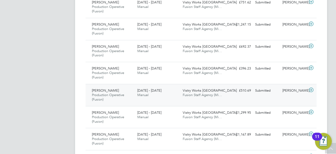
click at [313, 89] on icon at bounding box center [311, 90] width 7 height 4
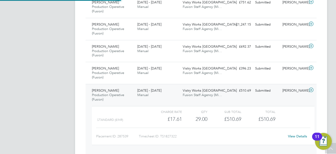
scroll to position [9, 51]
click at [313, 89] on icon at bounding box center [311, 90] width 7 height 4
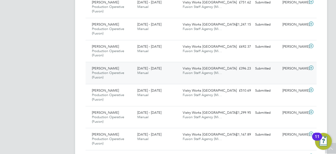
click at [311, 67] on icon at bounding box center [311, 68] width 7 height 4
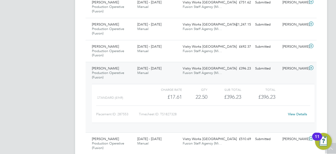
click at [311, 67] on icon at bounding box center [311, 68] width 7 height 4
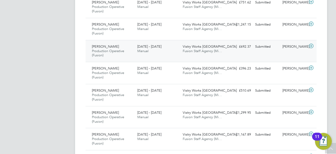
click at [310, 44] on icon at bounding box center [311, 46] width 7 height 4
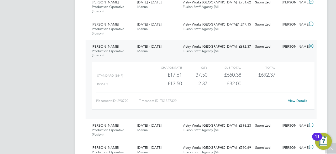
click at [310, 44] on icon at bounding box center [311, 46] width 7 height 4
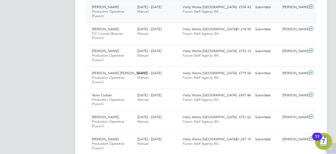
scroll to position [307, 0]
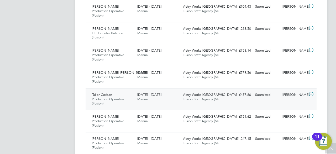
click at [311, 93] on icon at bounding box center [311, 94] width 7 height 4
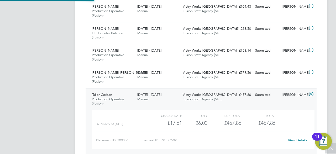
scroll to position [9, 51]
click at [311, 93] on icon at bounding box center [311, 94] width 7 height 4
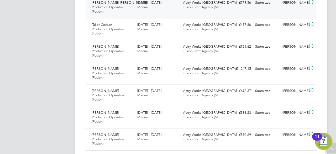
scroll to position [372, 0]
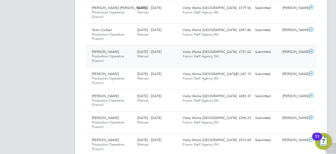
click at [312, 50] on icon at bounding box center [311, 51] width 7 height 4
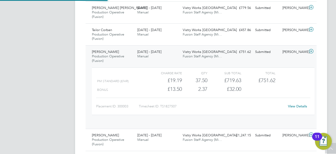
scroll to position [9, 51]
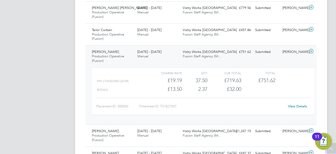
click at [312, 50] on icon at bounding box center [311, 51] width 7 height 4
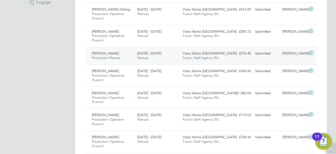
scroll to position [177, 0]
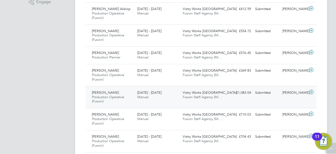
click at [311, 91] on icon at bounding box center [311, 92] width 7 height 4
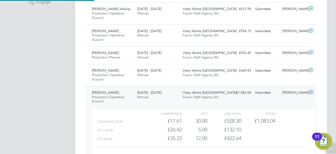
scroll to position [9, 51]
click at [311, 91] on icon at bounding box center [311, 92] width 7 height 4
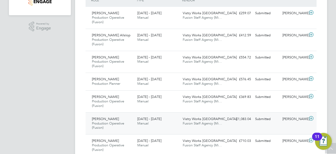
scroll to position [151, 0]
click at [311, 56] on icon at bounding box center [311, 57] width 7 height 4
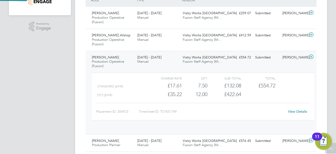
scroll to position [9, 51]
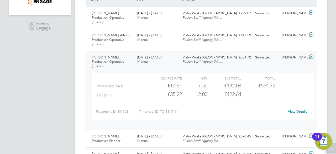
click at [311, 56] on icon at bounding box center [311, 57] width 7 height 4
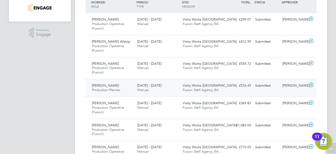
scroll to position [142, 0]
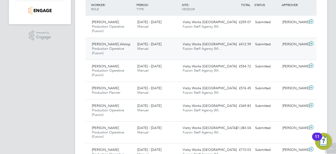
click at [311, 43] on icon at bounding box center [311, 44] width 7 height 4
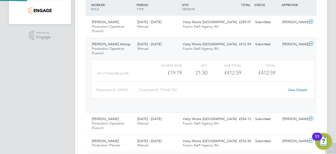
scroll to position [9, 51]
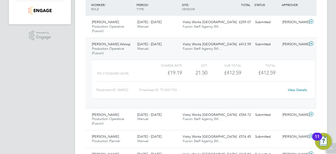
click at [311, 43] on icon at bounding box center [311, 44] width 7 height 4
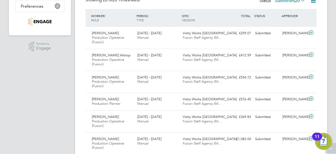
scroll to position [131, 0]
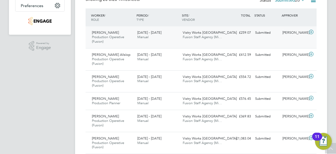
click at [312, 31] on icon at bounding box center [311, 32] width 7 height 4
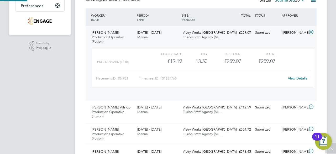
scroll to position [9, 51]
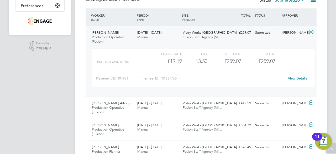
click at [311, 32] on icon at bounding box center [311, 32] width 7 height 4
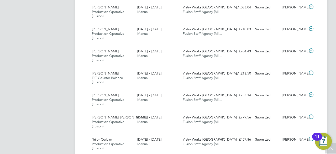
scroll to position [263, 0]
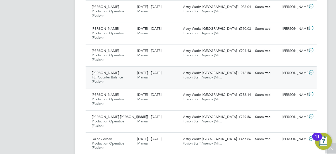
click at [311, 70] on icon at bounding box center [311, 72] width 7 height 4
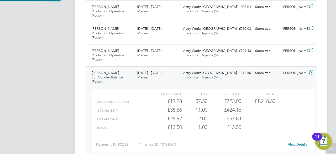
scroll to position [9, 51]
click at [311, 70] on icon at bounding box center [311, 72] width 7 height 4
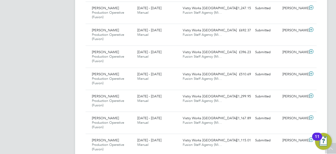
scroll to position [456, 0]
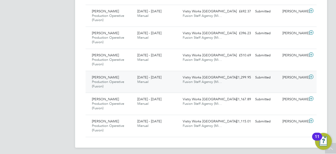
click at [312, 75] on icon at bounding box center [311, 77] width 7 height 4
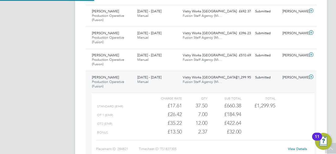
scroll to position [9, 51]
click at [311, 75] on icon at bounding box center [311, 77] width 7 height 4
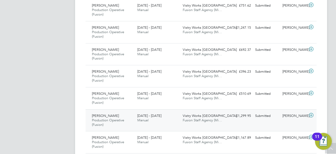
scroll to position [456, 0]
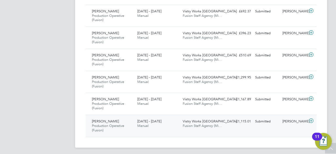
click at [311, 120] on icon at bounding box center [311, 121] width 7 height 4
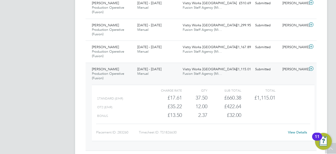
scroll to position [510, 0]
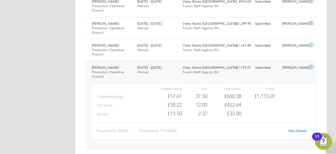
click at [312, 65] on icon at bounding box center [311, 67] width 7 height 4
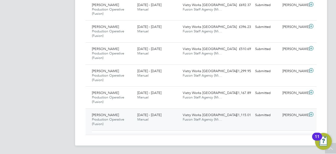
scroll to position [456, 0]
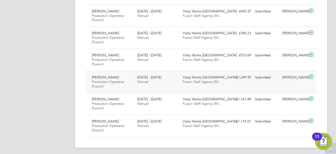
click at [311, 75] on icon at bounding box center [311, 77] width 7 height 4
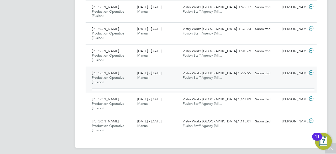
scroll to position [9, 51]
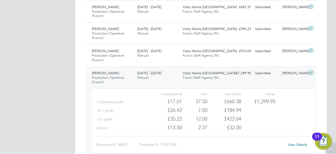
click at [311, 73] on icon at bounding box center [311, 72] width 7 height 4
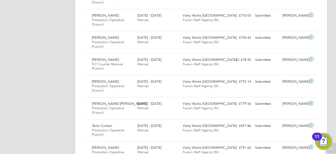
scroll to position [277, 0]
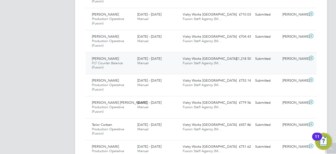
click at [312, 57] on icon at bounding box center [311, 58] width 7 height 4
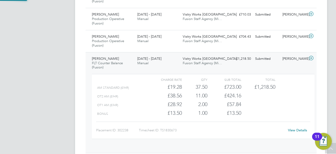
scroll to position [9, 51]
click at [312, 57] on icon at bounding box center [311, 58] width 7 height 4
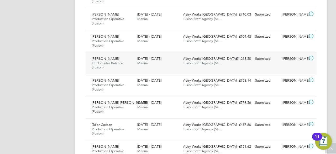
click at [312, 57] on icon at bounding box center [311, 58] width 7 height 4
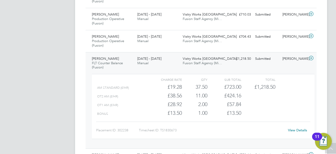
click at [293, 129] on link "View Details" at bounding box center [297, 130] width 19 height 4
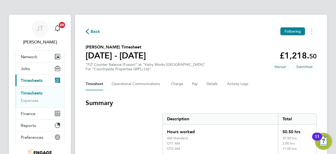
click at [93, 33] on span "Back" at bounding box center [96, 31] width 10 height 6
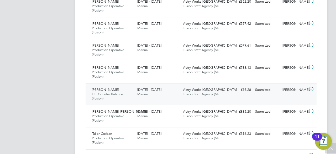
click at [312, 88] on icon at bounding box center [311, 89] width 7 height 4
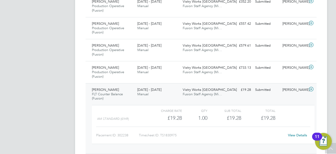
click at [293, 135] on link "View Details" at bounding box center [297, 135] width 19 height 4
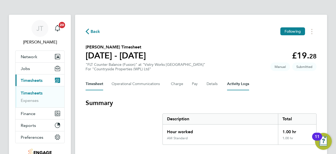
click at [241, 84] on Logs-tab "Activity Logs" at bounding box center [238, 84] width 22 height 13
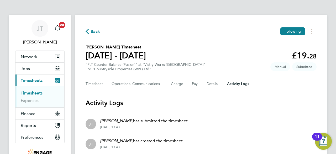
click at [96, 29] on span "Back" at bounding box center [96, 31] width 10 height 6
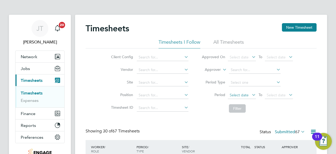
click at [244, 93] on span "Select date" at bounding box center [239, 95] width 19 height 5
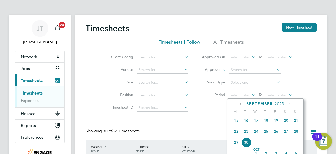
click at [240, 103] on icon at bounding box center [241, 104] width 5 height 6
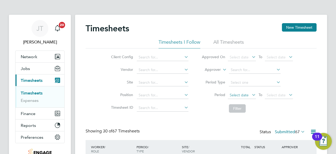
click at [247, 95] on span "Select date" at bounding box center [239, 95] width 19 height 5
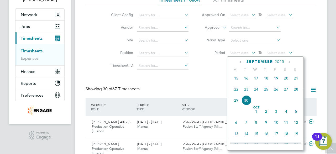
click at [235, 78] on span "15" at bounding box center [237, 78] width 10 height 10
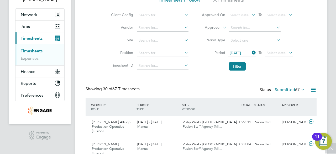
click at [237, 53] on span "15 Sep 2025" at bounding box center [235, 52] width 11 height 5
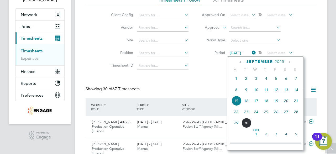
click at [236, 90] on span "8" at bounding box center [237, 90] width 10 height 10
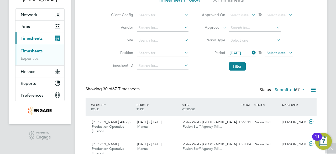
click at [276, 51] on span "Select date" at bounding box center [276, 52] width 19 height 5
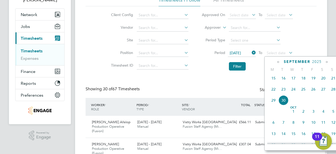
click at [278, 63] on icon at bounding box center [279, 62] width 5 height 6
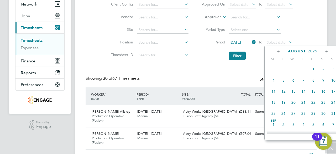
click at [280, 71] on span at bounding box center [284, 69] width 10 height 10
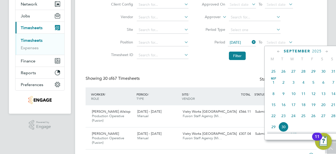
click at [334, 94] on span "14" at bounding box center [334, 94] width 10 height 10
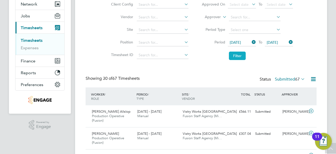
click at [242, 53] on button "Filter" at bounding box center [237, 56] width 17 height 8
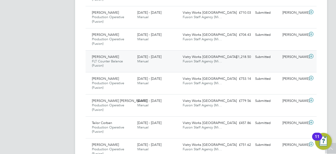
click at [311, 55] on icon at bounding box center [311, 56] width 7 height 4
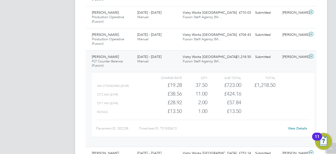
click at [292, 128] on link "View Details" at bounding box center [297, 128] width 19 height 4
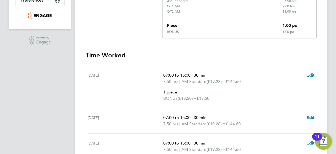
scroll to position [141, 0]
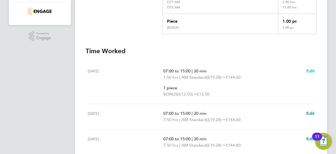
click at [312, 69] on span "Edit" at bounding box center [311, 70] width 8 height 5
select select "30"
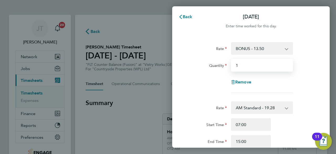
click at [243, 69] on input "1" at bounding box center [262, 65] width 62 height 13
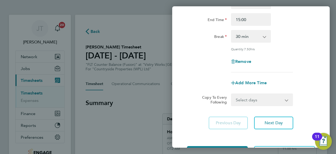
scroll to position [142, 0]
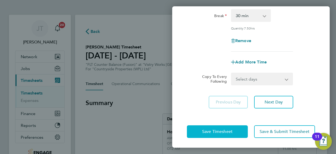
type input "2.37"
click at [224, 130] on span "Save Timesheet" at bounding box center [217, 131] width 30 height 5
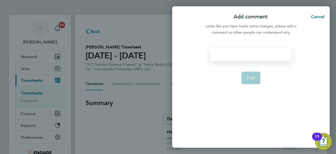
click at [247, 54] on div at bounding box center [251, 54] width 81 height 13
click at [249, 76] on span "Post" at bounding box center [251, 77] width 9 height 5
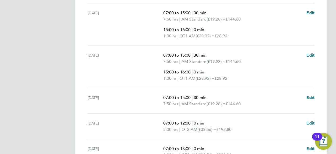
scroll to position [323, 0]
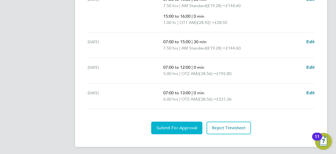
click at [171, 127] on span "Submit For Approval" at bounding box center [177, 127] width 41 height 5
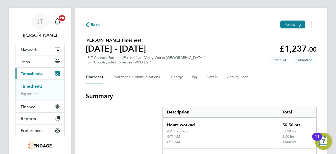
scroll to position [0, 0]
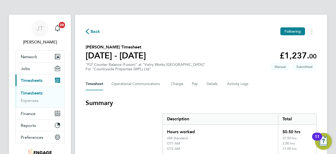
click at [96, 29] on span "Back" at bounding box center [96, 31] width 10 height 6
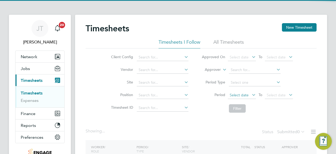
click at [248, 93] on span "Select date" at bounding box center [239, 95] width 19 height 5
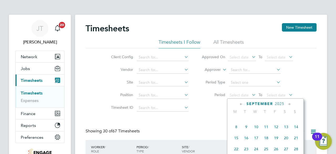
click at [236, 128] on span "8" at bounding box center [237, 127] width 10 height 10
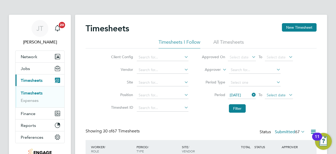
click at [280, 95] on span "Select date" at bounding box center [276, 95] width 19 height 5
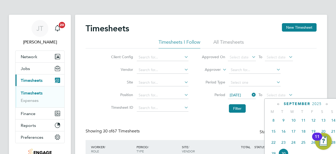
click at [334, 122] on span "14" at bounding box center [334, 120] width 10 height 10
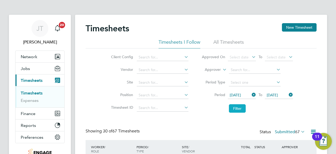
click at [239, 106] on button "Filter" at bounding box center [237, 108] width 17 height 8
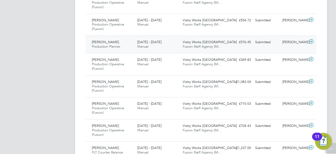
click at [312, 41] on icon at bounding box center [311, 41] width 7 height 4
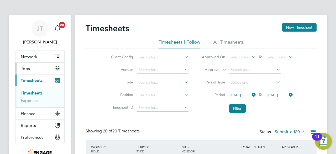
click at [45, 65] on button "Jobs" at bounding box center [40, 69] width 49 height 12
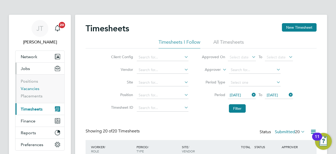
click at [39, 86] on link "Vacancies" at bounding box center [30, 88] width 19 height 5
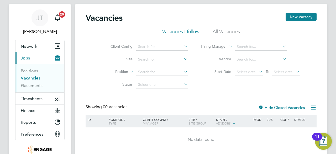
scroll to position [42, 0]
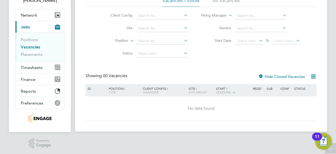
click at [312, 76] on icon at bounding box center [313, 76] width 7 height 7
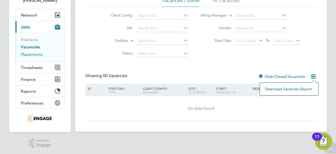
click at [39, 54] on link "Placements" at bounding box center [32, 54] width 22 height 5
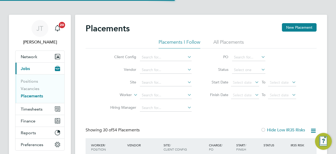
scroll to position [20, 45]
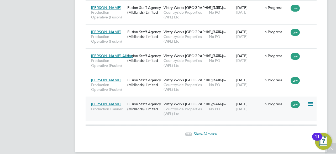
click at [307, 101] on div "Low" at bounding box center [299, 103] width 16 height 5
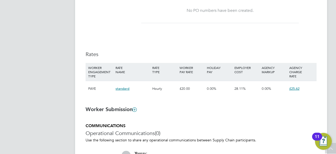
scroll to position [138, 0]
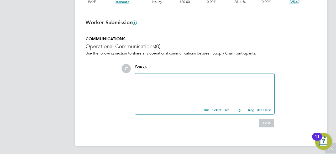
click at [295, 1] on span "£25.62" at bounding box center [295, 1] width 10 height 4
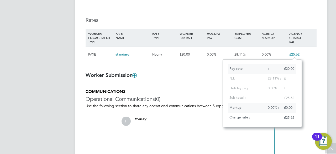
click at [126, 54] on span "standard" at bounding box center [123, 54] width 14 height 4
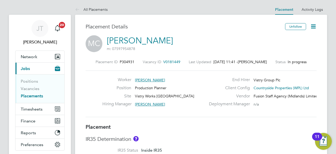
click at [315, 27] on icon at bounding box center [313, 26] width 7 height 7
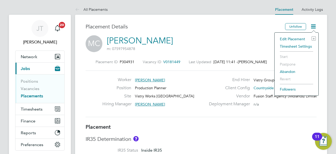
click at [294, 39] on li "Edit Placement e" at bounding box center [297, 38] width 39 height 7
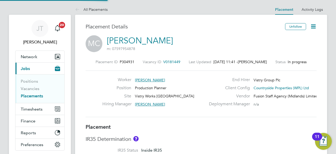
type input "[PERSON_NAME]"
type input "[DATE]"
type input "31 Dec 2025"
type input "07:00"
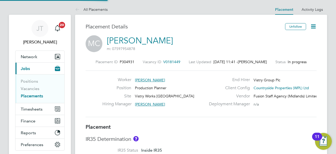
type input "15:00"
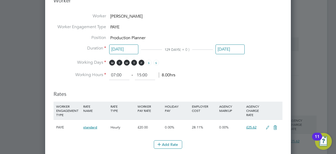
click at [269, 126] on icon at bounding box center [268, 127] width 7 height 4
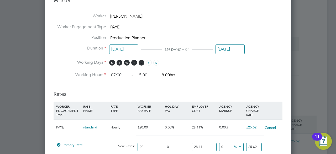
click at [258, 144] on input "25.62" at bounding box center [255, 146] width 16 height 9
type input "-0.08586371087346811"
type input "25.6"
type input "-2.4276012801498714"
type input "25"
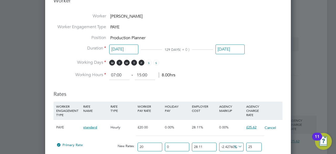
type input "-92.19420810241199"
type input "2"
click at [212, 143] on input "28.11" at bounding box center [204, 146] width 24 height 9
type input "28.1"
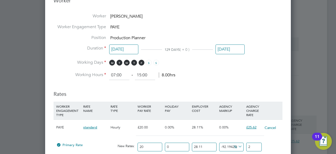
type input "1.999843884162048"
type input "28"
type input "1.9982827257825306"
type input "2"
type input "1.592381547107954"
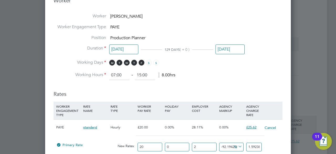
type input "20"
type input "1.8733900554211225"
click at [258, 146] on input "1.8733900554211225" at bounding box center [255, 146] width 16 height 9
click at [212, 145] on input "20.00" at bounding box center [204, 146] width 24 height 9
type input "2"
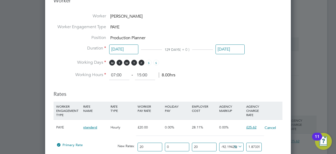
type input "1.592381547107954"
type input "1"
type input "1.576769963312778"
type input "2"
type input "1.592381547107954"
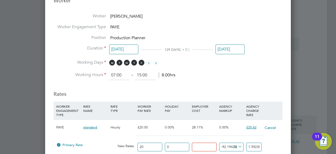
type input "0"
type input "1.561158379517602"
click at [303, 63] on div at bounding box center [168, 77] width 336 height 154
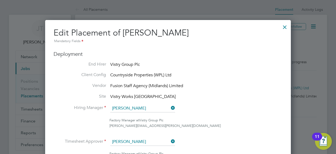
click at [284, 24] on div at bounding box center [284, 25] width 9 height 9
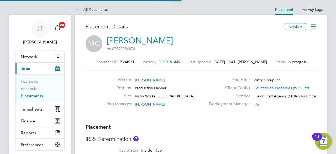
scroll to position [16, 37]
click at [35, 96] on link "Placements" at bounding box center [32, 95] width 22 height 5
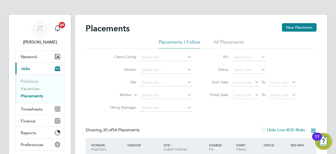
scroll to position [3, 3]
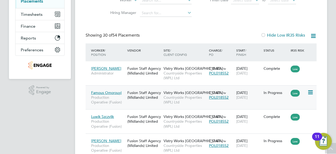
click at [310, 90] on icon at bounding box center [310, 92] width 5 height 6
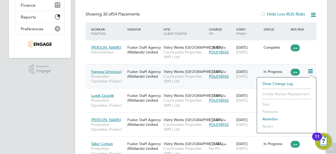
click at [115, 73] on span "Famous Omorouyi" at bounding box center [106, 71] width 30 height 5
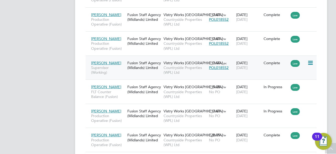
click at [110, 61] on span "[PERSON_NAME]" at bounding box center [106, 62] width 30 height 5
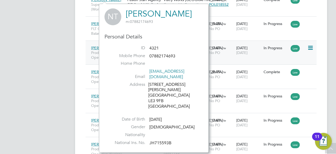
click at [310, 45] on icon at bounding box center [310, 48] width 5 height 6
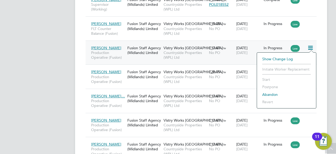
click at [330, 65] on div "JT Joanne Taylor Notifications 20 Applications: Network Team Members Businesses…" at bounding box center [168, 6] width 336 height 917
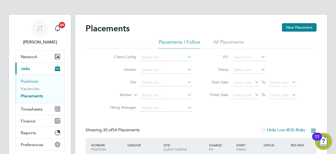
click at [33, 80] on link "Positions" at bounding box center [29, 81] width 17 height 5
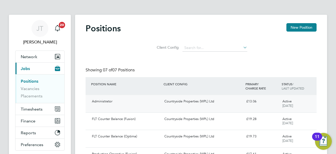
click at [226, 96] on div "Administrator Countryside Properties (WPL) Ltd £13.06 Active 01 Sep 2025" at bounding box center [201, 103] width 231 height 17
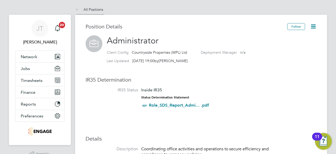
click at [93, 9] on link "All Positions" at bounding box center [89, 9] width 28 height 5
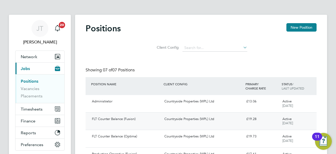
click at [198, 118] on div "Countryside Properties (WPL) Ltd" at bounding box center [203, 119] width 82 height 9
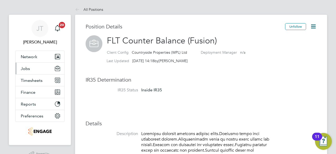
click at [32, 68] on button "Jobs" at bounding box center [40, 69] width 49 height 12
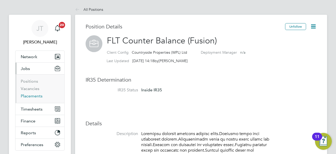
click at [33, 94] on link "Placements" at bounding box center [32, 95] width 22 height 5
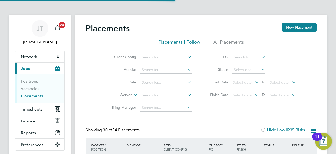
scroll to position [20, 45]
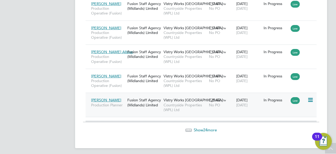
click at [222, 103] on div "No PO" at bounding box center [221, 105] width 25 height 5
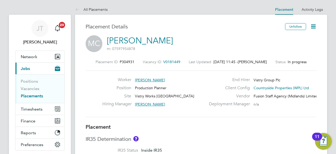
click at [312, 27] on icon at bounding box center [313, 26] width 7 height 7
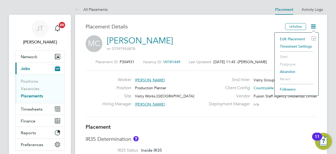
click at [298, 37] on li "Edit Placement e" at bounding box center [297, 38] width 39 height 7
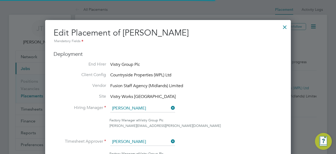
scroll to position [3, 3]
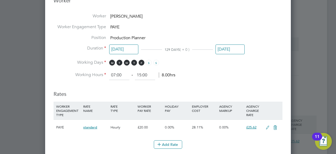
click at [197, 125] on span "28.11%" at bounding box center [197, 127] width 11 height 4
drag, startPoint x: 197, startPoint y: 124, endPoint x: 266, endPoint y: 126, distance: 68.6
click at [266, 126] on div "PAYE standard Hourly £20.00 0.00% 28.11% 0.00% £25.62" at bounding box center [168, 127] width 229 height 16
click at [266, 126] on icon at bounding box center [268, 127] width 7 height 4
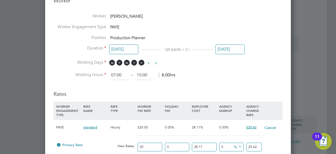
click at [208, 148] on input "28.11" at bounding box center [204, 146] width 24 height 9
type input "28"
type input "25.6"
type input "2"
type input "20.4"
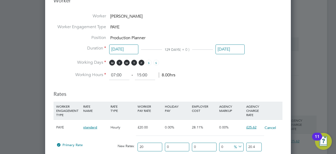
type input "0"
type input "20"
click at [255, 146] on input "20" at bounding box center [255, 146] width 16 height 9
type input "-90"
type input "2"
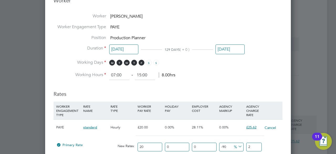
type input "40"
type input "28"
type input "40.5"
type input "28.1"
type input "40.55"
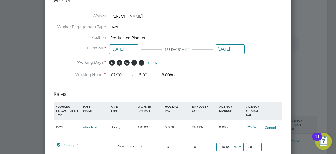
type input "28.11"
click at [272, 136] on div at bounding box center [168, 137] width 229 height 4
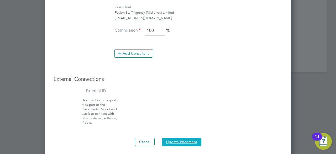
click at [186, 141] on button "Update Placement" at bounding box center [181, 141] width 39 height 8
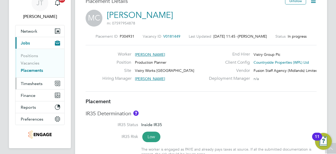
click at [34, 81] on span "Timesheets" at bounding box center [32, 83] width 22 height 5
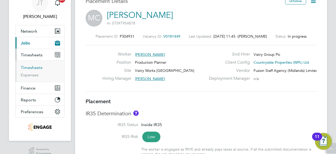
click at [33, 67] on link "Timesheets" at bounding box center [32, 67] width 22 height 5
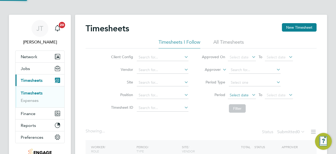
click at [236, 92] on span "Select date" at bounding box center [242, 95] width 28 height 7
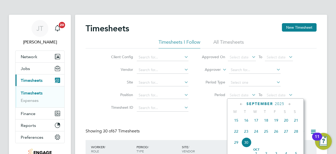
click at [242, 104] on icon at bounding box center [241, 104] width 5 height 6
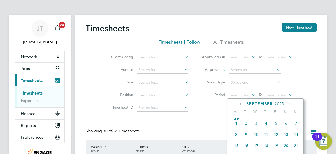
click at [237, 135] on span "8" at bounding box center [237, 134] width 10 height 10
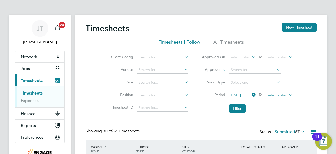
click at [268, 95] on span "Select date" at bounding box center [276, 95] width 19 height 5
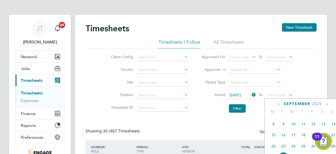
click at [334, 127] on span "14" at bounding box center [334, 124] width 10 height 10
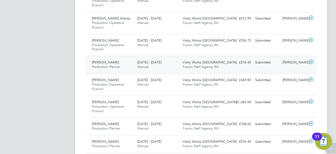
click at [311, 61] on icon at bounding box center [311, 62] width 7 height 4
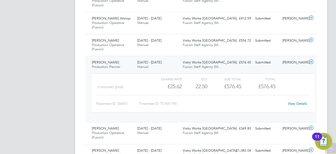
click at [298, 102] on link "View Details" at bounding box center [297, 103] width 19 height 4
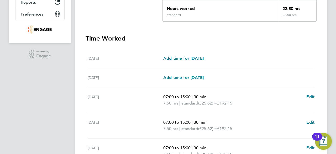
scroll to position [135, 0]
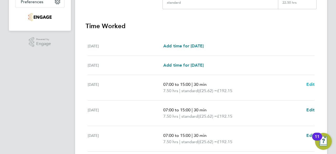
click at [309, 85] on span "Edit" at bounding box center [311, 84] width 8 height 5
select select "30"
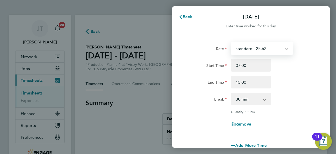
click at [258, 49] on select "standard - 25.62 standard - 28.11" at bounding box center [259, 49] width 55 height 12
select select "30"
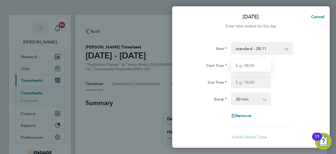
drag, startPoint x: 257, startPoint y: 53, endPoint x: 254, endPoint y: 64, distance: 11.9
click at [254, 64] on input "Start Time" at bounding box center [251, 65] width 40 height 13
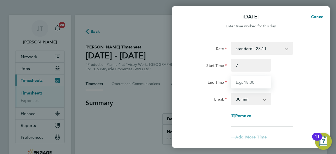
type input "07:00"
type input "15:00"
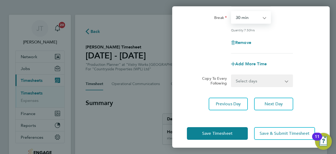
scroll to position [84, 0]
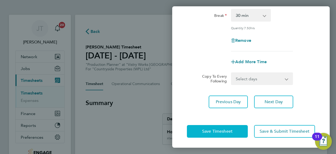
click at [223, 130] on span "Save Timesheet" at bounding box center [217, 131] width 30 height 5
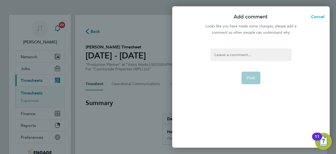
click at [316, 18] on span "Cancel" at bounding box center [317, 16] width 15 height 5
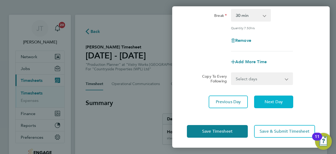
click at [268, 100] on span "Next Day" at bounding box center [274, 101] width 18 height 5
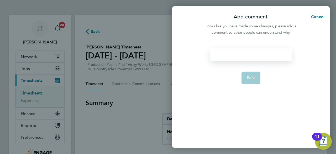
click at [258, 53] on div at bounding box center [251, 54] width 81 height 13
click at [260, 53] on div at bounding box center [251, 54] width 81 height 13
click at [255, 72] on button "Post" at bounding box center [251, 77] width 19 height 13
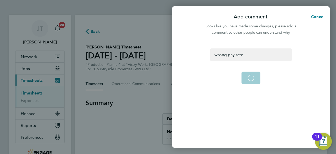
select select "30"
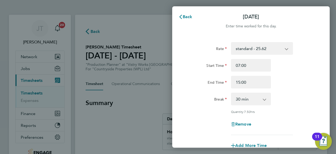
click at [276, 49] on select "standard - 25.62 standard - 28.11" at bounding box center [259, 49] width 55 height 12
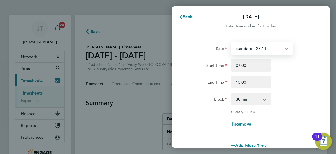
select select "30"
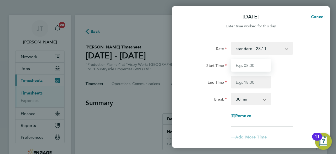
click at [259, 68] on input "Start Time" at bounding box center [251, 65] width 40 height 13
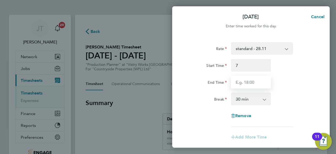
type input "07:00"
type input "15:00"
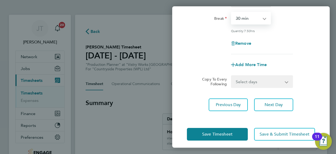
scroll to position [84, 0]
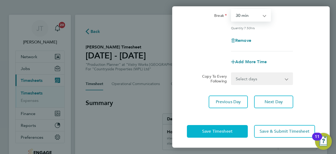
click at [223, 134] on button "Save Timesheet" at bounding box center [217, 131] width 61 height 13
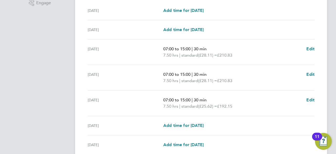
scroll to position [178, 0]
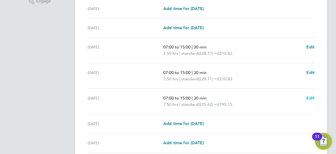
click at [309, 97] on span "Edit" at bounding box center [311, 97] width 8 height 5
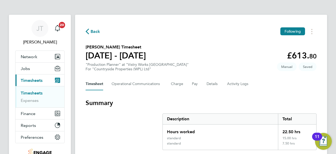
select select "30"
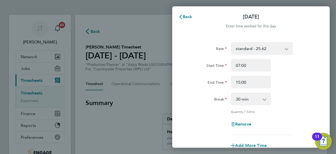
click at [271, 53] on select "standard - 25.62 standard - 28.11" at bounding box center [259, 49] width 55 height 12
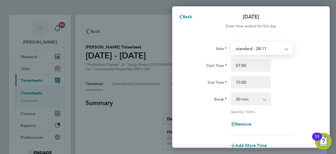
select select "30"
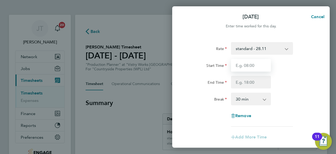
click at [257, 65] on input "Start Time" at bounding box center [251, 65] width 40 height 13
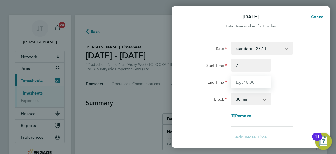
type input "07:00"
type input "15:00"
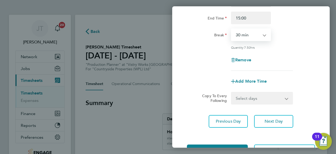
scroll to position [84, 0]
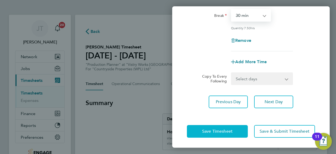
click at [222, 133] on span "Save Timesheet" at bounding box center [217, 131] width 30 height 5
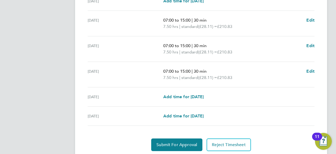
scroll to position [217, 0]
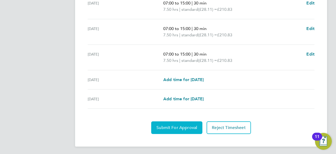
click at [180, 125] on span "Submit For Approval" at bounding box center [177, 127] width 41 height 5
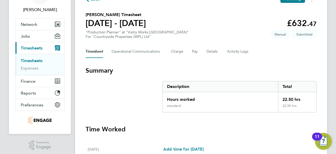
scroll to position [0, 0]
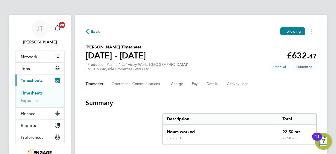
click at [95, 31] on span "Back" at bounding box center [96, 31] width 10 height 6
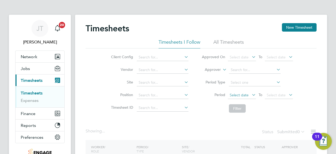
click at [236, 95] on span "Select date" at bounding box center [239, 95] width 19 height 5
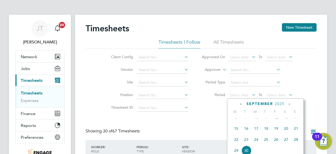
click at [237, 120] on span "8" at bounding box center [237, 117] width 10 height 10
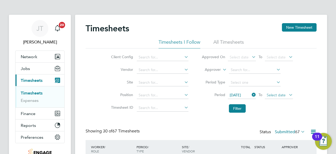
click at [284, 98] on span "Select date" at bounding box center [279, 95] width 28 height 7
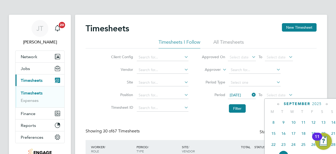
click at [334, 125] on span "14" at bounding box center [334, 122] width 10 height 10
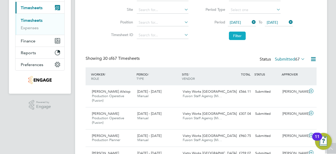
click at [237, 37] on button "Filter" at bounding box center [237, 36] width 17 height 8
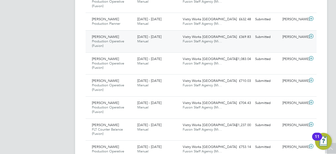
click at [311, 34] on icon at bounding box center [311, 36] width 7 height 4
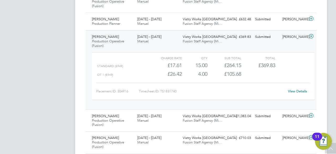
click at [313, 36] on icon at bounding box center [311, 36] width 7 height 4
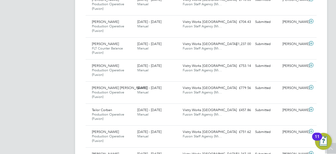
scroll to position [292, 0]
click at [311, 64] on icon at bounding box center [311, 65] width 7 height 4
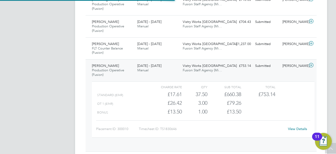
scroll to position [9, 51]
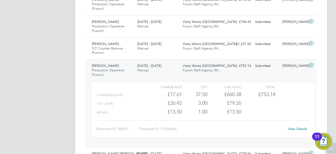
click at [296, 127] on link "View Details" at bounding box center [297, 128] width 19 height 4
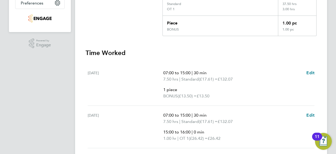
scroll to position [138, 0]
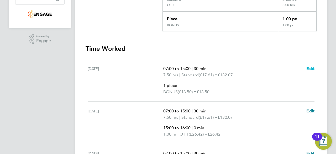
click at [308, 68] on span "Edit" at bounding box center [311, 68] width 8 height 5
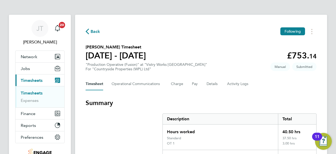
select select "30"
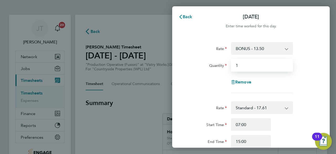
click at [259, 63] on input "1" at bounding box center [262, 65] width 62 height 13
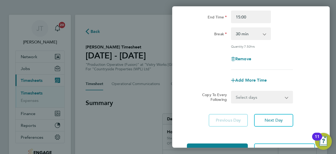
scroll to position [142, 0]
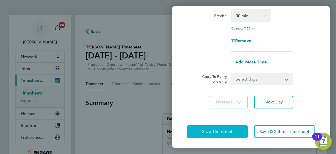
type input "2.37"
click at [221, 130] on span "Save Timesheet" at bounding box center [217, 131] width 30 height 5
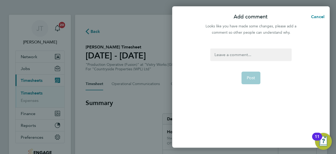
click at [231, 53] on div at bounding box center [251, 54] width 81 height 13
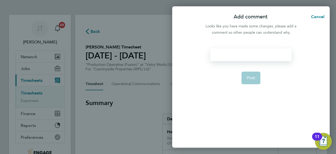
click at [231, 53] on div at bounding box center [251, 54] width 81 height 13
click at [253, 78] on span "Post" at bounding box center [251, 77] width 9 height 5
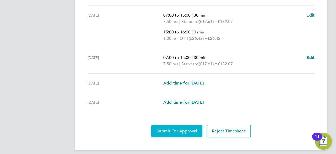
scroll to position [322, 0]
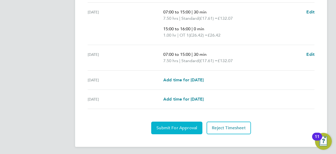
click at [176, 128] on span "Submit For Approval" at bounding box center [177, 127] width 41 height 5
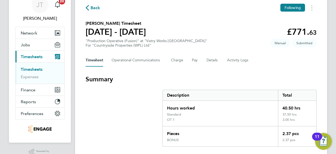
scroll to position [0, 0]
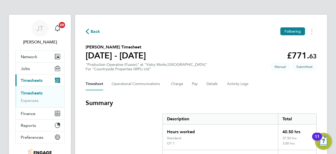
click at [95, 32] on span "Back" at bounding box center [96, 31] width 10 height 6
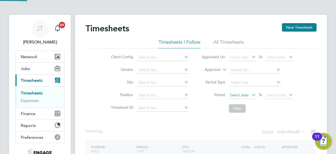
click at [237, 93] on span "Select date" at bounding box center [239, 95] width 19 height 5
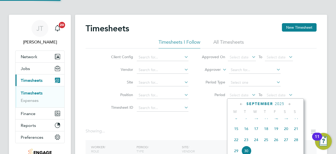
scroll to position [194, 0]
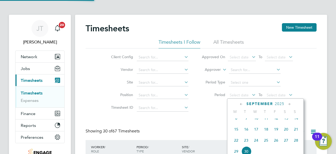
click at [236, 121] on span "8" at bounding box center [237, 118] width 10 height 10
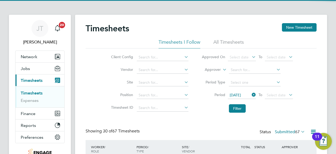
scroll to position [0, 0]
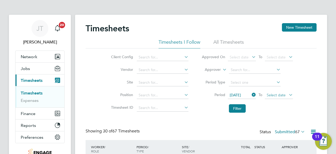
click at [282, 94] on span "Select date" at bounding box center [276, 95] width 19 height 5
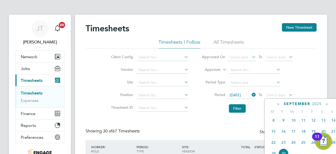
click at [334, 122] on span "14" at bounding box center [334, 120] width 10 height 10
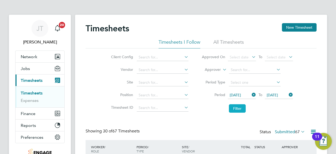
click at [240, 108] on button "Filter" at bounding box center [237, 108] width 17 height 8
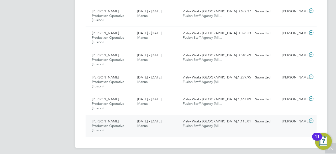
click at [310, 119] on icon at bounding box center [311, 121] width 7 height 4
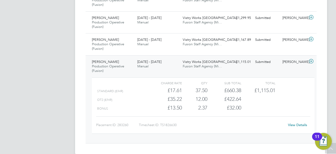
click at [311, 59] on icon at bounding box center [311, 61] width 7 height 4
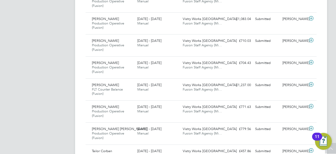
scroll to position [251, 0]
click at [311, 40] on icon at bounding box center [311, 40] width 7 height 4
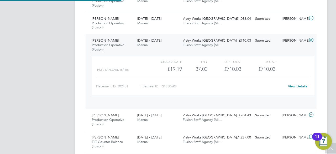
scroll to position [9, 51]
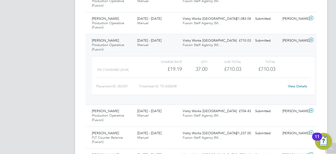
click at [294, 84] on link "View Details" at bounding box center [297, 86] width 19 height 4
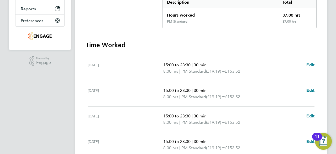
scroll to position [117, 0]
click at [310, 62] on span "Edit" at bounding box center [311, 64] width 8 height 5
select select "30"
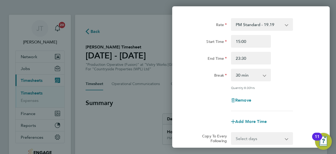
scroll to position [24, 0]
click at [253, 122] on span "Add More Time" at bounding box center [252, 121] width 32 height 5
select select "null"
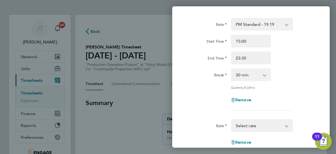
click at [251, 122] on select "PM OT1 - 28.79 OT2 - 35.22 BONUS. - 13.50 PM OT2 - 38.38 OT 1 - 26.42 PM Standa…" at bounding box center [259, 126] width 55 height 12
select select "15"
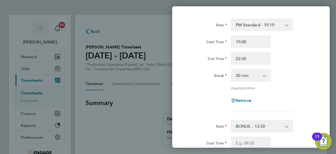
scroll to position [0, 0]
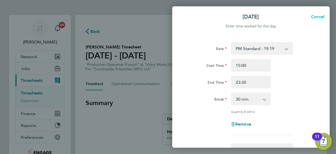
click at [315, 17] on span "Cancel" at bounding box center [317, 16] width 15 height 5
select select "30"
click at [184, 16] on span "Back" at bounding box center [188, 16] width 10 height 5
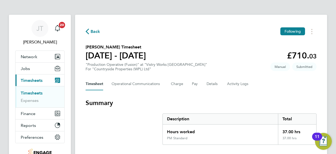
click at [94, 33] on span "Back" at bounding box center [96, 31] width 10 height 6
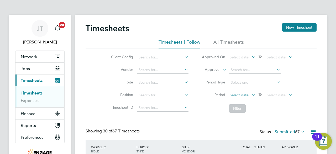
click at [235, 97] on span "Select date" at bounding box center [242, 95] width 28 height 7
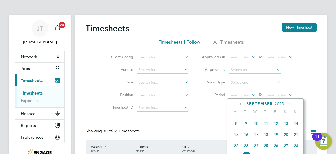
click at [237, 125] on span "8" at bounding box center [237, 123] width 10 height 10
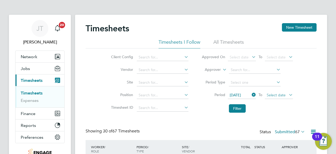
click at [280, 95] on span "Select date" at bounding box center [276, 95] width 19 height 5
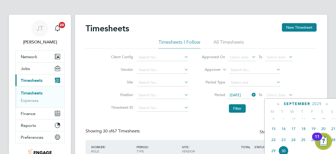
click at [333, 119] on span "14" at bounding box center [334, 118] width 10 height 10
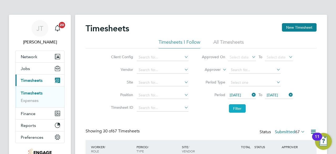
click at [240, 108] on button "Filter" at bounding box center [237, 108] width 17 height 8
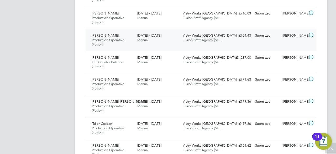
click at [313, 34] on icon at bounding box center [311, 35] width 7 height 4
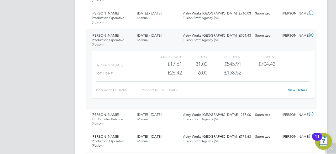
click at [313, 34] on icon at bounding box center [311, 35] width 7 height 4
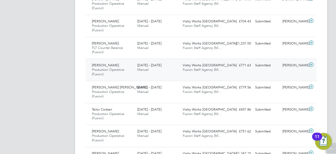
scroll to position [293, 0]
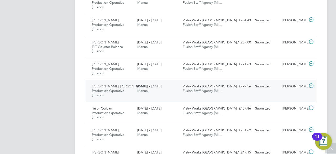
click at [313, 84] on icon at bounding box center [311, 86] width 7 height 4
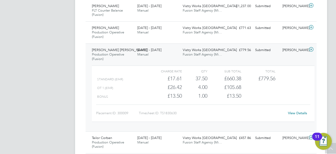
scroll to position [330, 0]
click at [298, 112] on link "View Details" at bounding box center [297, 113] width 19 height 4
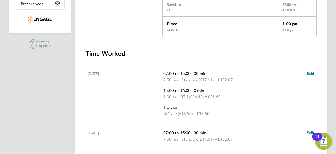
scroll to position [134, 0]
click at [310, 74] on span "Edit" at bounding box center [311, 73] width 8 height 5
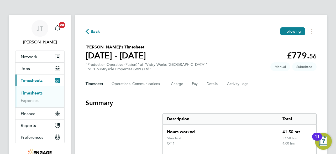
select select "30"
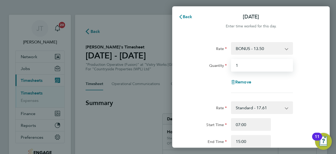
click at [256, 65] on input "1" at bounding box center [262, 65] width 62 height 13
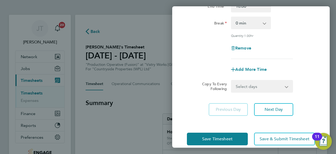
scroll to position [237, 0]
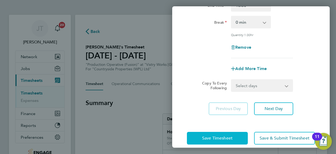
type input "2.37"
click at [221, 132] on button "Save Timesheet" at bounding box center [217, 138] width 61 height 13
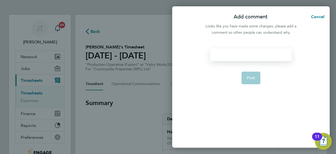
click at [226, 57] on div at bounding box center [251, 54] width 81 height 13
click at [252, 80] on span "Post" at bounding box center [251, 77] width 9 height 5
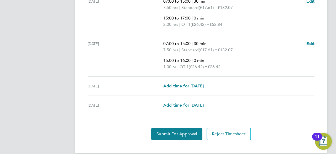
scroll to position [322, 0]
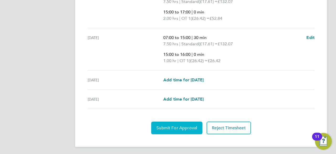
click at [158, 127] on span "Submit For Approval" at bounding box center [177, 127] width 41 height 5
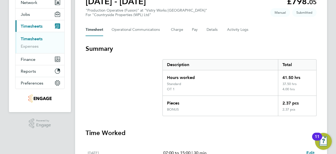
scroll to position [0, 0]
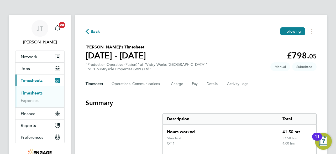
click at [94, 33] on span "Back" at bounding box center [96, 31] width 10 height 6
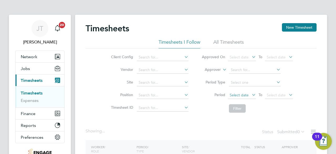
click at [237, 93] on span "Select date" at bounding box center [239, 95] width 19 height 5
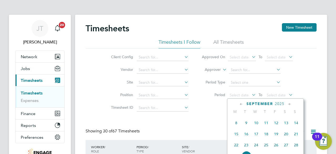
click at [237, 126] on span "8" at bounding box center [237, 123] width 10 height 10
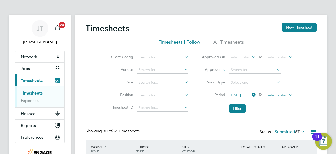
click at [276, 94] on span "Select date" at bounding box center [276, 95] width 19 height 5
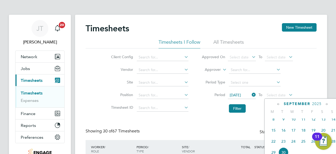
click at [333, 121] on span "14" at bounding box center [334, 119] width 10 height 10
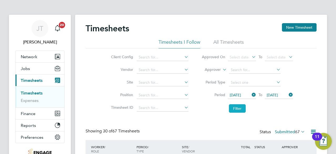
click at [235, 108] on button "Filter" at bounding box center [237, 108] width 17 height 8
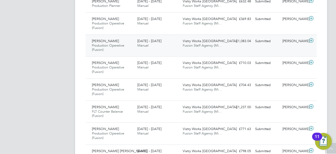
click at [311, 40] on icon at bounding box center [311, 40] width 7 height 4
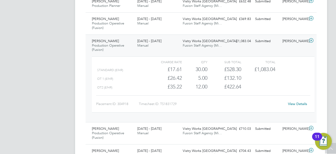
click at [312, 41] on icon at bounding box center [311, 40] width 7 height 4
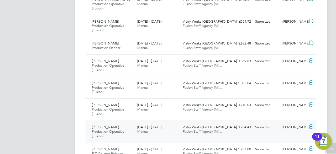
scroll to position [188, 0]
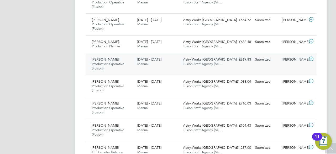
click at [313, 59] on icon at bounding box center [311, 59] width 7 height 4
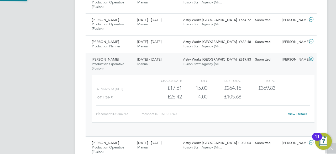
scroll to position [9, 51]
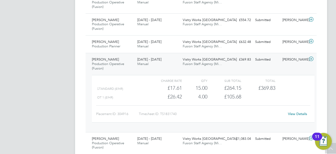
click at [313, 59] on icon at bounding box center [311, 59] width 7 height 4
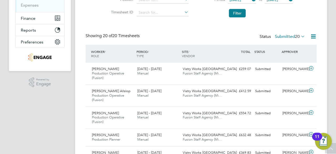
scroll to position [95, 0]
click at [283, 37] on label "Submitted 20" at bounding box center [290, 36] width 30 height 5
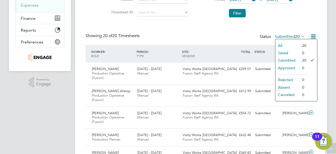
click at [289, 43] on li "All" at bounding box center [288, 45] width 24 height 7
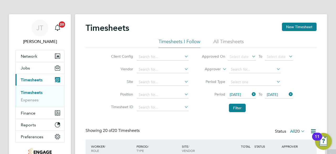
scroll to position [0, 0]
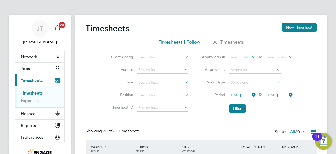
click at [323, 137] on div "11" at bounding box center [318, 136] width 10 height 8
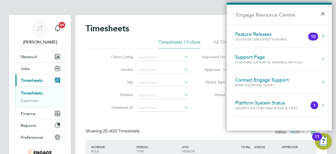
click at [324, 36] on button "Engage Resource Centre" at bounding box center [323, 36] width 5 height 5
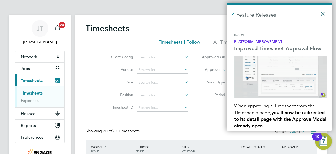
click at [324, 14] on button "×" at bounding box center [325, 12] width 8 height 12
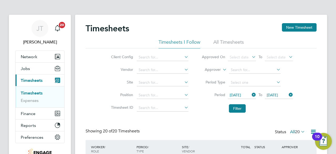
click at [324, 141] on img "Open Resource Center, 10 new notifications" at bounding box center [323, 141] width 17 height 17
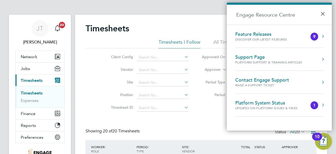
click at [321, 37] on button "Engage Resource Centre" at bounding box center [323, 36] width 5 height 5
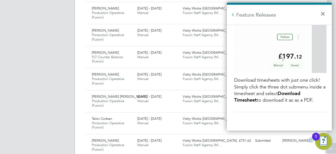
scroll to position [290, 0]
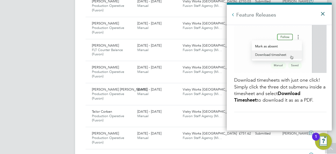
click at [322, 16] on button "×" at bounding box center [325, 12] width 8 height 12
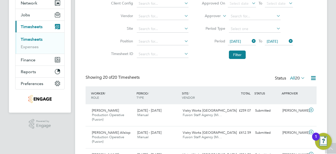
scroll to position [0, 0]
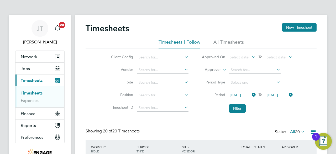
click at [324, 142] on img "Open Resource Center, 1 new notification" at bounding box center [323, 141] width 17 height 17
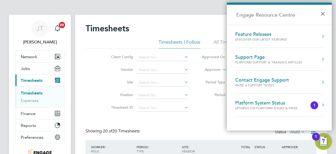
click at [296, 108] on div "Updates on Platform Issues & Fixes" at bounding box center [272, 108] width 73 height 4
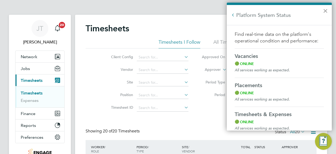
click at [327, 11] on button "×" at bounding box center [325, 11] width 5 height 8
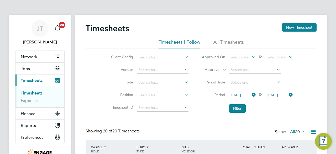
click at [237, 94] on span "[DATE]" at bounding box center [235, 95] width 11 height 5
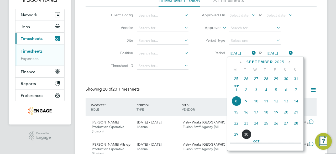
scroll to position [42, 0]
click at [239, 62] on div "[DATE]" at bounding box center [265, 61] width 71 height 5
click at [237, 80] on span "25" at bounding box center [237, 78] width 10 height 10
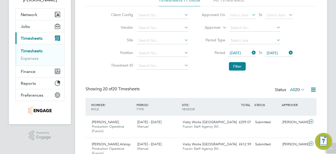
click at [271, 54] on span "[DATE]" at bounding box center [272, 52] width 11 height 5
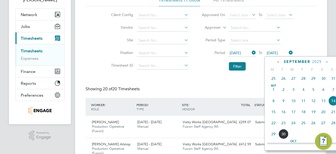
click at [335, 79] on span "31" at bounding box center [334, 78] width 10 height 10
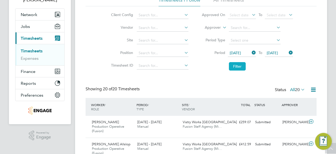
click at [241, 67] on button "Filter" at bounding box center [237, 66] width 17 height 8
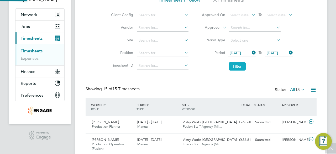
scroll to position [18, 45]
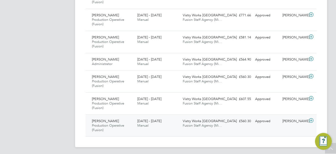
click at [311, 120] on icon at bounding box center [311, 120] width 7 height 4
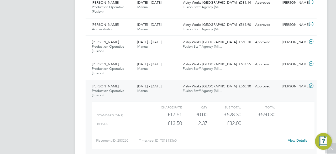
scroll to position [377, 0]
click at [311, 84] on icon at bounding box center [311, 86] width 7 height 4
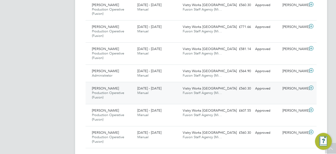
scroll to position [342, 0]
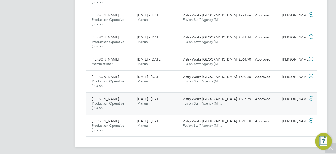
click at [311, 97] on icon at bounding box center [311, 98] width 7 height 4
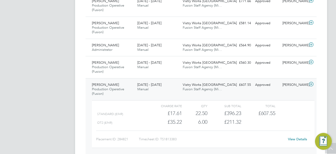
scroll to position [359, 0]
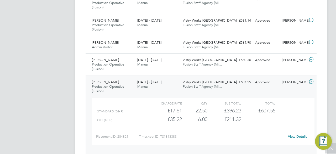
click at [312, 79] on icon at bounding box center [311, 81] width 7 height 4
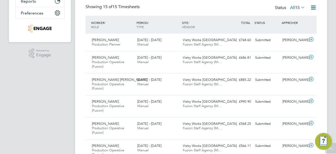
scroll to position [139, 0]
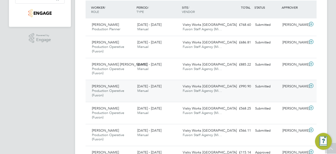
click at [312, 85] on icon at bounding box center [311, 86] width 7 height 4
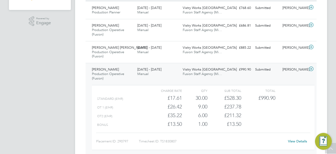
scroll to position [156, 0]
click at [295, 142] on link "View Details" at bounding box center [297, 141] width 19 height 4
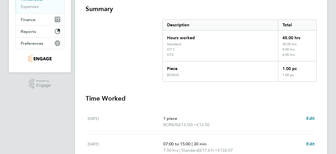
scroll to position [94, 0]
click at [312, 118] on span "Edit" at bounding box center [311, 117] width 8 height 5
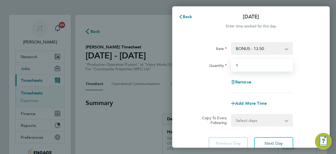
click at [247, 67] on input "1" at bounding box center [262, 65] width 62 height 13
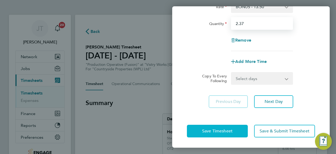
type input "2.37"
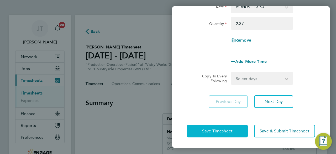
click at [217, 126] on button "Save Timesheet" at bounding box center [217, 131] width 61 height 13
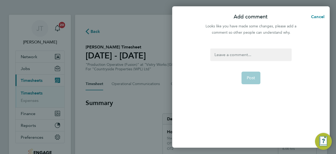
click at [229, 56] on div at bounding box center [251, 54] width 81 height 13
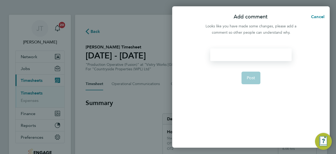
click at [232, 53] on div at bounding box center [251, 54] width 81 height 13
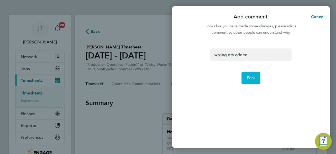
click at [252, 75] on span "Post" at bounding box center [251, 77] width 9 height 5
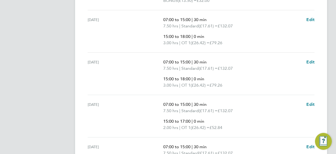
scroll to position [333, 0]
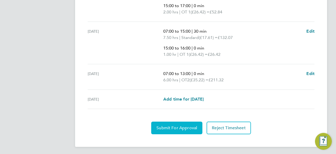
click at [171, 127] on span "Submit For Approval" at bounding box center [177, 127] width 41 height 5
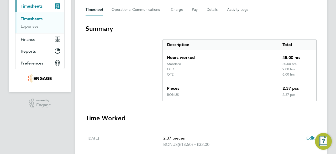
scroll to position [0, 0]
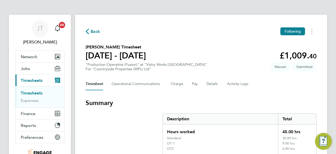
click at [94, 33] on span "Back" at bounding box center [96, 31] width 10 height 6
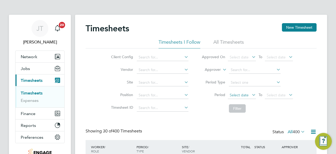
click at [238, 96] on span "Select date" at bounding box center [239, 95] width 19 height 5
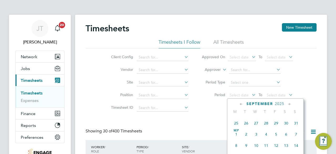
click at [236, 125] on span "25" at bounding box center [237, 123] width 10 height 10
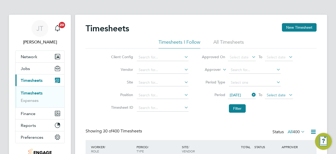
click at [272, 95] on span "Select date" at bounding box center [276, 95] width 19 height 5
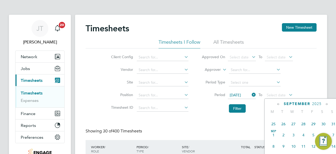
click at [333, 126] on span "31" at bounding box center [334, 124] width 10 height 10
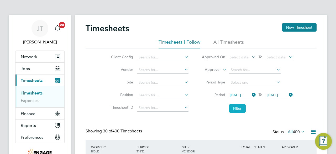
click at [238, 107] on button "Filter" at bounding box center [237, 108] width 17 height 8
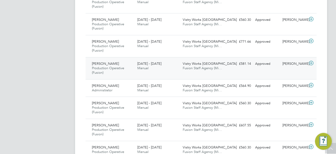
click at [311, 62] on icon at bounding box center [311, 63] width 7 height 4
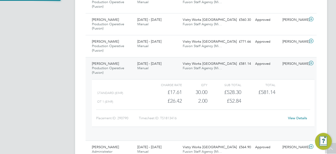
scroll to position [9, 51]
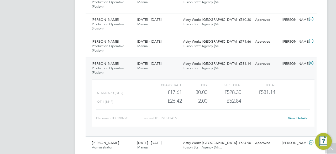
click at [297, 117] on link "View Details" at bounding box center [297, 118] width 19 height 4
click at [313, 62] on icon at bounding box center [311, 63] width 7 height 4
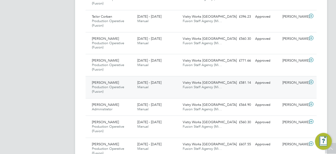
scroll to position [297, 0]
click at [311, 58] on icon at bounding box center [311, 60] width 7 height 4
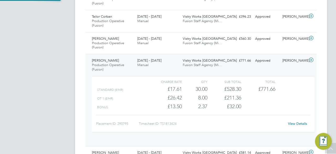
scroll to position [9, 51]
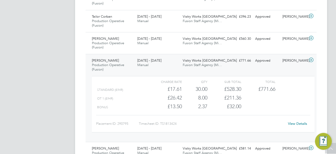
click at [311, 58] on icon at bounding box center [311, 60] width 7 height 4
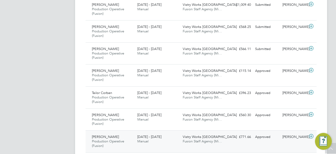
scroll to position [218, 0]
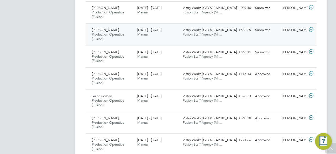
click at [311, 29] on icon at bounding box center [311, 29] width 7 height 4
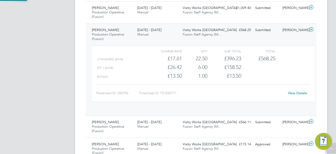
scroll to position [9, 51]
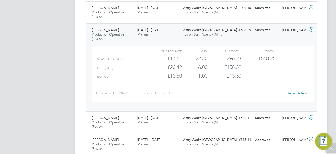
click at [296, 94] on link "View Details" at bounding box center [297, 93] width 19 height 4
click at [311, 28] on icon at bounding box center [311, 29] width 7 height 4
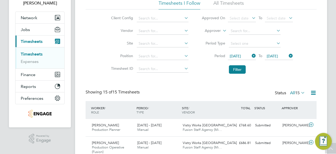
scroll to position [38, 0]
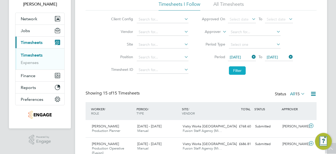
click at [241, 71] on button "Filter" at bounding box center [237, 70] width 17 height 8
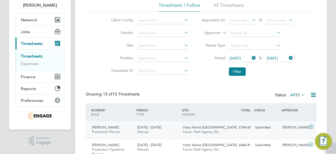
scroll to position [0, 0]
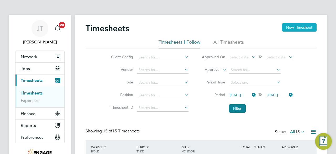
click at [298, 28] on button "New Timesheet" at bounding box center [299, 27] width 35 height 8
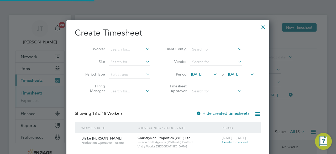
scroll to position [628, 203]
click at [203, 73] on span "[DATE]" at bounding box center [196, 74] width 11 height 5
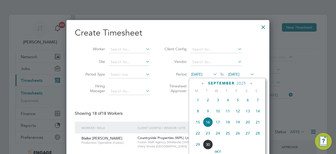
click at [196, 134] on span "22" at bounding box center [198, 133] width 10 height 10
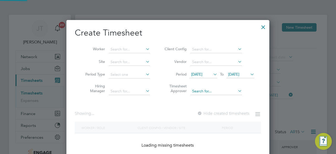
scroll to position [413, 203]
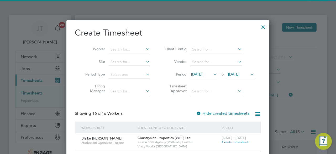
click at [239, 75] on span "[DATE]" at bounding box center [233, 74] width 11 height 5
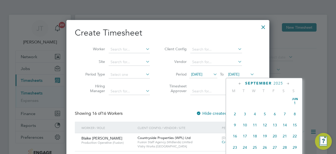
scroll to position [192, 0]
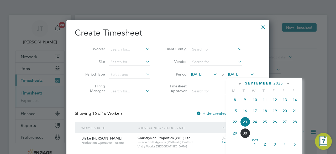
click at [285, 124] on span "27" at bounding box center [285, 122] width 10 height 10
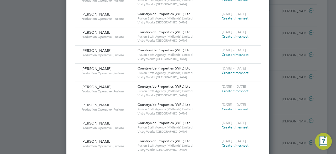
scroll to position [234, 0]
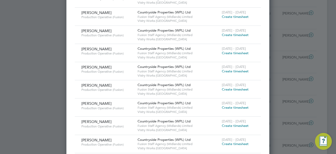
click at [228, 87] on span "Create timesheet" at bounding box center [235, 89] width 27 height 4
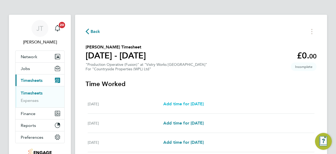
click at [188, 105] on span "Add time for [DATE]" at bounding box center [184, 103] width 40 height 5
select select "15"
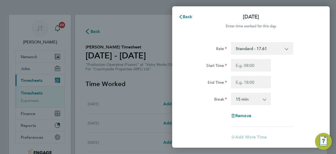
click at [247, 45] on select "Standard - 17.61 OT 1 - 26.42 OT2 - 35.22 PM Standard - 19.19 PM OT1 - 28.79 PM…" at bounding box center [259, 49] width 55 height 12
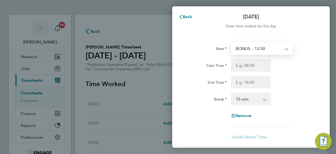
select select "15"
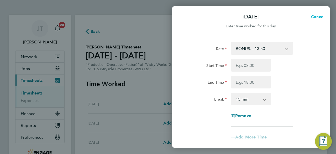
click at [315, 18] on span "Cancel" at bounding box center [317, 16] width 15 height 5
select select "15"
click at [185, 17] on span "Back" at bounding box center [188, 16] width 10 height 5
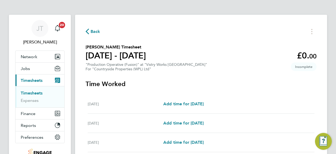
click at [91, 32] on span "Back" at bounding box center [96, 31] width 10 height 6
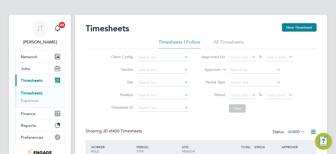
scroll to position [13, 45]
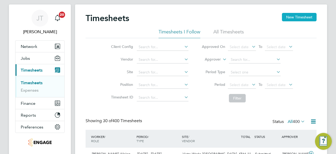
click at [295, 14] on button "New Timesheet" at bounding box center [299, 17] width 35 height 8
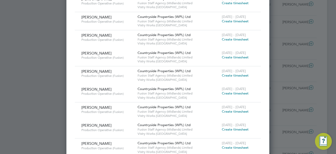
click at [233, 76] on span "Create timesheet" at bounding box center [235, 75] width 27 height 4
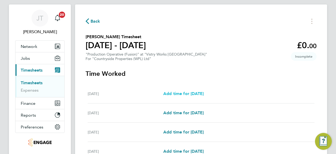
click at [195, 95] on span "Add time for [DATE]" at bounding box center [184, 93] width 40 height 5
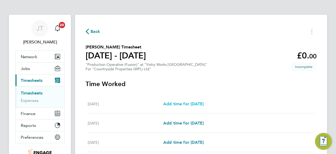
select select "15"
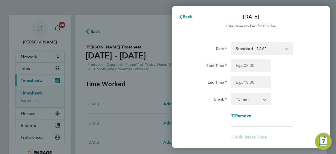
click at [251, 47] on select "Standard - 17.61 OT2 - 35.22 PM OT2 - 38.38 BONUS. - 13.50 OT 1 - 26.42 PM OT1 …" at bounding box center [259, 49] width 55 height 12
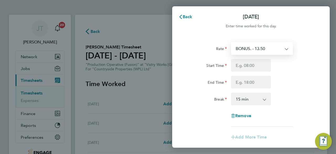
select select "15"
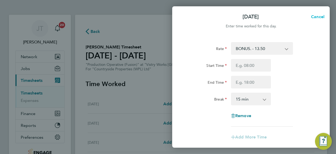
click at [318, 14] on button "Cancel" at bounding box center [316, 17] width 27 height 11
select select "15"
click at [187, 17] on span "Back" at bounding box center [188, 16] width 10 height 5
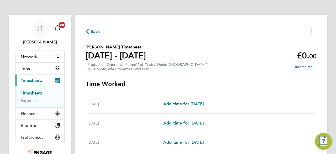
click at [91, 30] on span "Back" at bounding box center [96, 31] width 10 height 6
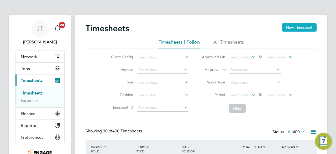
click at [298, 24] on button "New Timesheet" at bounding box center [299, 27] width 35 height 8
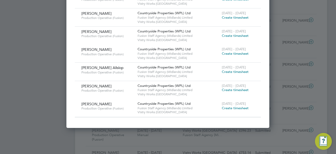
click at [227, 106] on span "Create timesheet" at bounding box center [235, 108] width 27 height 4
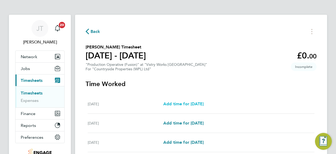
click at [195, 104] on span "Add time for [DATE]" at bounding box center [184, 103] width 40 height 5
select select "15"
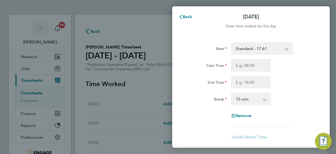
click at [246, 50] on select "Standard - 17.61 OT 1 - 26.42 PM Standard - 19.19 PM OT2 - 38.38 PM OT1 - 28.79…" at bounding box center [259, 49] width 55 height 12
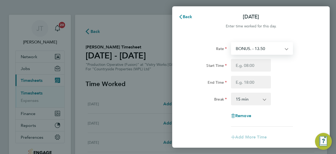
select select "15"
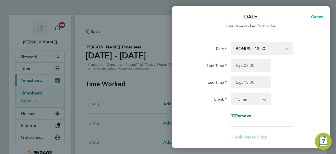
click at [316, 16] on span "Cancel" at bounding box center [317, 16] width 15 height 5
select select "15"
click at [188, 17] on span "Back" at bounding box center [188, 16] width 10 height 5
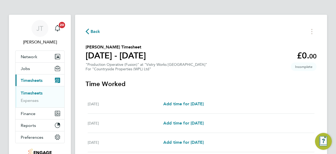
click at [278, 98] on div "[DATE] Add time for [DATE] Add time for [DATE]" at bounding box center [201, 103] width 227 height 19
click at [96, 31] on span "Back" at bounding box center [96, 31] width 10 height 6
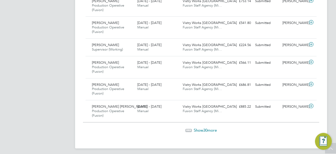
click at [201, 127] on span "Show 30 more" at bounding box center [205, 129] width 23 height 5
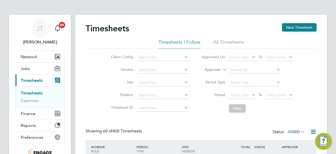
click at [289, 31] on div "Timesheets New Timesheet" at bounding box center [201, 31] width 231 height 16
click at [290, 31] on button "New Timesheet" at bounding box center [299, 27] width 35 height 8
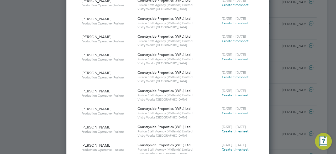
click at [288, 39] on div at bounding box center [168, 77] width 336 height 154
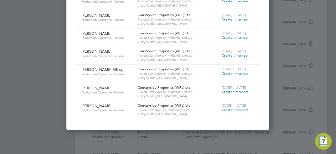
click at [241, 72] on span "Create timesheet" at bounding box center [235, 73] width 27 height 4
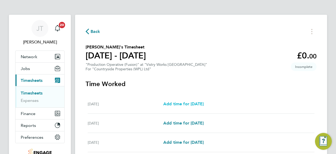
click at [192, 104] on span "Add time for [DATE]" at bounding box center [184, 103] width 40 height 5
select select "15"
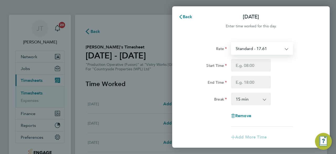
click at [251, 51] on select "Standard - 17.61 BONUS. - 13.50 PM OT1 - 28.79 OT2 - 35.22 OT 1 - 26.42 PM OT2 …" at bounding box center [259, 49] width 55 height 12
select select "15"
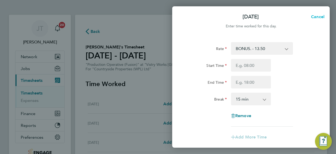
click at [320, 13] on button "Cancel" at bounding box center [316, 17] width 27 height 11
select select "15"
click at [179, 15] on icon "button" at bounding box center [181, 17] width 4 height 4
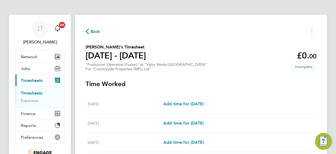
click at [95, 30] on span "Back" at bounding box center [96, 31] width 10 height 6
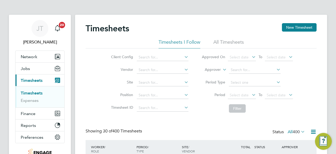
click at [299, 28] on button "New Timesheet" at bounding box center [299, 27] width 35 height 8
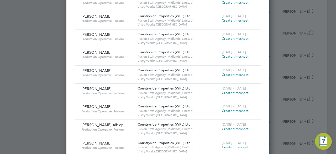
click at [229, 111] on div "[DATE] - [DATE] Create timesheet" at bounding box center [238, 108] width 35 height 14
click at [235, 106] on span "[DATE] - [DATE]" at bounding box center [234, 106] width 24 height 4
click at [236, 108] on span "Create timesheet" at bounding box center [235, 110] width 27 height 4
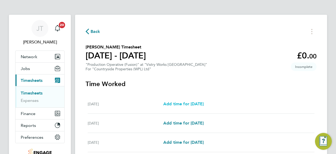
click at [172, 104] on span "Add time for [DATE]" at bounding box center [184, 103] width 40 height 5
select select "15"
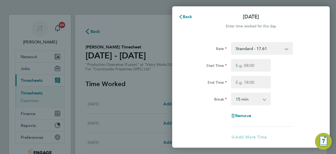
click at [242, 47] on select "Standard - 17.61 PM Standard - 19.19 PM OT2 - 38.38 BONUS. - 13.50 OT 1 - 26.42…" at bounding box center [259, 49] width 55 height 12
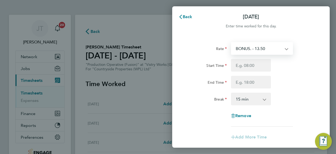
select select "15"
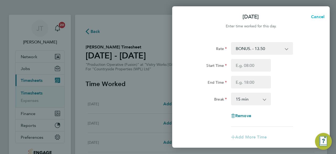
click at [314, 18] on span "Cancel" at bounding box center [317, 16] width 15 height 5
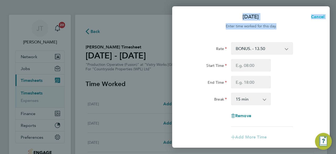
select select "15"
click at [184, 17] on span "Back" at bounding box center [188, 16] width 10 height 5
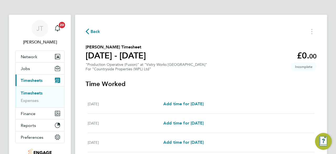
click at [91, 30] on span "Back" at bounding box center [96, 31] width 10 height 6
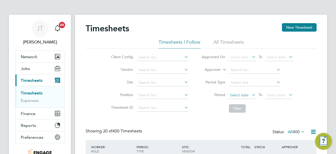
click at [235, 95] on span "Select date" at bounding box center [239, 95] width 19 height 5
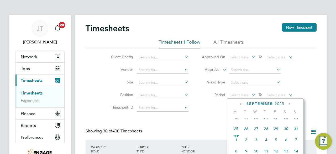
scroll to position [160, 0]
click at [239, 130] on span "25" at bounding box center [237, 130] width 10 height 10
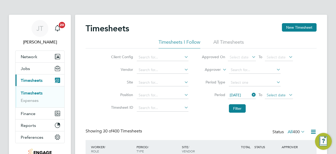
click at [277, 95] on span "Select date" at bounding box center [276, 95] width 19 height 5
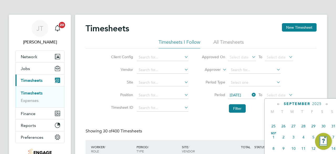
scroll to position [163, 0]
click at [333, 128] on span "31" at bounding box center [334, 127] width 10 height 10
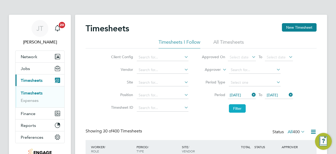
click at [237, 106] on button "Filter" at bounding box center [237, 108] width 17 height 8
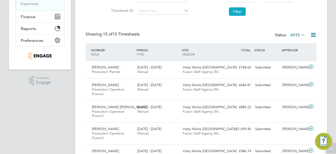
click at [237, 12] on button "Filter" at bounding box center [237, 11] width 17 height 8
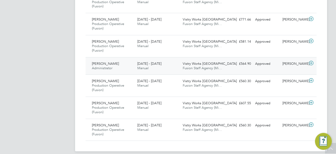
click at [249, 69] on div "[PERSON_NAME] Administrator [DATE] - [DATE] [DATE] - [DATE] Manual Vistry Works…" at bounding box center [201, 66] width 231 height 18
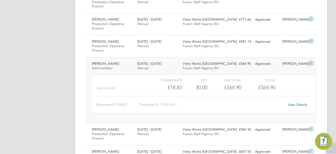
click at [297, 103] on link "View Details" at bounding box center [297, 104] width 19 height 4
click at [311, 63] on icon at bounding box center [311, 63] width 7 height 4
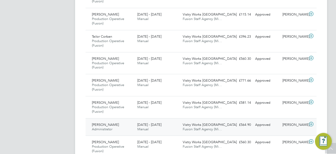
scroll to position [253, 0]
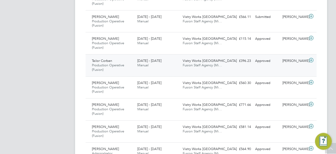
click at [313, 60] on icon at bounding box center [311, 60] width 7 height 4
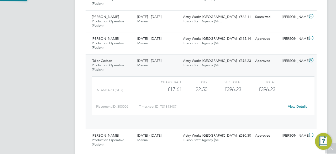
scroll to position [9, 51]
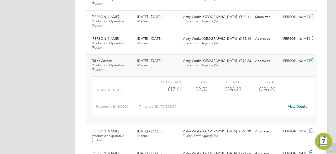
click at [313, 60] on icon at bounding box center [311, 60] width 7 height 4
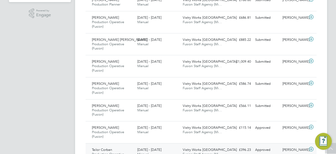
scroll to position [158, 0]
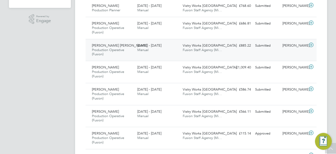
click at [312, 44] on icon at bounding box center [311, 45] width 7 height 4
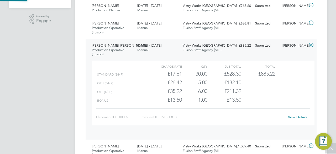
scroll to position [9, 51]
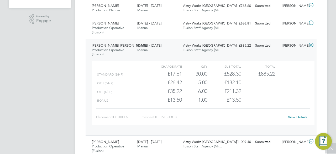
click at [293, 117] on link "View Details" at bounding box center [297, 117] width 19 height 4
click at [312, 43] on icon at bounding box center [311, 45] width 7 height 4
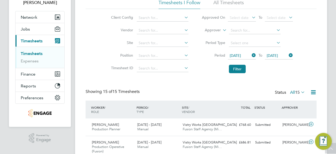
scroll to position [0, 0]
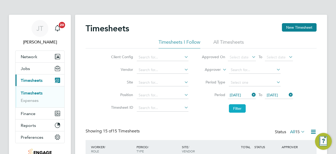
click at [239, 110] on button "Filter" at bounding box center [237, 108] width 17 height 8
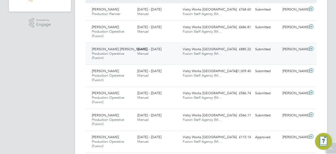
click at [312, 48] on icon at bounding box center [311, 49] width 7 height 4
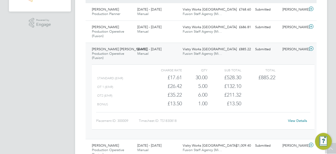
click at [293, 120] on link "View Details" at bounding box center [297, 120] width 19 height 4
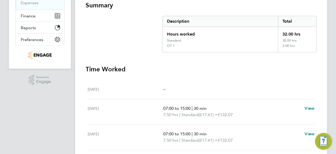
scroll to position [98, 0]
click at [310, 109] on span "View" at bounding box center [310, 107] width 10 height 5
select select "30"
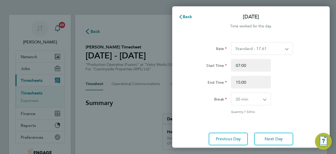
click at [262, 50] on select "Standard - 17.61 BONUS - 13.50 OT 1 - 26.42 OT2 - 35.22 PM Standard - 19.19 PM …" at bounding box center [259, 48] width 55 height 12
click at [303, 82] on div "End Time 15:00" at bounding box center [251, 82] width 132 height 13
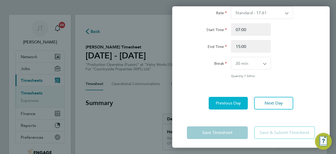
click at [231, 105] on span "Previous Day" at bounding box center [228, 102] width 25 height 5
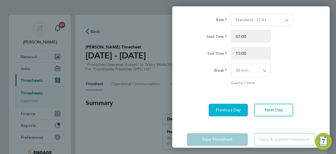
select select "15"
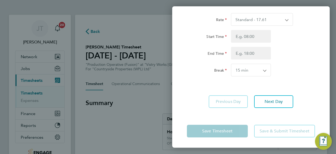
scroll to position [0, 0]
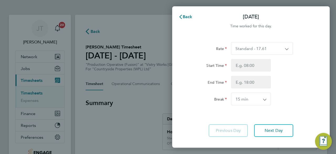
click at [274, 45] on select "Standard - 17.61 BONUS - 13.50 OT 1 - 26.42 OT2 - 35.22 PM Standard - 19.19 PM …" at bounding box center [259, 48] width 55 height 12
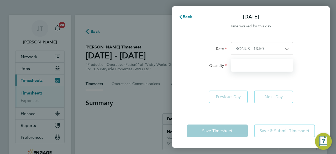
click at [254, 64] on input "Quantity" at bounding box center [262, 65] width 62 height 13
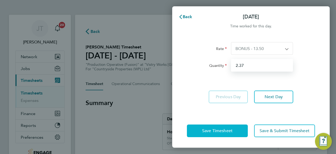
type input "2.37"
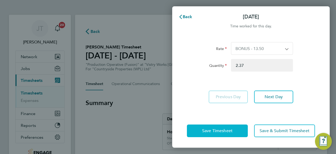
click at [223, 131] on span "Save Timesheet" at bounding box center [217, 130] width 30 height 5
click at [214, 130] on span "Save Timesheet" at bounding box center [217, 130] width 30 height 5
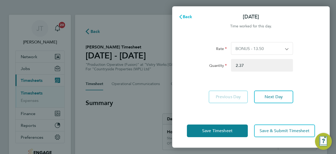
click at [186, 17] on span "Back" at bounding box center [188, 16] width 10 height 5
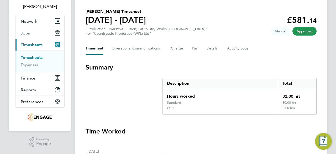
scroll to position [35, 0]
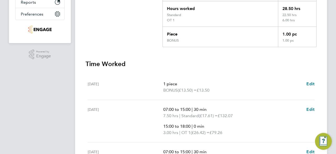
scroll to position [123, 0]
click at [308, 81] on span "Edit" at bounding box center [311, 83] width 8 height 5
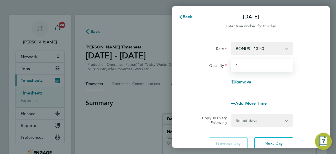
click at [245, 64] on input "1" at bounding box center [262, 65] width 62 height 13
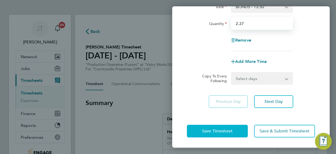
type input "2.37"
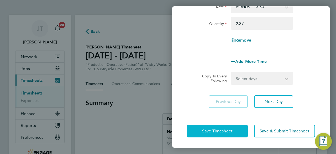
click at [229, 130] on span "Save Timesheet" at bounding box center [217, 130] width 30 height 5
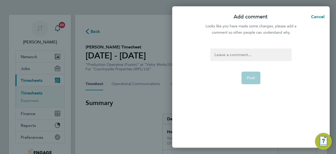
click at [232, 51] on div at bounding box center [251, 54] width 81 height 13
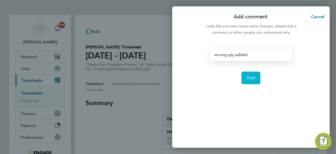
click at [248, 76] on span "Post" at bounding box center [251, 77] width 9 height 5
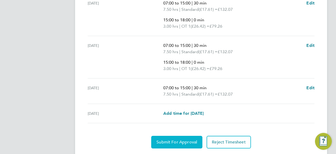
scroll to position [244, 0]
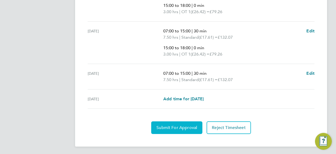
click at [173, 126] on span "Submit For Approval" at bounding box center [177, 127] width 41 height 5
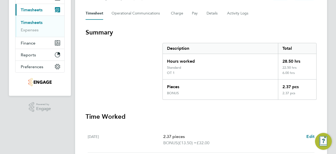
scroll to position [0, 0]
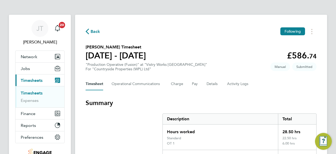
click at [91, 31] on span "Back" at bounding box center [96, 31] width 10 height 6
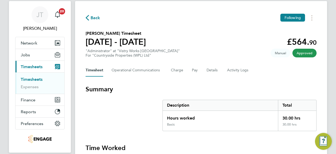
scroll to position [12, 0]
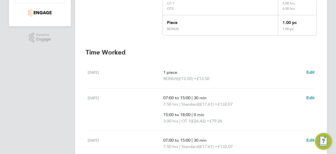
scroll to position [142, 0]
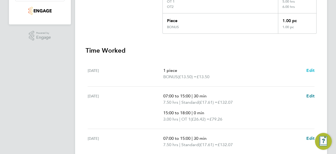
click at [310, 68] on span "Edit" at bounding box center [311, 70] width 8 height 5
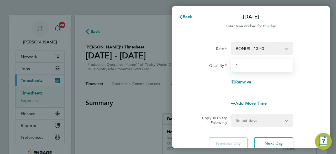
click at [247, 68] on input "1" at bounding box center [262, 65] width 62 height 13
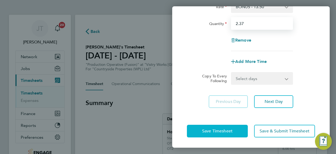
type input "2.37"
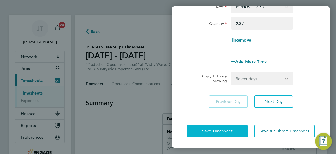
click at [214, 129] on span "Save Timesheet" at bounding box center [217, 130] width 30 height 5
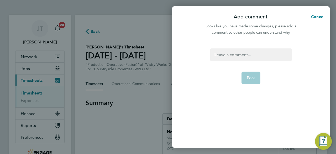
click at [231, 51] on div at bounding box center [251, 54] width 81 height 13
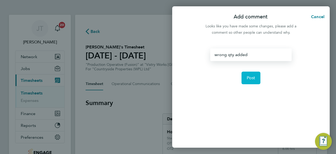
click at [249, 78] on span "Post" at bounding box center [251, 77] width 9 height 5
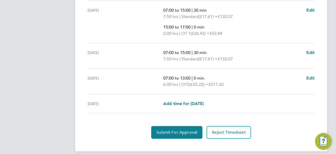
scroll to position [300, 0]
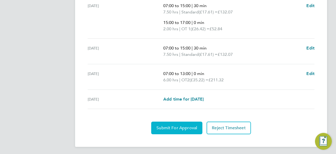
click at [164, 123] on button "Submit For Approval" at bounding box center [176, 127] width 51 height 13
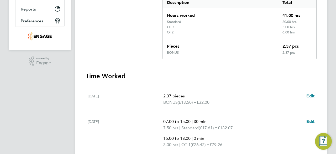
scroll to position [0, 0]
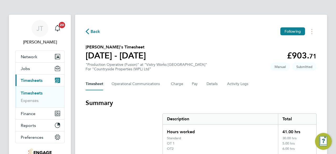
click at [98, 33] on span "Back" at bounding box center [96, 31] width 10 height 6
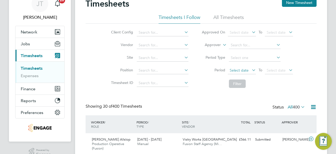
click at [238, 71] on span "Select date" at bounding box center [239, 70] width 19 height 5
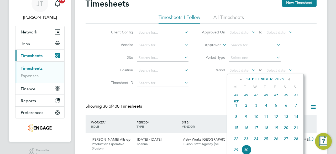
click at [237, 96] on span "25" at bounding box center [237, 94] width 10 height 10
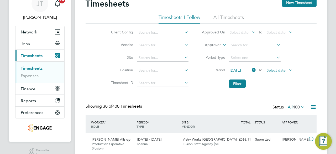
click at [279, 71] on span "Select date" at bounding box center [276, 70] width 19 height 5
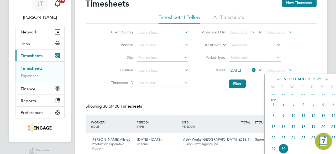
click at [332, 96] on span "31" at bounding box center [334, 93] width 10 height 10
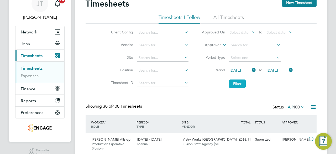
click at [237, 80] on button "Filter" at bounding box center [237, 83] width 17 height 8
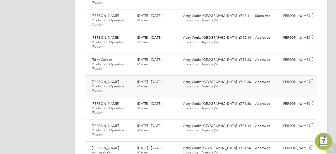
click at [310, 80] on icon at bounding box center [311, 81] width 7 height 4
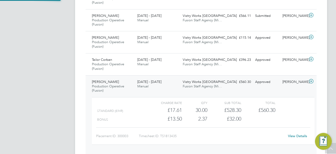
scroll to position [9, 51]
click at [310, 80] on icon at bounding box center [311, 81] width 7 height 4
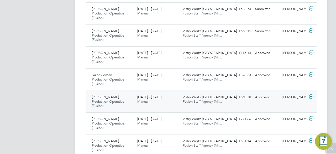
scroll to position [238, 0]
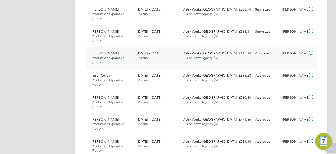
click at [312, 52] on icon at bounding box center [311, 53] width 7 height 4
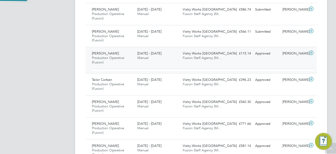
scroll to position [9, 51]
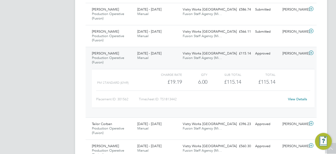
click at [312, 52] on icon at bounding box center [311, 53] width 7 height 4
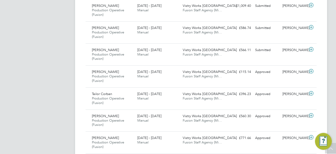
scroll to position [219, 0]
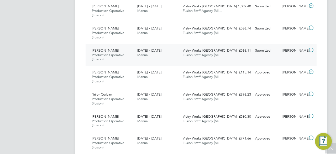
click at [311, 49] on icon at bounding box center [311, 50] width 7 height 4
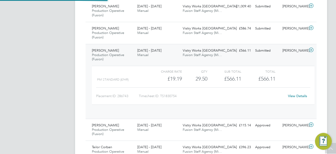
scroll to position [9, 51]
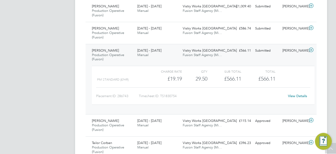
click at [298, 94] on link "View Details" at bounding box center [297, 96] width 19 height 4
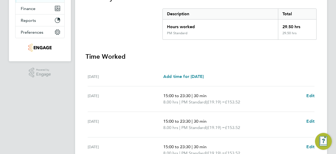
scroll to position [109, 0]
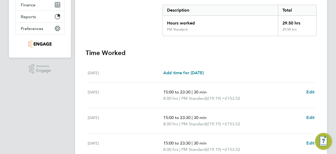
click at [207, 76] on div "[DATE] Add time for [DATE] Add time for [DATE]" at bounding box center [201, 72] width 227 height 19
click at [204, 73] on span "Add time for [DATE]" at bounding box center [184, 72] width 40 height 5
select select "15"
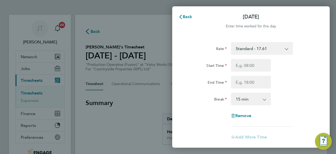
click at [261, 47] on select "Standard - 17.61 BONUS - 13.50 OT 1 - 26.42 OT2 - 35.22 PM Standard - 19.19 PM …" at bounding box center [259, 49] width 55 height 12
select select "15"
click at [258, 51] on select "OT 1 - 26.42 BONUS - 13.50 Standard - 17.61 OT2 - 35.22 PM Standard - 19.19 PM …" at bounding box center [259, 49] width 55 height 12
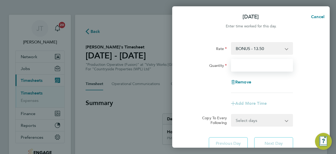
drag, startPoint x: 258, startPoint y: 53, endPoint x: 256, endPoint y: 69, distance: 16.2
click at [256, 69] on input "Quantity" at bounding box center [262, 65] width 62 height 13
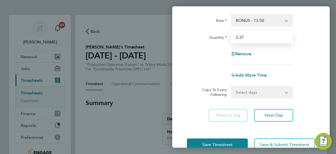
scroll to position [42, 0]
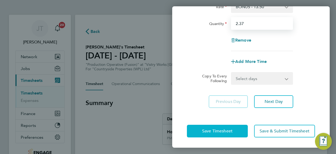
type input "2.37"
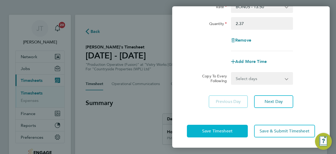
click at [212, 132] on span "Save Timesheet" at bounding box center [217, 130] width 30 height 5
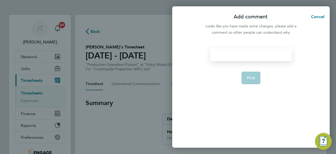
click at [239, 57] on div at bounding box center [251, 54] width 81 height 13
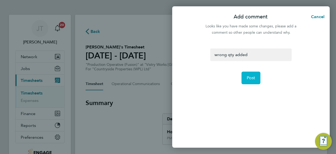
click at [245, 74] on button "Post" at bounding box center [251, 77] width 19 height 13
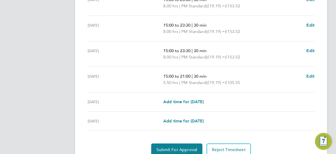
scroll to position [249, 0]
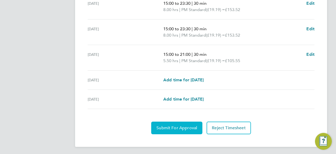
click at [172, 129] on span "Submit For Approval" at bounding box center [177, 127] width 41 height 5
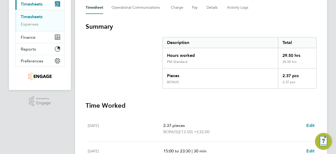
scroll to position [0, 0]
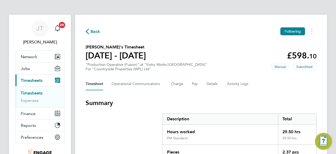
click at [95, 30] on span "Back" at bounding box center [96, 31] width 10 height 6
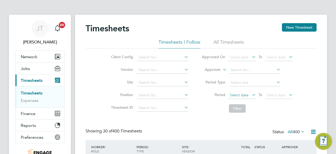
click at [234, 93] on span "Select date" at bounding box center [239, 95] width 19 height 5
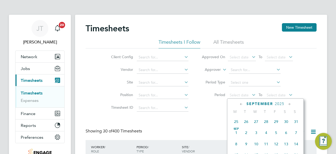
click at [236, 122] on span "25" at bounding box center [237, 121] width 10 height 10
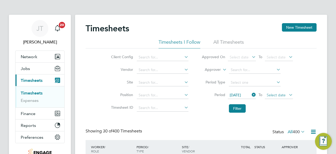
click at [278, 95] on span "Select date" at bounding box center [276, 95] width 19 height 5
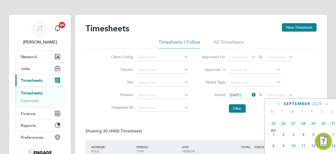
click at [333, 124] on span "31" at bounding box center [334, 123] width 10 height 10
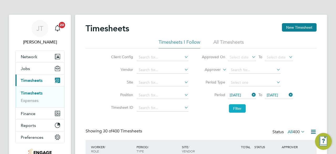
click at [241, 108] on button "Filter" at bounding box center [237, 108] width 17 height 8
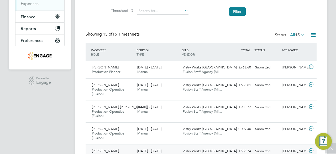
scroll to position [95, 0]
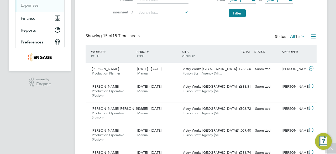
click at [300, 35] on icon at bounding box center [300, 36] width 0 height 7
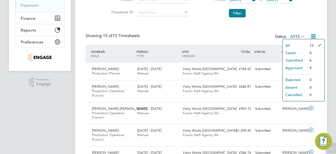
click at [300, 35] on icon at bounding box center [300, 36] width 0 height 7
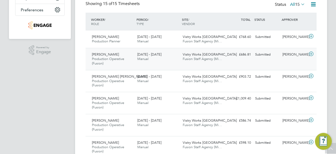
scroll to position [127, 0]
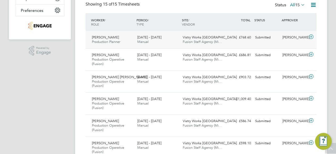
click at [312, 36] on icon at bounding box center [311, 37] width 7 height 4
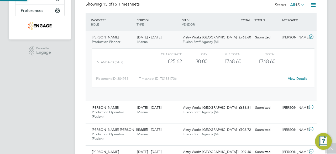
scroll to position [9, 51]
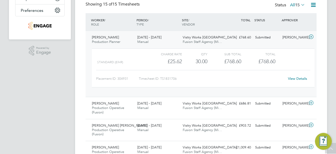
click at [296, 76] on link "View Details" at bounding box center [297, 78] width 19 height 4
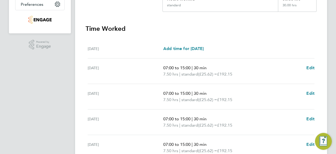
scroll to position [133, 0]
click at [311, 65] on span "Edit" at bounding box center [311, 67] width 8 height 5
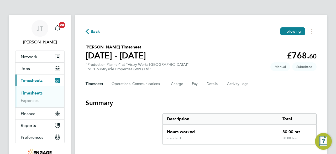
select select "30"
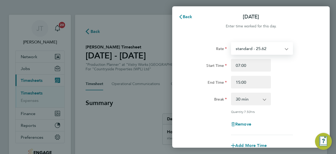
click at [261, 48] on select "standard - 25.62 standard - 28.11" at bounding box center [259, 49] width 55 height 12
select select "30"
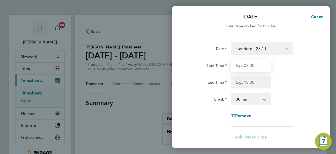
drag, startPoint x: 258, startPoint y: 53, endPoint x: 254, endPoint y: 65, distance: 12.8
click at [254, 65] on input "Start Time" at bounding box center [251, 65] width 40 height 13
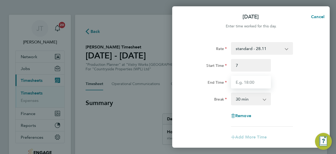
type input "07:00"
type input "15:00"
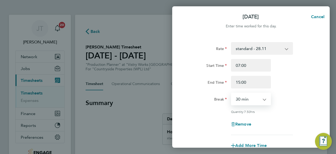
scroll to position [84, 0]
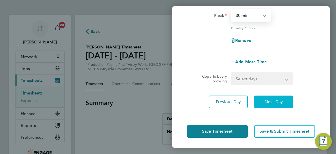
click at [277, 104] on span "Next Day" at bounding box center [274, 101] width 18 height 5
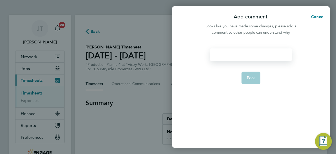
click at [246, 56] on div at bounding box center [251, 54] width 81 height 13
click at [253, 74] on button "Post" at bounding box center [251, 77] width 19 height 13
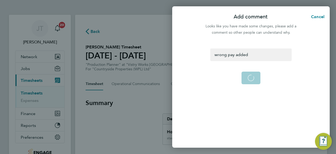
select select "30"
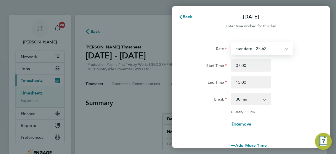
click at [280, 47] on select "standard - 25.62 standard - 28.11" at bounding box center [259, 49] width 55 height 12
select select "30"
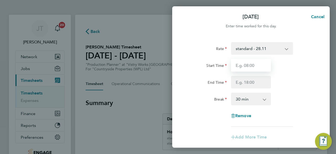
click at [262, 64] on input "Start Time" at bounding box center [251, 65] width 40 height 13
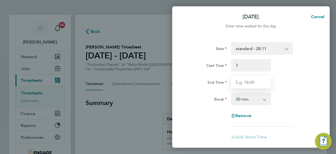
type input "07:00"
type input "15:00"
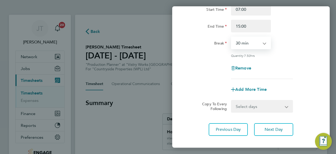
scroll to position [62, 0]
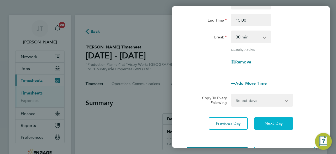
click at [274, 127] on button "Next Day" at bounding box center [273, 123] width 39 height 13
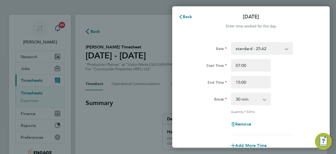
select select "30"
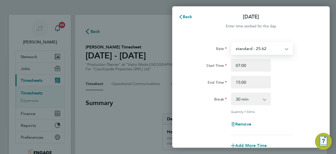
click at [276, 47] on select "standard - 25.62 standard - 28.11" at bounding box center [259, 49] width 55 height 12
select select "30"
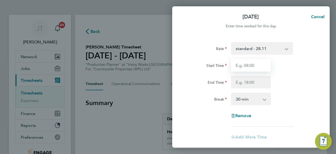
click at [262, 65] on input "Start Time" at bounding box center [251, 65] width 40 height 13
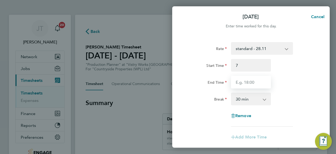
type input "07:00"
type input "15:00"
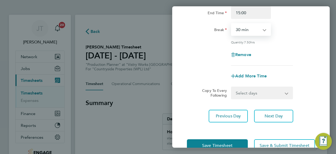
scroll to position [72, 0]
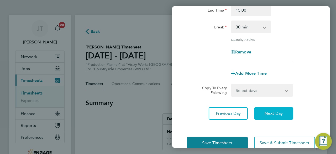
click at [273, 115] on span "Next Day" at bounding box center [274, 113] width 18 height 5
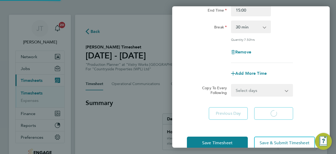
select select "30"
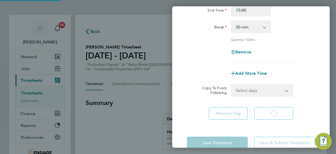
select select "30"
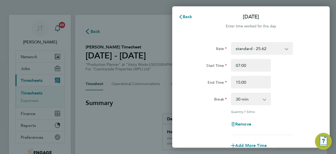
click at [268, 45] on select "standard - 25.62 standard - 28.11" at bounding box center [259, 49] width 55 height 12
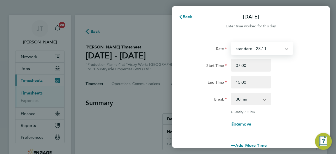
select select "30"
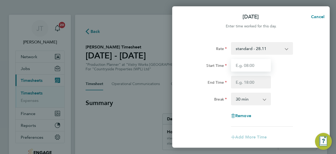
click at [259, 64] on input "Start Time" at bounding box center [251, 65] width 40 height 13
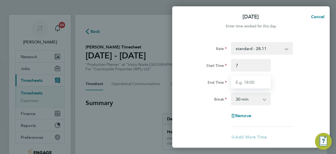
type input "07:00"
type input "15:00"
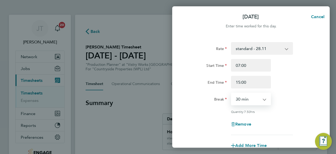
scroll to position [84, 0]
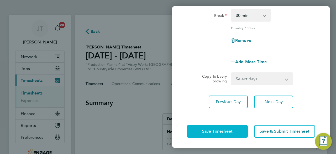
click at [221, 132] on span "Save Timesheet" at bounding box center [217, 131] width 30 height 5
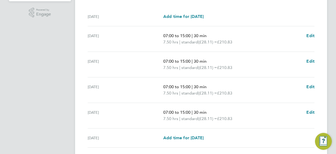
scroll to position [223, 0]
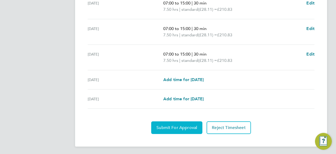
click at [181, 126] on span "Submit For Approval" at bounding box center [177, 127] width 41 height 5
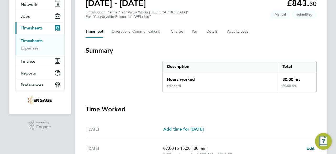
scroll to position [0, 0]
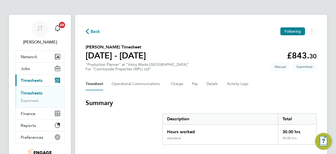
click at [96, 31] on span "Back" at bounding box center [96, 31] width 10 height 6
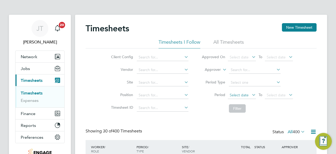
click at [240, 97] on span "Select date" at bounding box center [239, 95] width 19 height 5
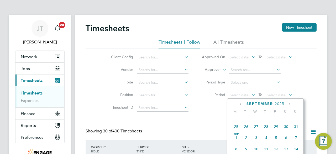
click at [235, 128] on span "25" at bounding box center [237, 126] width 10 height 10
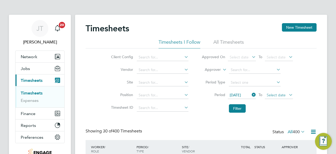
click at [279, 94] on span "Select date" at bounding box center [276, 95] width 19 height 5
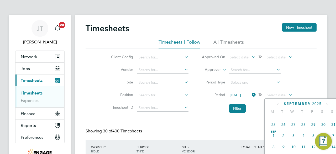
click at [334, 126] on span "31" at bounding box center [334, 124] width 10 height 10
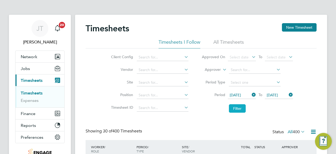
click at [238, 105] on button "Filter" at bounding box center [237, 108] width 17 height 8
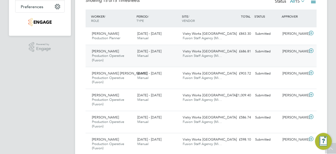
click at [311, 50] on icon at bounding box center [311, 51] width 7 height 4
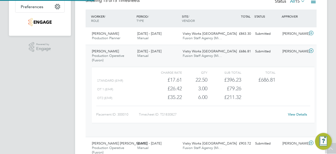
scroll to position [9, 51]
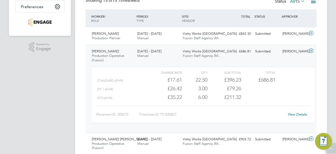
click at [312, 50] on icon at bounding box center [311, 51] width 7 height 4
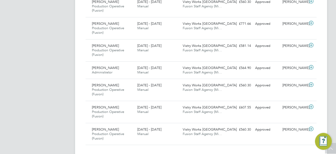
scroll to position [334, 0]
click at [312, 105] on icon at bounding box center [311, 107] width 7 height 4
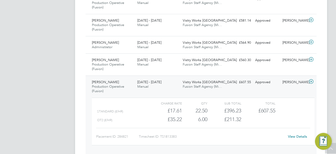
scroll to position [363, 0]
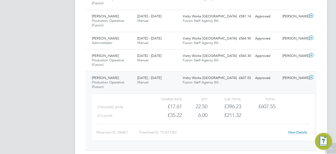
click at [303, 130] on link "View Details" at bounding box center [297, 132] width 19 height 4
click at [297, 130] on link "View Details" at bounding box center [297, 132] width 19 height 4
click at [310, 76] on icon at bounding box center [311, 77] width 7 height 4
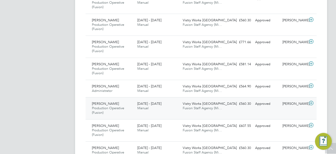
scroll to position [316, 0]
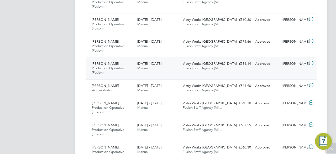
click at [311, 62] on icon at bounding box center [311, 63] width 7 height 4
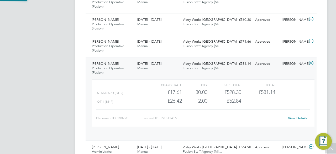
scroll to position [9, 51]
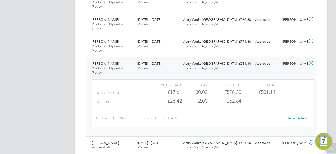
click at [294, 117] on link "View Details" at bounding box center [297, 118] width 19 height 4
click at [310, 62] on icon at bounding box center [311, 63] width 7 height 4
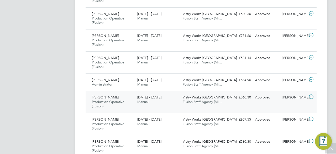
scroll to position [319, 0]
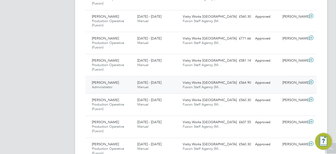
click at [235, 89] on div "[PERSON_NAME] Administrator [DATE] - [DATE] [DATE] - [DATE] Manual Vistry Works…" at bounding box center [201, 85] width 231 height 18
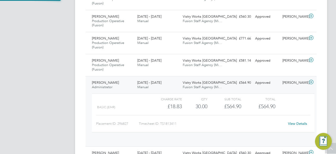
scroll to position [9, 51]
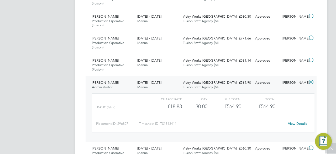
click at [295, 123] on link "View Details" at bounding box center [297, 123] width 19 height 4
click at [310, 82] on icon at bounding box center [311, 82] width 7 height 4
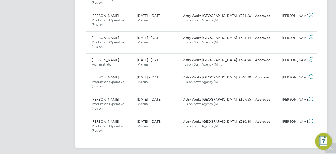
scroll to position [342, 0]
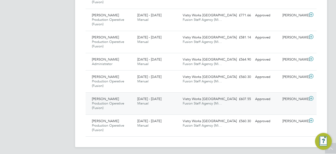
click at [311, 96] on icon at bounding box center [311, 98] width 7 height 4
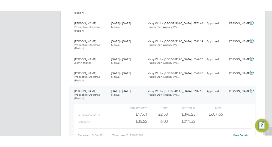
scroll to position [380, 0]
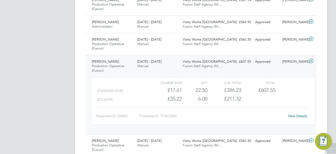
click at [294, 114] on link "View Details" at bounding box center [297, 116] width 19 height 4
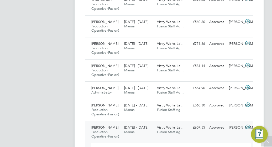
scroll to position [18, 33]
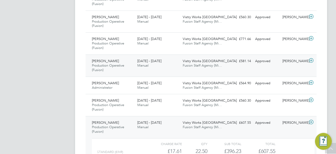
click at [310, 58] on icon at bounding box center [311, 60] width 7 height 4
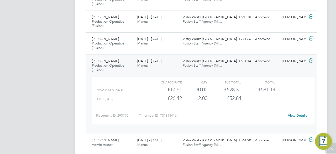
click at [313, 60] on icon at bounding box center [311, 60] width 7 height 4
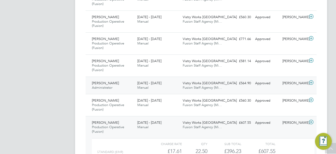
click at [243, 86] on div "£564.90 Approved" at bounding box center [239, 83] width 27 height 9
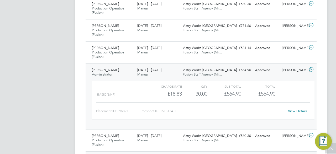
click at [311, 68] on icon at bounding box center [311, 69] width 7 height 4
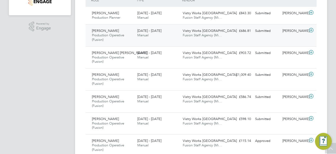
click at [311, 30] on icon at bounding box center [311, 30] width 7 height 4
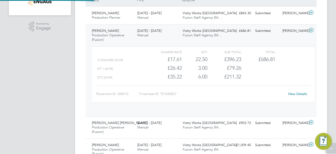
scroll to position [9, 51]
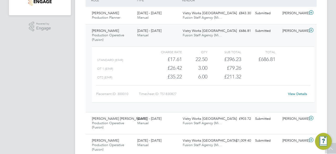
click at [311, 30] on icon at bounding box center [311, 30] width 7 height 4
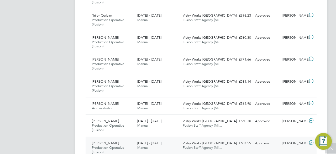
scroll to position [299, 0]
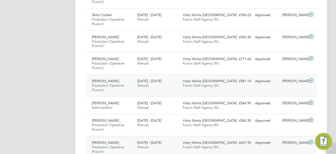
click at [312, 79] on icon at bounding box center [311, 80] width 7 height 4
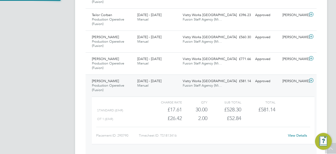
scroll to position [9, 51]
click at [312, 79] on icon at bounding box center [311, 80] width 7 height 4
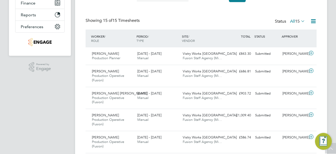
scroll to position [106, 0]
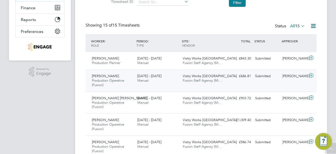
click at [312, 75] on icon at bounding box center [311, 75] width 7 height 4
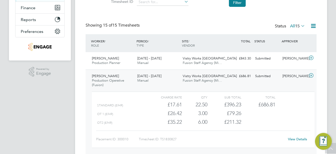
scroll to position [9, 51]
click at [314, 73] on icon at bounding box center [311, 75] width 7 height 4
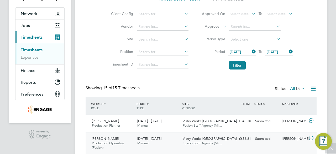
scroll to position [0, 0]
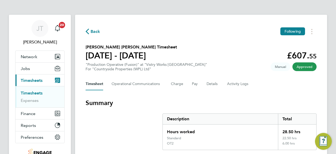
click at [93, 32] on span "Back" at bounding box center [96, 31] width 10 height 6
click at [94, 32] on span "Back" at bounding box center [96, 31] width 10 height 6
click at [96, 30] on span "Back" at bounding box center [96, 31] width 10 height 6
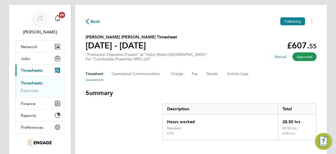
scroll to position [11, 0]
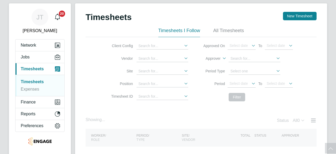
scroll to position [10, 0]
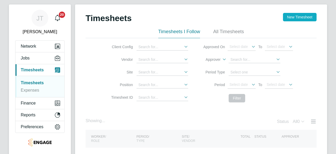
click at [299, 14] on button "New Timesheet" at bounding box center [300, 17] width 34 height 8
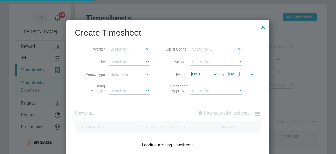
scroll to position [148, 203]
click at [203, 74] on span "[DATE]" at bounding box center [197, 74] width 12 height 4
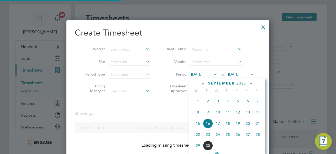
scroll to position [0, 0]
click at [197, 136] on span "22" at bounding box center [198, 134] width 10 height 10
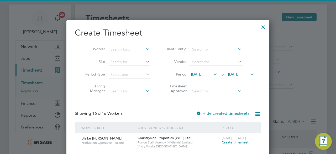
click at [239, 73] on span "[DATE]" at bounding box center [233, 74] width 11 height 5
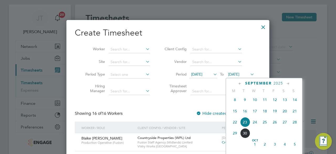
click at [285, 123] on span "27" at bounding box center [285, 122] width 10 height 10
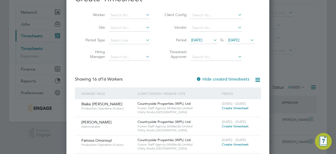
click at [231, 108] on span "Create timesheet" at bounding box center [235, 108] width 27 height 4
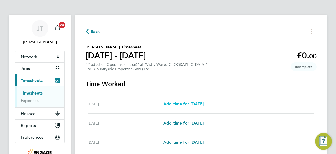
click at [204, 104] on span "Add time for [DATE]" at bounding box center [184, 103] width 40 height 5
select select "15"
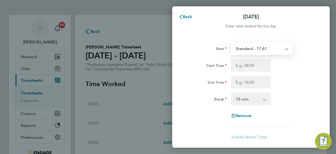
click at [264, 53] on select "Standard - 17.61 OT 1 - 26.42 OT2 - 35.22 PM Standard - 19.19 PM OT1 - 28.79 PM…" at bounding box center [259, 49] width 55 height 12
select select "15"
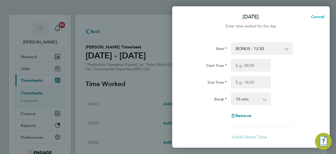
click at [319, 17] on span "Cancel" at bounding box center [317, 16] width 15 height 5
select select "15"
click at [189, 13] on button "Back" at bounding box center [185, 17] width 24 height 11
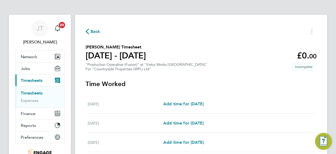
click at [88, 33] on icon "button" at bounding box center [87, 32] width 3 height 6
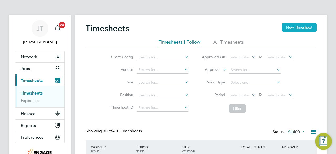
click at [288, 29] on button "New Timesheet" at bounding box center [299, 27] width 35 height 8
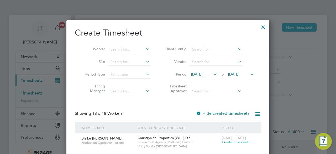
scroll to position [628, 203]
click at [208, 71] on span "[DATE]" at bounding box center [204, 74] width 28 height 7
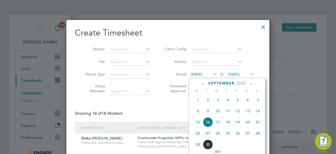
click at [197, 133] on span "22" at bounding box center [198, 133] width 10 height 10
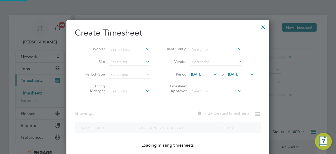
scroll to position [413, 203]
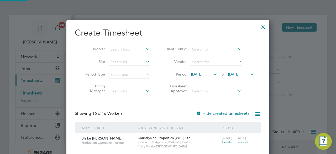
click at [238, 73] on span "[DATE]" at bounding box center [233, 74] width 11 height 5
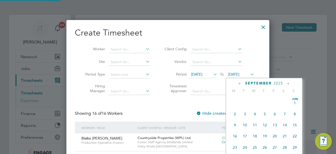
scroll to position [192, 0]
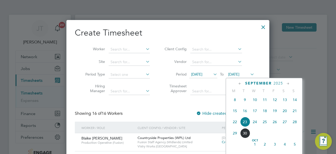
click at [286, 124] on span "27" at bounding box center [285, 122] width 10 height 10
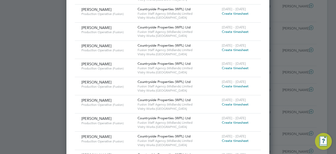
scroll to position [224, 0]
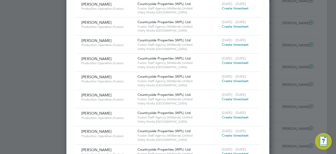
click at [232, 98] on span "Create timesheet" at bounding box center [235, 99] width 27 height 4
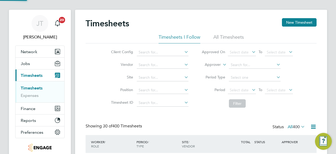
scroll to position [3, 3]
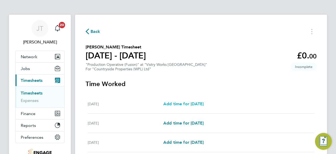
click at [201, 102] on span "Add time for [DATE]" at bounding box center [184, 103] width 40 height 5
select select "15"
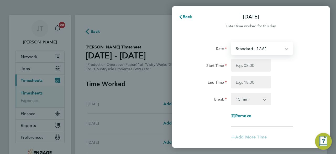
click at [259, 48] on select "Standard - 17.61 OT 1 - 26.42 OT2 - 35.22 PM Standard - 19.19 PM OT1 - 28.79 PM…" at bounding box center [259, 49] width 55 height 12
select select "15"
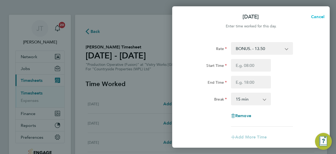
click at [318, 19] on span "Cancel" at bounding box center [317, 16] width 15 height 5
select select "15"
click at [182, 13] on button "Back" at bounding box center [185, 17] width 24 height 11
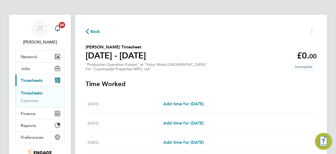
click at [95, 32] on span "Back" at bounding box center [96, 31] width 10 height 6
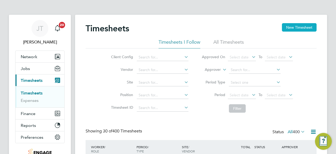
click at [288, 28] on button "New Timesheet" at bounding box center [299, 27] width 35 height 8
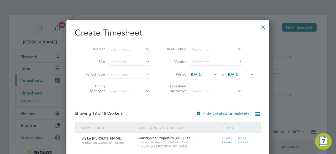
click at [202, 77] on span "[DATE]" at bounding box center [204, 74] width 28 height 7
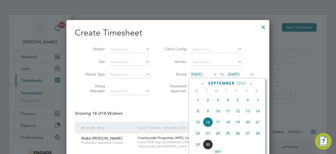
click at [196, 135] on span "22" at bounding box center [198, 133] width 10 height 10
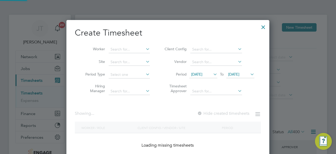
click at [235, 74] on span "[DATE]" at bounding box center [233, 74] width 11 height 5
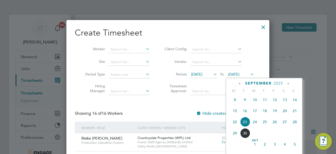
click at [285, 124] on span "27" at bounding box center [285, 122] width 10 height 10
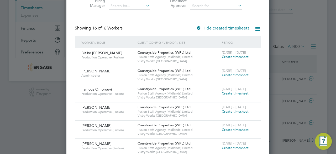
click at [228, 91] on span "Create timesheet" at bounding box center [235, 93] width 27 height 4
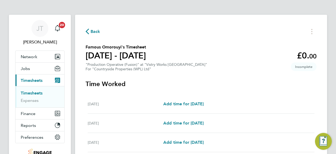
click at [203, 99] on div "[DATE] Add time for [DATE] Add time for [DATE]" at bounding box center [201, 103] width 227 height 19
click at [201, 102] on span "Add time for [DATE]" at bounding box center [184, 103] width 40 height 5
select select "15"
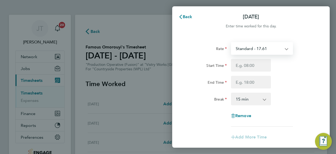
click at [264, 51] on select "Standard - 17.61 OT2 - 35.22 OT 1 - 26.42 PM Standard - 19.19 PM OT1 - 28.79 PM…" at bounding box center [259, 49] width 55 height 12
select select "15"
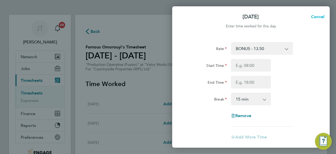
click at [314, 18] on span "Cancel" at bounding box center [317, 16] width 15 height 5
select select "15"
click at [186, 15] on span "Back" at bounding box center [188, 16] width 10 height 5
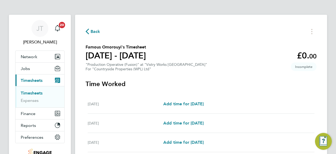
click at [95, 30] on span "Back" at bounding box center [96, 31] width 10 height 6
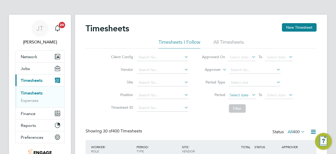
click at [246, 96] on span "Select date" at bounding box center [239, 95] width 19 height 5
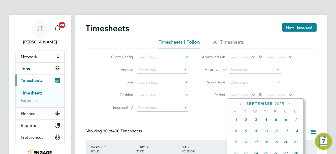
scroll to position [180, 0]
click at [236, 122] on span "[DATE]" at bounding box center [237, 120] width 10 height 10
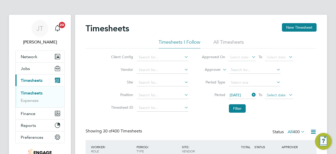
click at [283, 93] on span "Select date" at bounding box center [276, 95] width 19 height 5
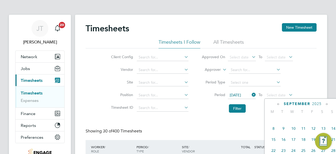
scroll to position [181, 0]
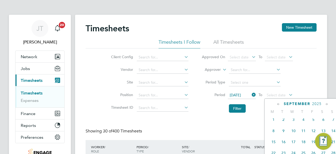
click at [333, 122] on span "7" at bounding box center [334, 119] width 10 height 10
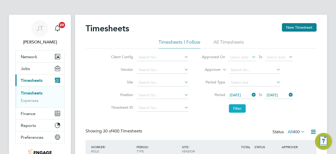
click at [236, 110] on button "Filter" at bounding box center [237, 108] width 17 height 8
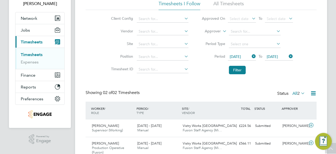
scroll to position [62, 0]
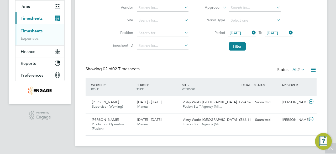
click at [300, 68] on icon at bounding box center [300, 69] width 0 height 7
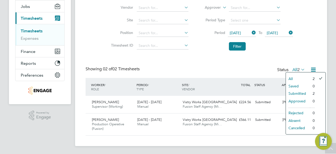
click at [300, 68] on icon at bounding box center [300, 69] width 0 height 7
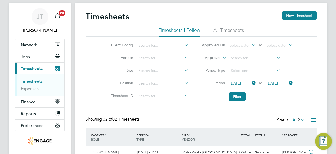
scroll to position [11, 0]
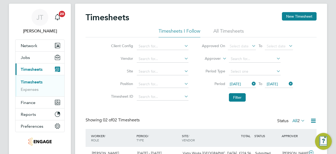
click at [251, 84] on icon at bounding box center [251, 83] width 0 height 7
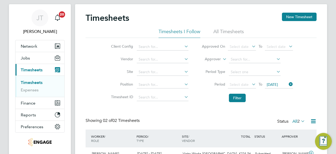
scroll to position [10, 0]
click at [262, 91] on li "Filter" at bounding box center [247, 98] width 105 height 14
click at [251, 84] on icon at bounding box center [251, 84] width 0 height 7
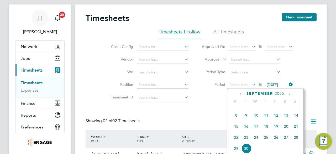
scroll to position [183, 0]
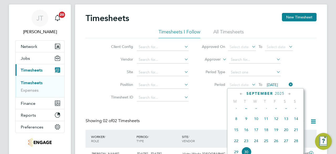
click at [237, 110] on span "[DATE]" at bounding box center [237, 107] width 10 height 10
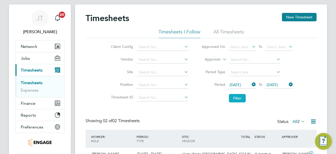
click at [237, 98] on button "Filter" at bounding box center [237, 98] width 17 height 8
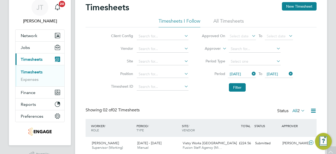
scroll to position [0, 0]
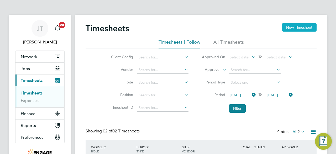
click at [293, 28] on button "New Timesheet" at bounding box center [299, 27] width 35 height 8
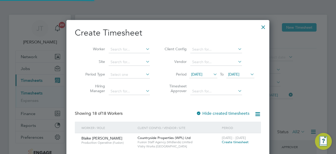
scroll to position [628, 203]
click at [202, 73] on span "[DATE]" at bounding box center [196, 74] width 11 height 5
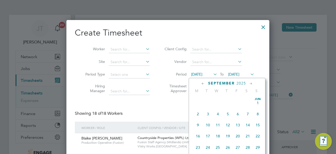
scroll to position [180, 0]
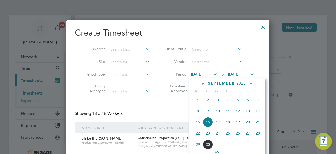
click at [197, 102] on span "[DATE]" at bounding box center [198, 100] width 10 height 10
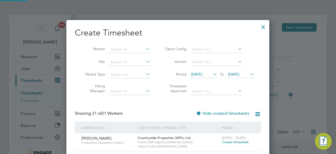
scroll to position [1040, 203]
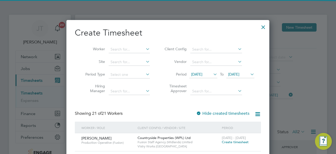
click at [240, 74] on span "[DATE]" at bounding box center [233, 74] width 11 height 5
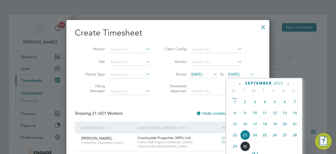
scroll to position [178, 0]
click at [285, 106] on span "6" at bounding box center [285, 102] width 10 height 10
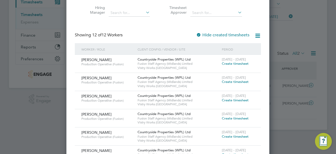
scroll to position [78, 0]
click at [218, 36] on label "Hide created timesheets" at bounding box center [222, 35] width 53 height 5
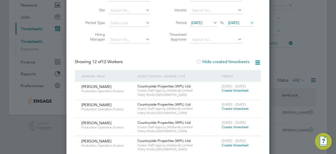
scroll to position [51, 0]
click at [200, 61] on div at bounding box center [198, 62] width 5 height 5
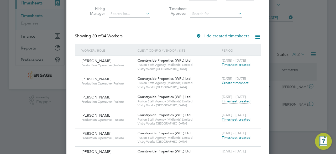
scroll to position [76, 0]
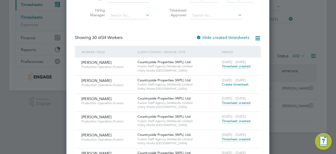
click at [198, 37] on div at bounding box center [198, 37] width 5 height 5
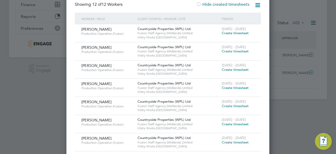
scroll to position [108, 0]
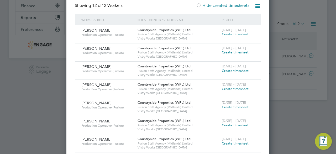
click at [231, 89] on span "Create timesheet" at bounding box center [235, 88] width 27 height 4
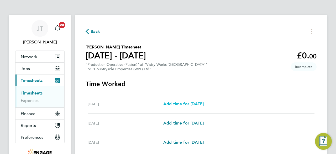
click at [190, 104] on span "Add time for [DATE]" at bounding box center [184, 103] width 40 height 5
select select "15"
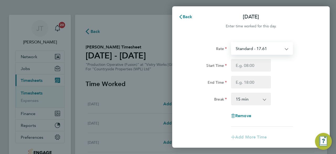
click at [257, 46] on select "Standard - 17.61 OT 1 - 26.42 OT2 - 35.22 PM OT2 - 38.38 PM Standard - 19.19 PM…" at bounding box center [259, 49] width 55 height 12
select select "15"
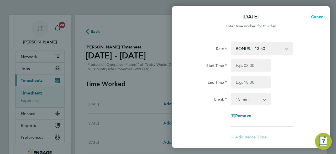
click at [315, 18] on span "Cancel" at bounding box center [317, 16] width 15 height 5
select select "15"
click at [186, 16] on span "Back" at bounding box center [188, 16] width 10 height 5
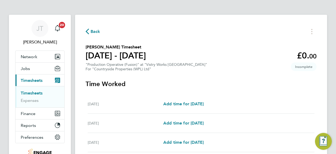
click at [91, 33] on span "Back" at bounding box center [96, 31] width 10 height 6
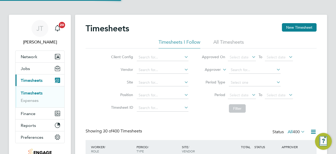
scroll to position [13, 45]
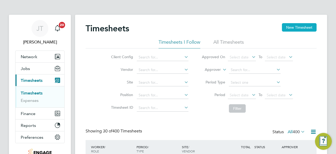
click at [288, 26] on button "New Timesheet" at bounding box center [299, 27] width 35 height 8
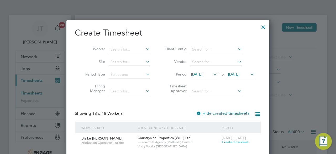
click at [201, 73] on span "[DATE]" at bounding box center [196, 74] width 11 height 5
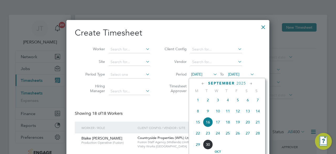
click at [197, 103] on span "[DATE]" at bounding box center [198, 100] width 10 height 10
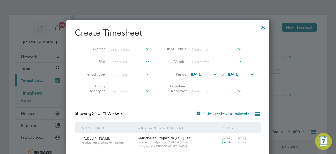
click at [239, 74] on span "[DATE]" at bounding box center [233, 74] width 11 height 5
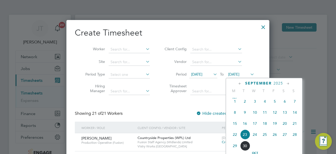
click at [292, 102] on span "7" at bounding box center [295, 101] width 10 height 10
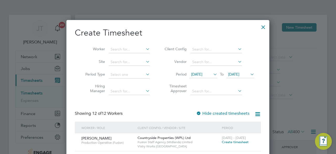
click at [263, 27] on div at bounding box center [263, 25] width 9 height 9
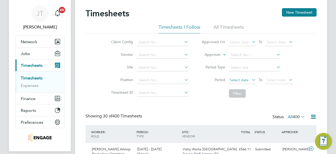
click at [239, 78] on span "Select date" at bounding box center [239, 80] width 19 height 5
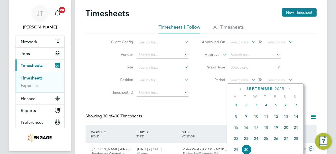
click at [237, 103] on span "Sep" at bounding box center [237, 101] width 10 height 3
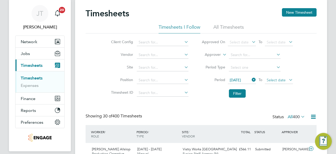
click at [271, 79] on span "Select date" at bounding box center [276, 80] width 19 height 5
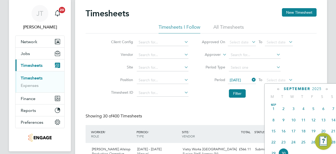
click at [334, 110] on span "7" at bounding box center [334, 109] width 10 height 10
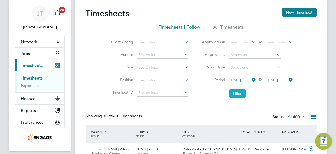
click at [236, 91] on button "Filter" at bounding box center [237, 93] width 17 height 8
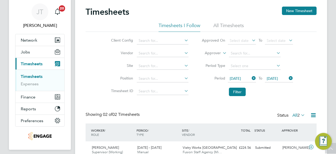
scroll to position [0, 0]
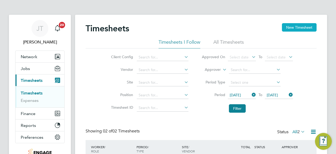
click at [297, 29] on button "New Timesheet" at bounding box center [299, 27] width 35 height 8
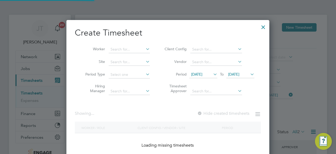
scroll to position [628, 203]
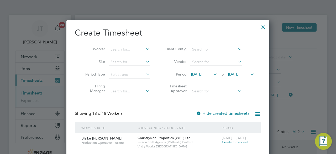
click at [203, 76] on span "[DATE]" at bounding box center [196, 74] width 11 height 5
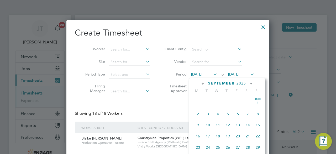
scroll to position [180, 0]
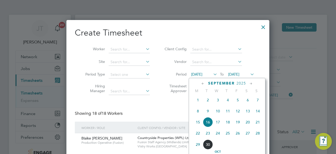
click at [198, 101] on span "[DATE]" at bounding box center [198, 100] width 10 height 10
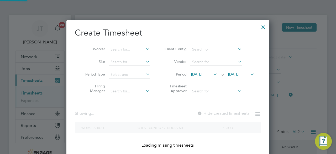
scroll to position [148, 203]
click at [238, 74] on span "[DATE]" at bounding box center [233, 74] width 11 height 5
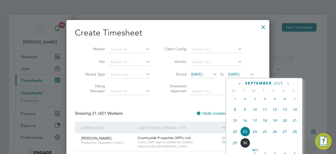
scroll to position [178, 0]
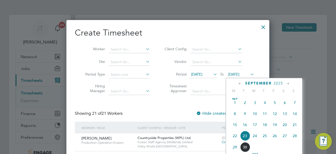
click at [294, 104] on span "7" at bounding box center [295, 103] width 10 height 10
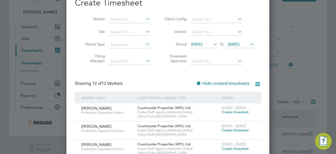
scroll to position [13, 0]
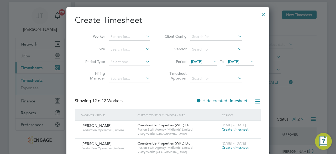
click at [145, 36] on icon at bounding box center [145, 36] width 0 height 7
click at [131, 50] on div "Timesheets New Timesheet Timesheets I Follow All Timesheets Client Config Vendo…" at bounding box center [201, 98] width 252 height 193
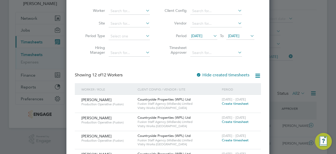
scroll to position [36, 0]
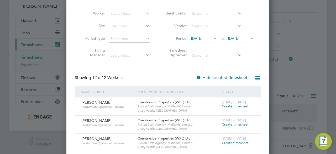
click at [256, 77] on icon at bounding box center [258, 78] width 7 height 7
click at [158, 78] on div "Showing 12 of 12 Workers Hide created timesheets" at bounding box center [168, 80] width 186 height 11
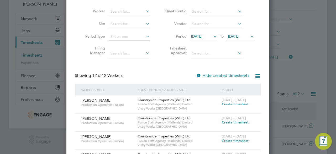
scroll to position [0, 0]
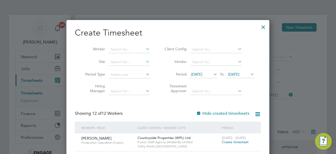
click at [263, 26] on div at bounding box center [263, 25] width 9 height 9
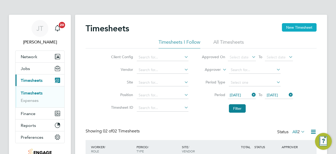
click at [293, 27] on button "New Timesheet" at bounding box center [299, 27] width 35 height 8
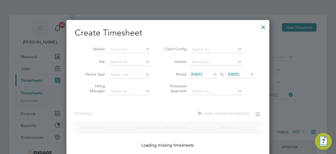
click at [212, 74] on span "[DATE]" at bounding box center [204, 74] width 28 height 7
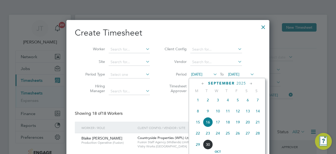
click at [200, 102] on span "[DATE]" at bounding box center [198, 100] width 10 height 10
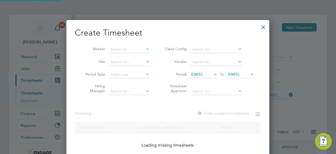
click at [241, 76] on span "[DATE]" at bounding box center [241, 74] width 28 height 7
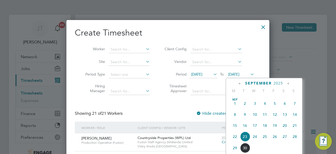
click at [296, 107] on span "7" at bounding box center [295, 103] width 10 height 10
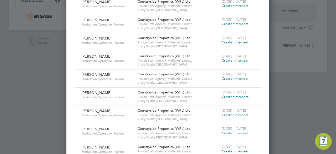
click at [228, 59] on span "Create timesheet" at bounding box center [235, 60] width 27 height 4
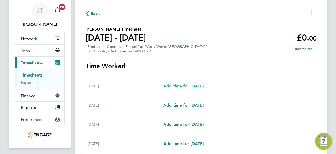
click at [199, 87] on span "Add time for [DATE]" at bounding box center [184, 85] width 40 height 5
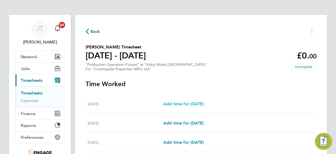
select select "15"
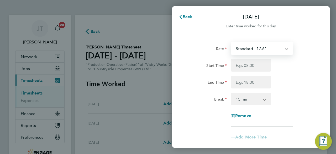
click at [253, 48] on select "Standard - 17.61 OT 1 - 26.42 OT2 - 35.22 PM OT2 - 38.38 PM Standard - 19.19 PM…" at bounding box center [259, 49] width 55 height 12
select select "15"
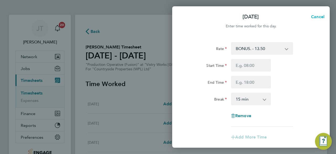
click at [318, 18] on span "Cancel" at bounding box center [317, 16] width 15 height 5
select select "15"
click at [187, 17] on span "Back" at bounding box center [188, 16] width 10 height 5
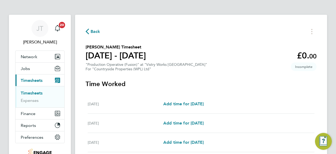
click at [95, 33] on span "Back" at bounding box center [96, 31] width 10 height 6
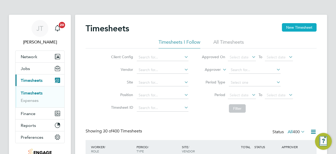
click at [292, 31] on button "New Timesheet" at bounding box center [299, 27] width 35 height 8
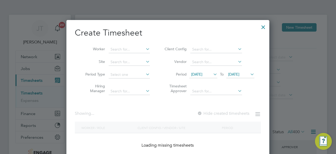
click at [212, 74] on icon at bounding box center [212, 73] width 0 height 7
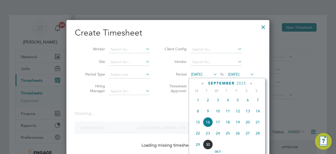
click at [200, 100] on span "[DATE]" at bounding box center [198, 100] width 10 height 10
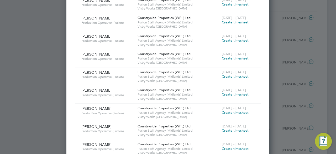
click at [234, 77] on span "Create timesheet" at bounding box center [235, 76] width 27 height 4
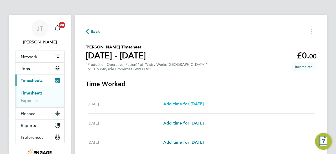
click at [202, 104] on span "Add time for [DATE]" at bounding box center [184, 103] width 40 height 5
select select "15"
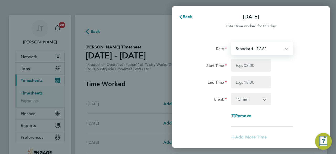
click at [265, 52] on select "Standard - 17.61 PM OT1 - 28.79 OT2 - 35.22 BONUS. - 13.50 PM OT2 - 38.38 OT 1 …" at bounding box center [259, 49] width 55 height 12
select select "15"
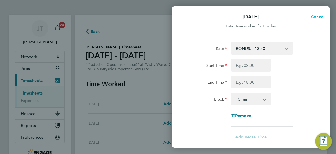
click at [318, 18] on span "Cancel" at bounding box center [317, 16] width 15 height 5
select select "15"
click at [186, 15] on span "Back" at bounding box center [188, 16] width 10 height 5
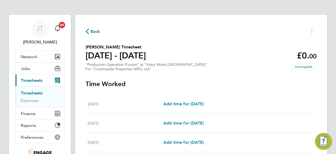
click at [94, 30] on span "Back" at bounding box center [96, 31] width 10 height 6
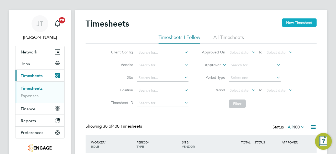
click at [298, 24] on button "New Timesheet" at bounding box center [299, 22] width 35 height 8
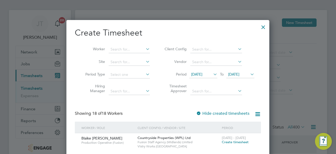
click at [212, 74] on icon at bounding box center [212, 73] width 0 height 7
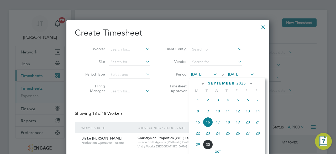
click at [198, 104] on span "[DATE]" at bounding box center [198, 100] width 10 height 10
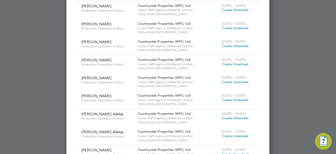
scroll to position [911, 0]
